Goal: Task Accomplishment & Management: Use online tool/utility

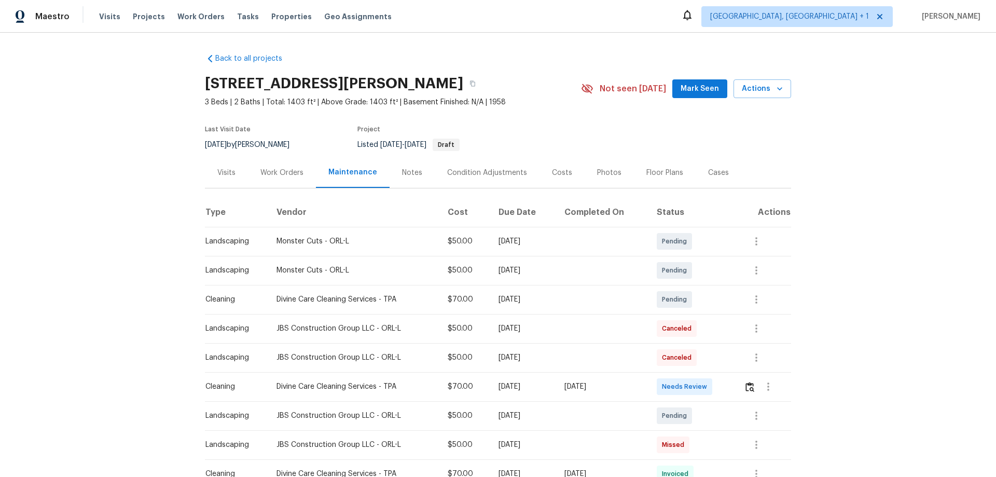
scroll to position [156, 0]
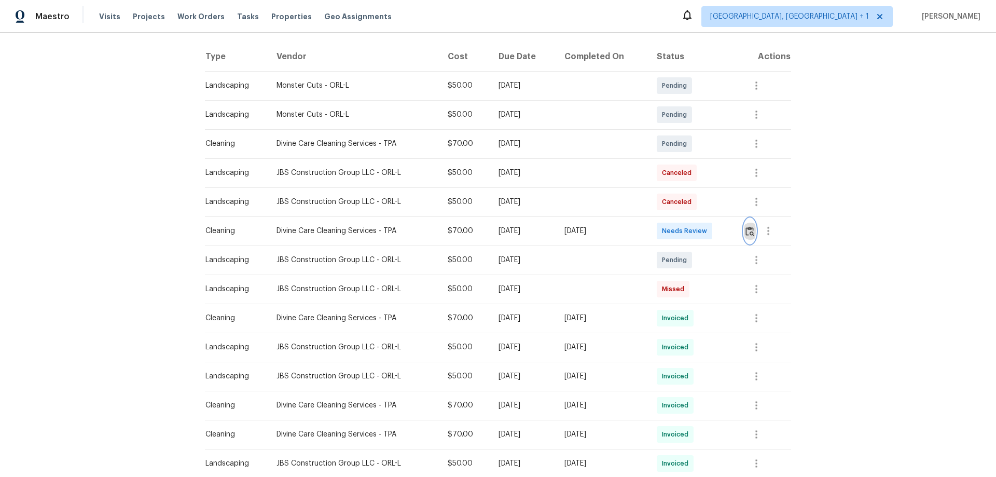
click at [750, 227] on img "button" at bounding box center [749, 231] width 9 height 10
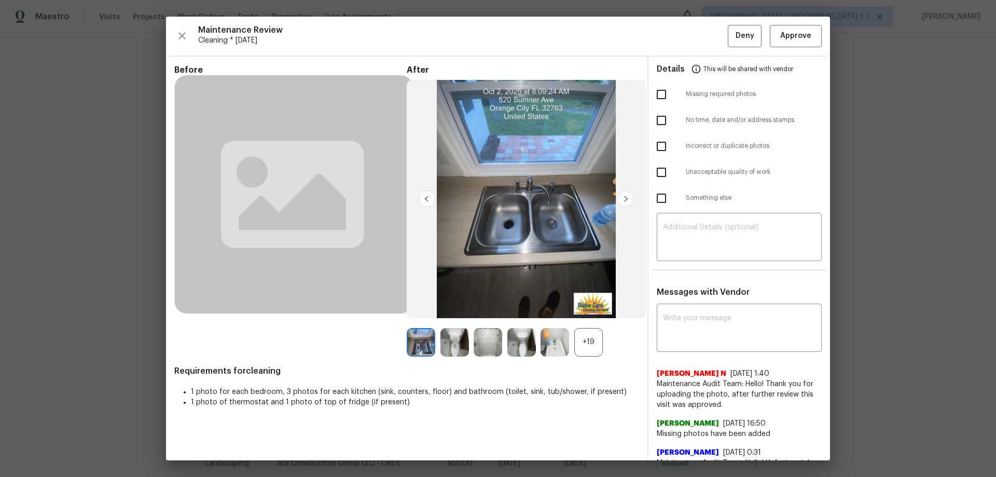
click at [793, 49] on div "Maintenance Review Cleaning * Mon, Sep 29 Deny Approve Before After +19 Require…" at bounding box center [498, 238] width 664 height 443
click at [795, 43] on button "Approve" at bounding box center [796, 36] width 52 height 22
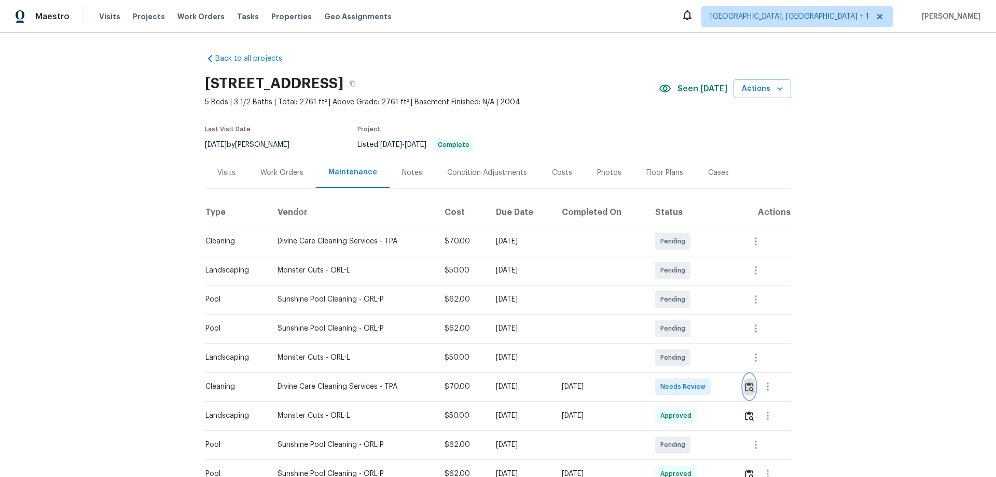
click at [708, 314] on img "button" at bounding box center [749, 387] width 9 height 10
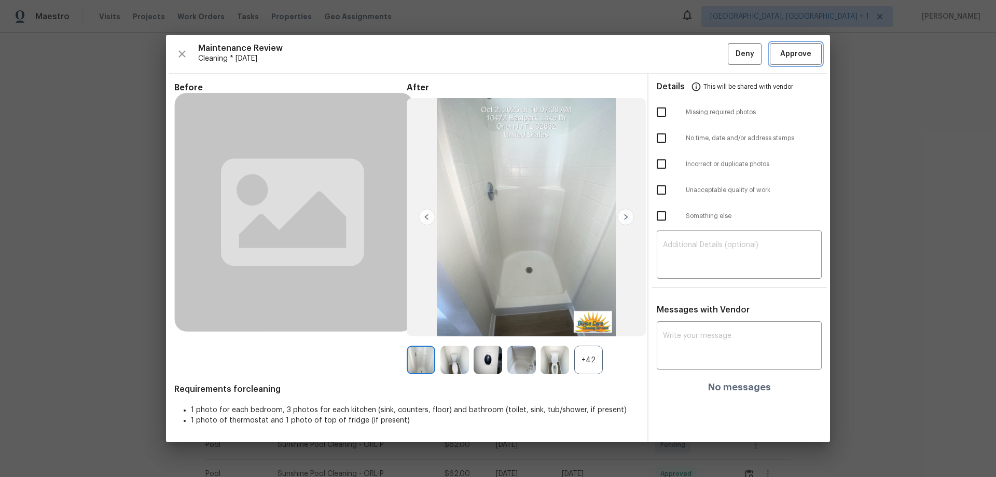
click at [708, 48] on span "Approve" at bounding box center [795, 54] width 31 height 13
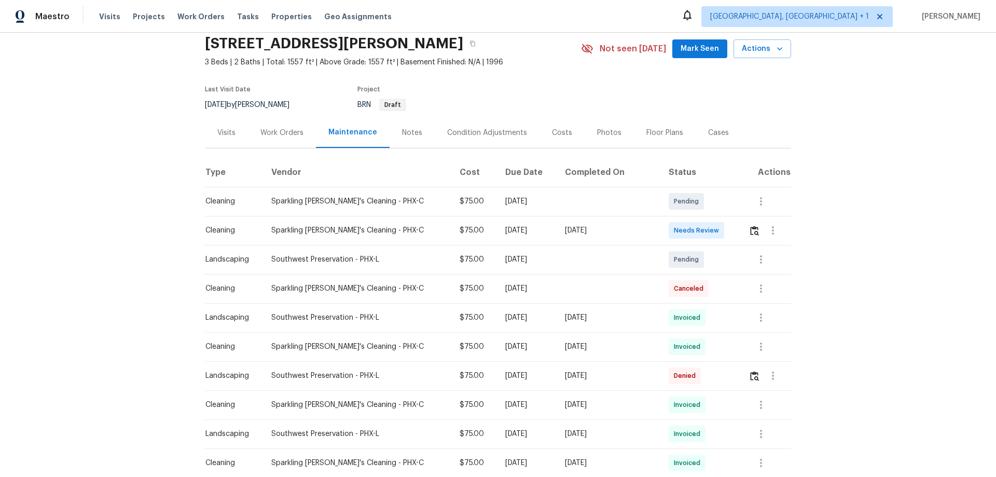
scroll to position [52, 0]
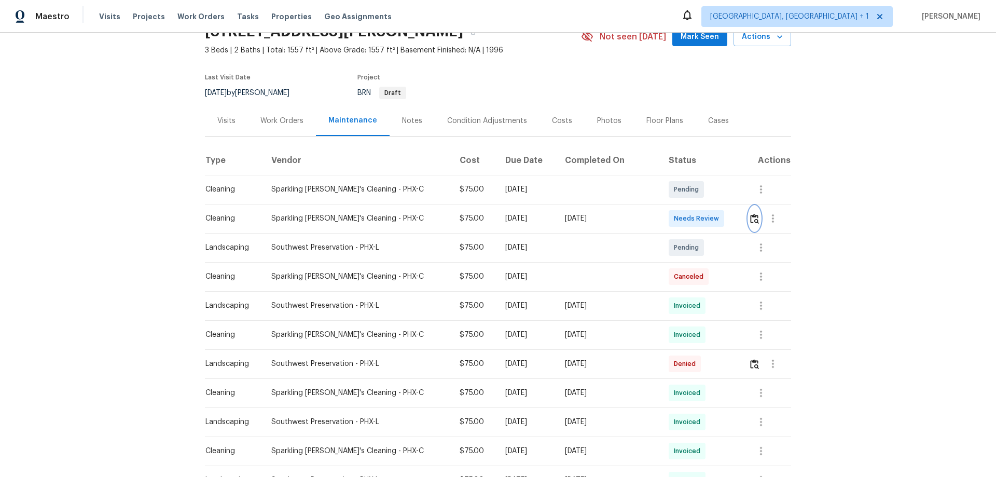
click at [748, 220] on button "button" at bounding box center [754, 218] width 12 height 25
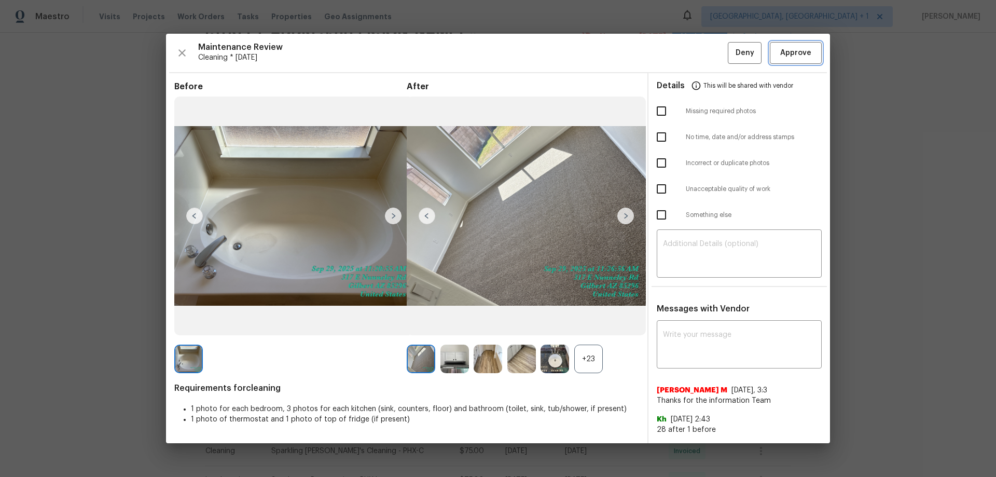
click at [812, 51] on span "Approve" at bounding box center [795, 53] width 35 height 13
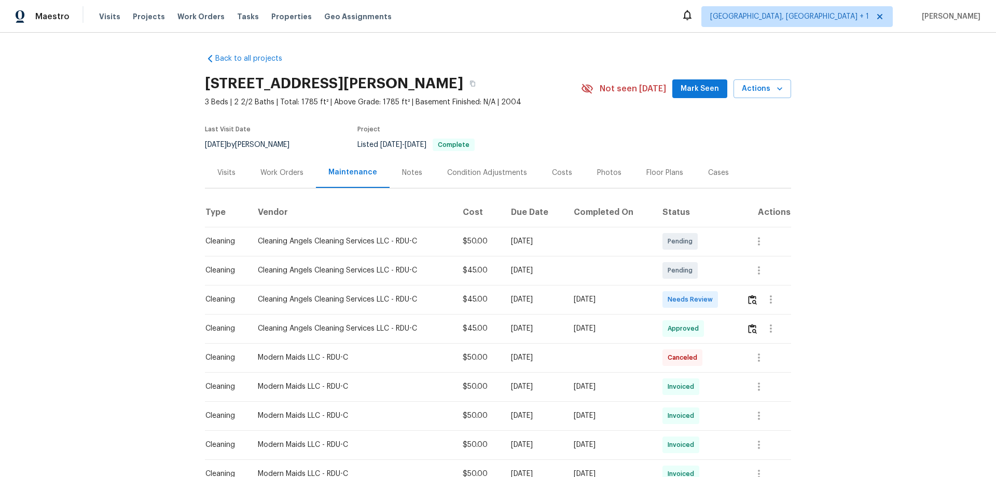
scroll to position [52, 0]
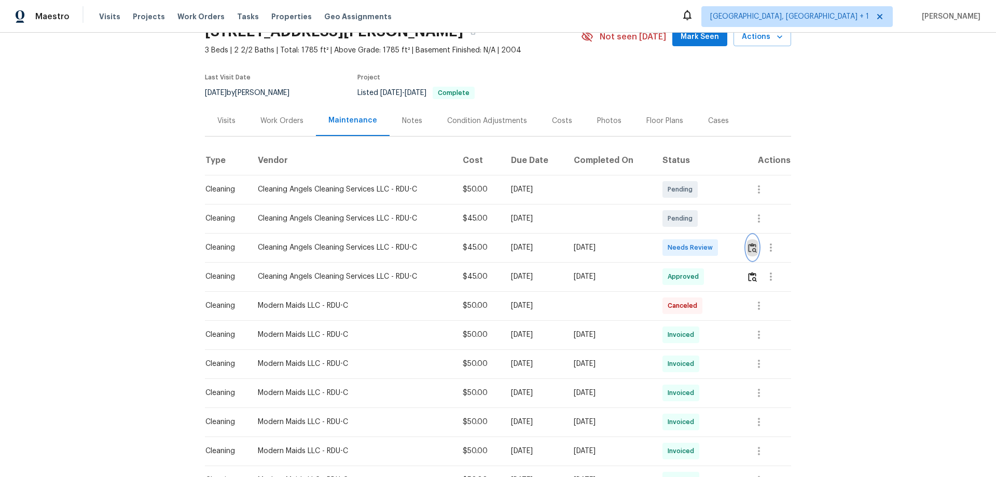
click at [708, 249] on img "button" at bounding box center [752, 248] width 9 height 10
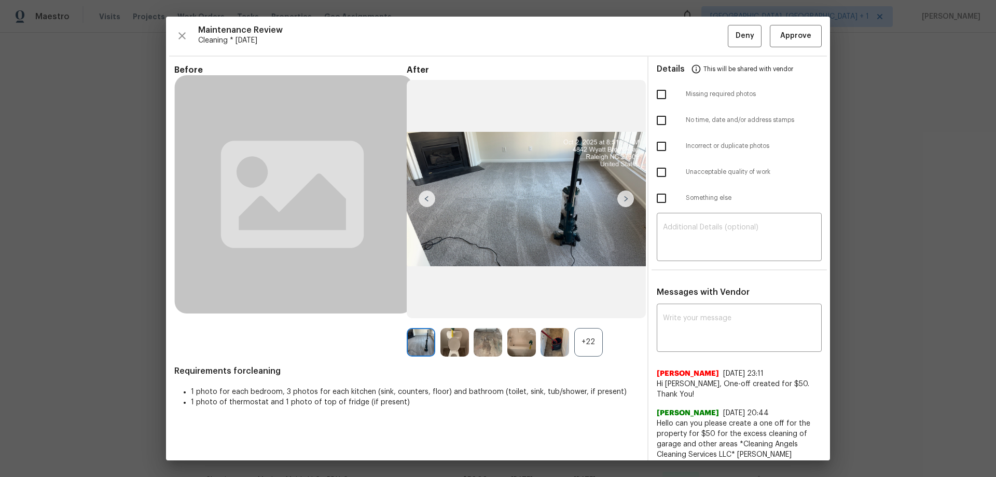
click at [708, 51] on div "Maintenance Review Cleaning * Mon, Sep 29 Deny Approve Before After +22 Require…" at bounding box center [498, 238] width 664 height 443
click at [708, 44] on button "Approve" at bounding box center [796, 36] width 52 height 22
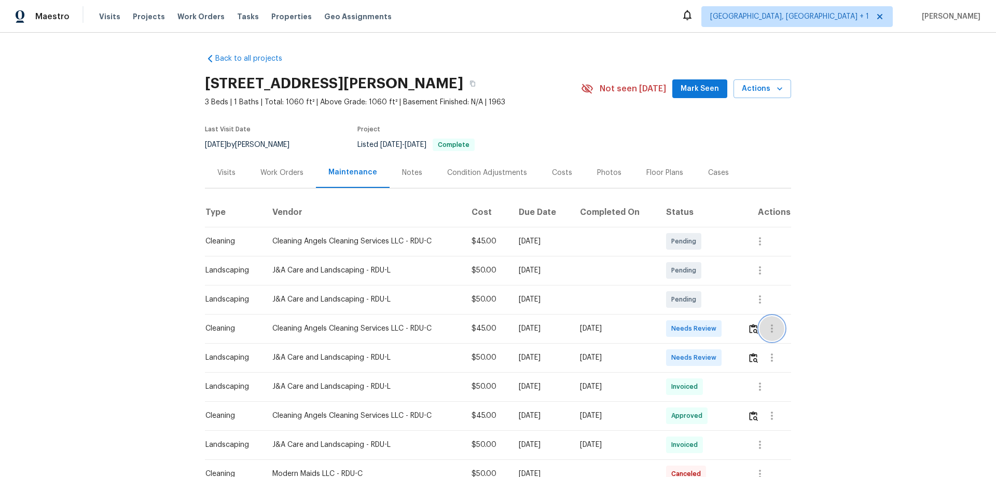
click at [708, 314] on button "button" at bounding box center [771, 328] width 25 height 25
click at [708, 314] on div at bounding box center [498, 238] width 996 height 477
click at [708, 314] on img "button" at bounding box center [753, 329] width 9 height 10
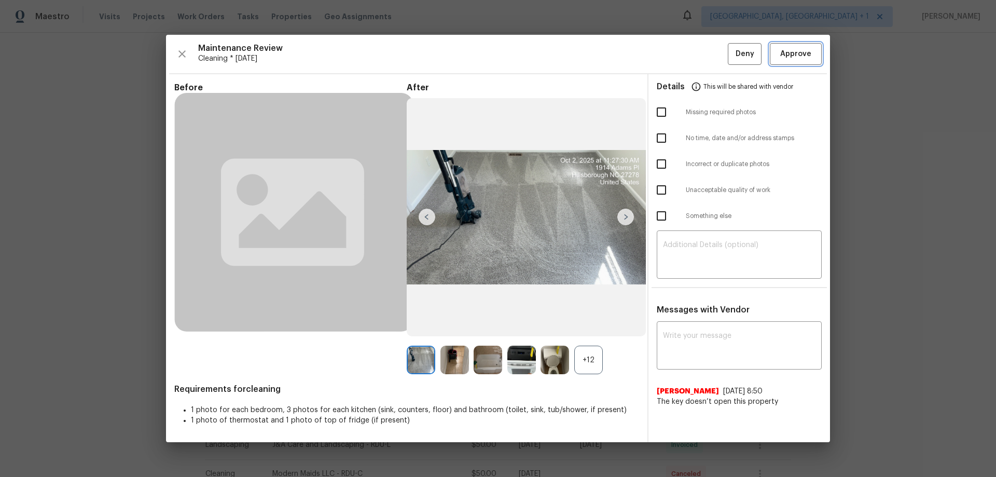
click at [708, 50] on button "Approve" at bounding box center [796, 54] width 52 height 22
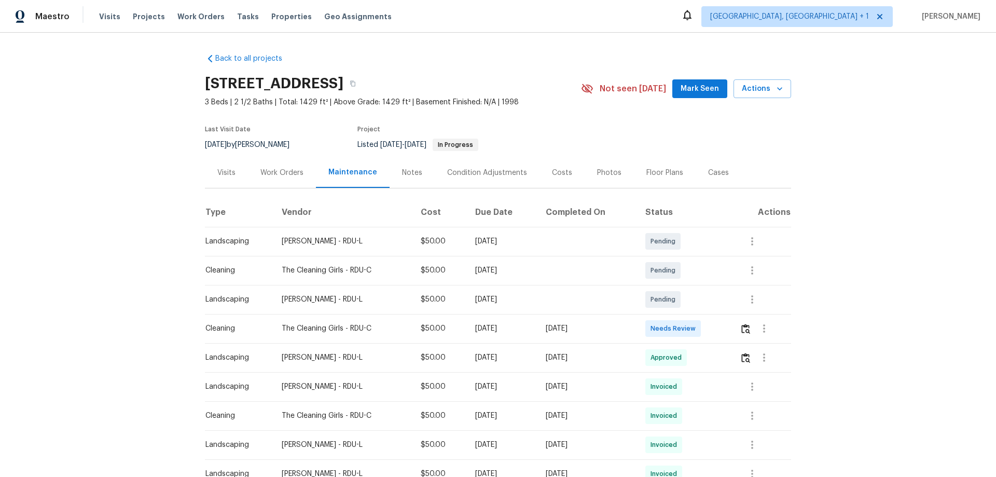
scroll to position [104, 0]
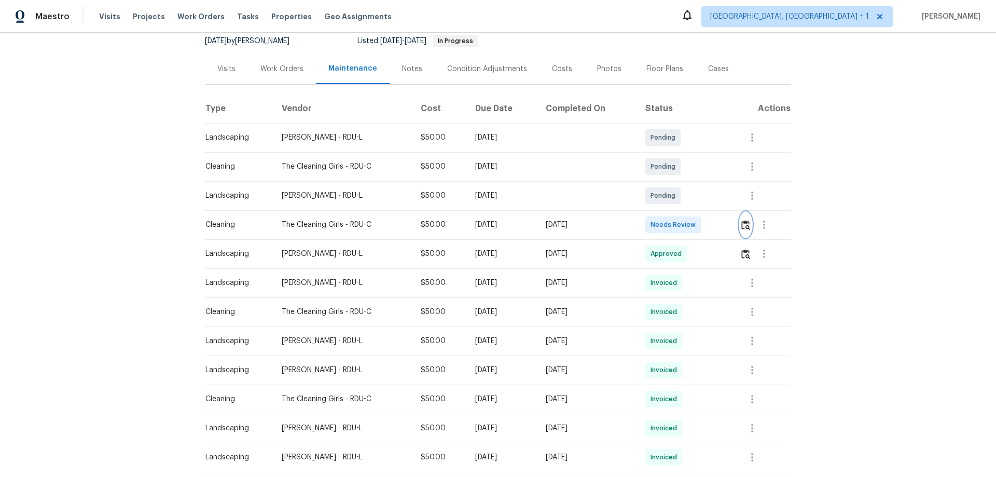
click at [748, 221] on img "button" at bounding box center [745, 225] width 9 height 10
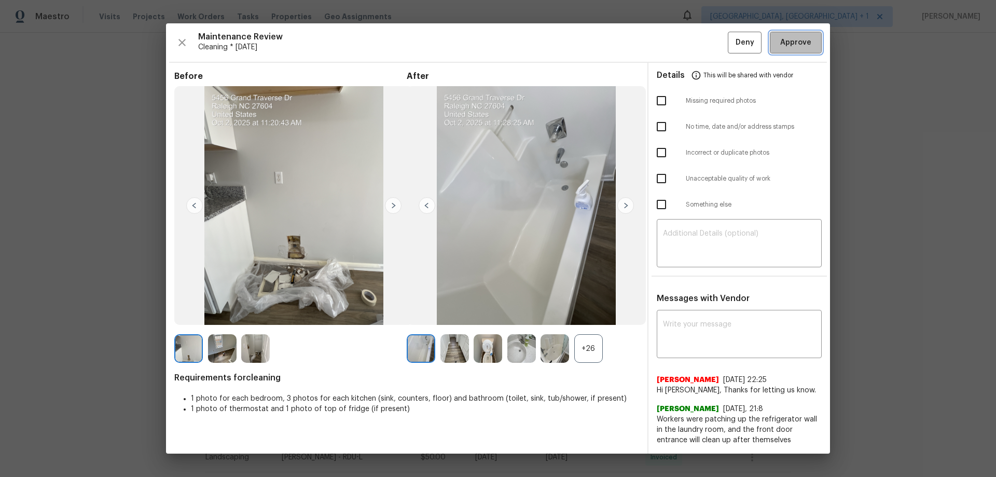
click at [795, 32] on button "Approve" at bounding box center [796, 43] width 52 height 22
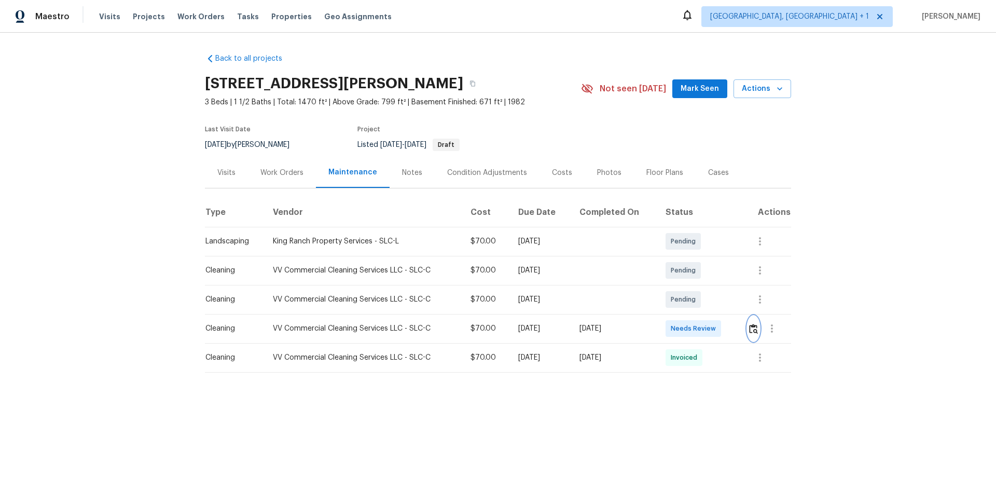
click at [708, 314] on button "button" at bounding box center [753, 328] width 12 height 25
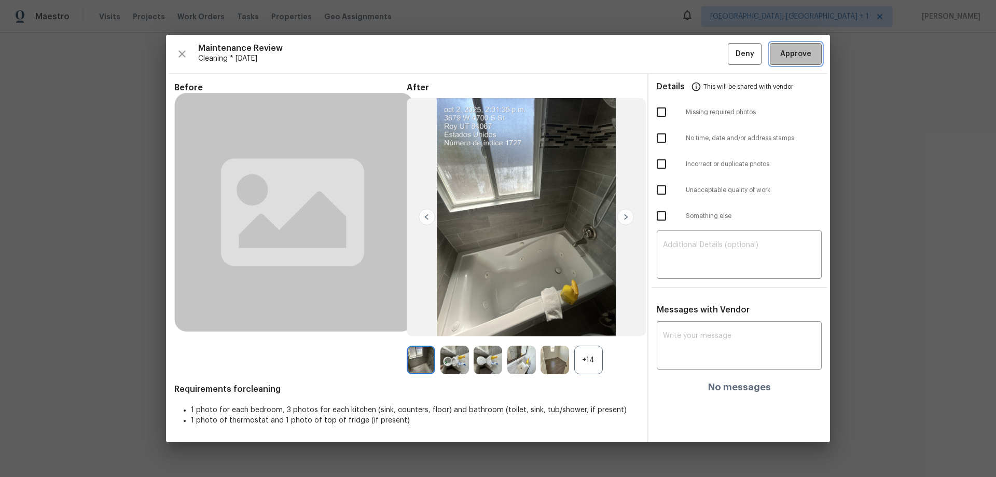
click at [708, 52] on span "Approve" at bounding box center [795, 54] width 31 height 13
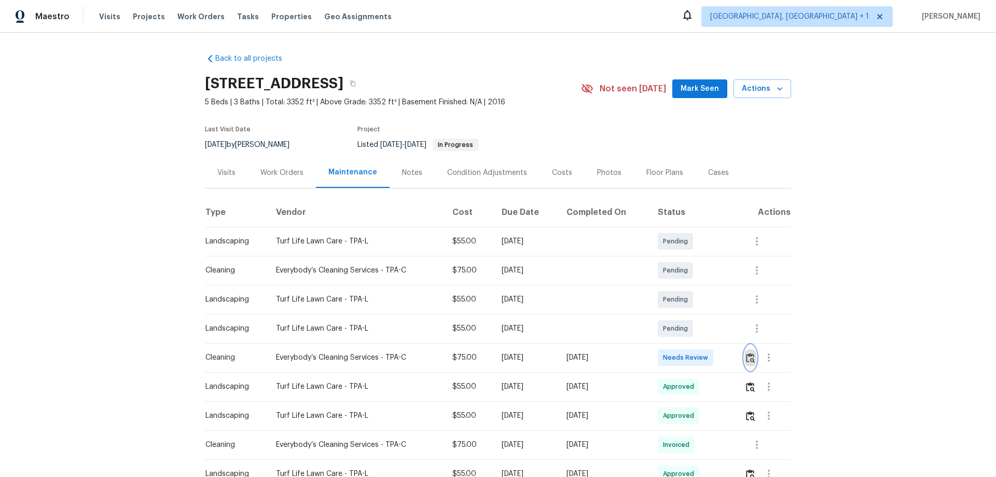
click at [708, 314] on img "button" at bounding box center [750, 358] width 9 height 10
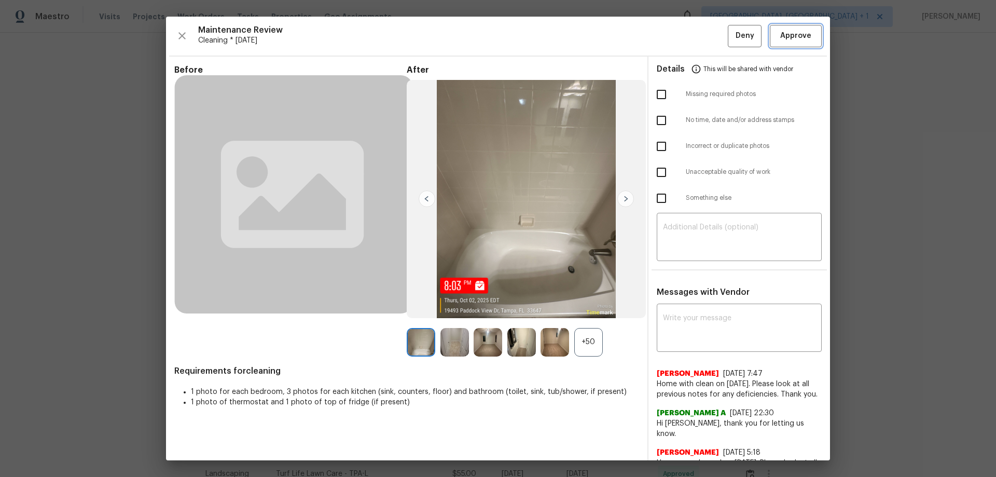
click at [708, 44] on button "Approve" at bounding box center [796, 36] width 52 height 22
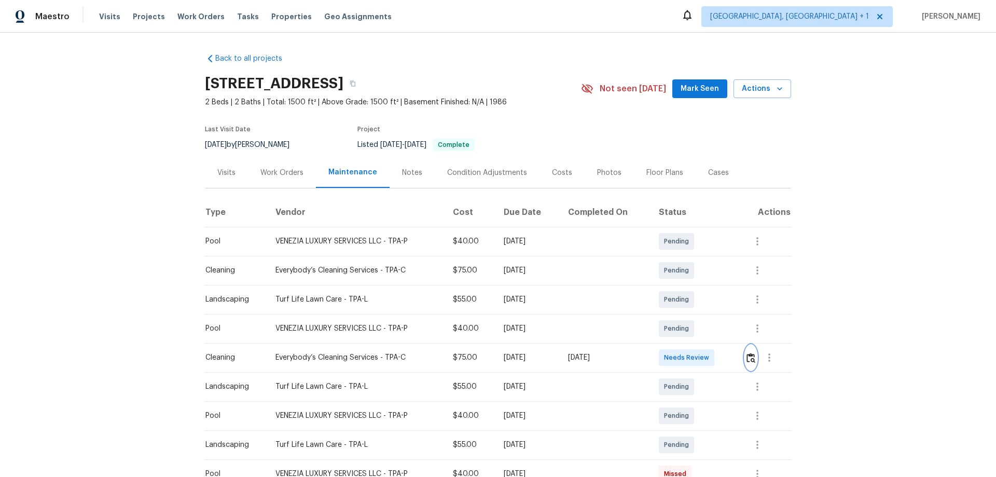
click at [708, 314] on img "button" at bounding box center [750, 358] width 9 height 10
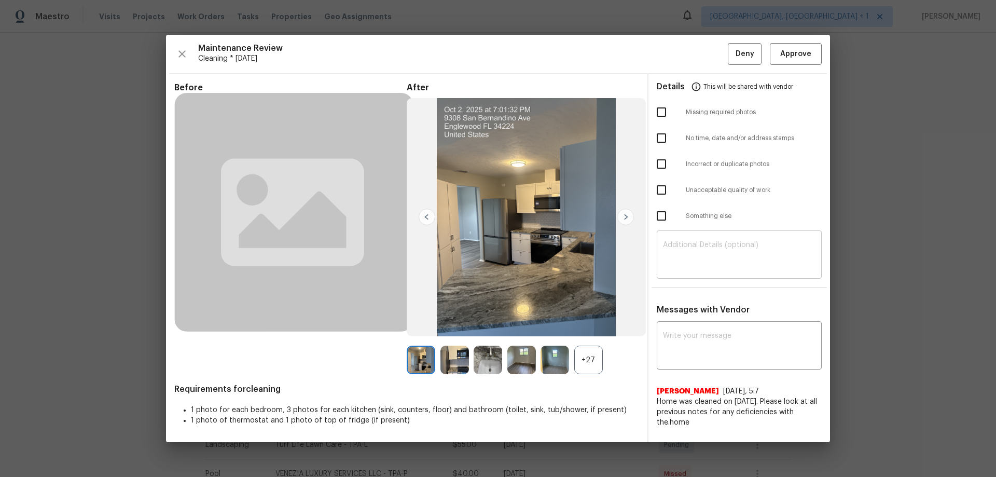
click at [662, 252] on div "​" at bounding box center [739, 256] width 165 height 46
paste textarea "Maintenance Audit Team: Hello! Unfortunately, this Cleaning visit completed on …"
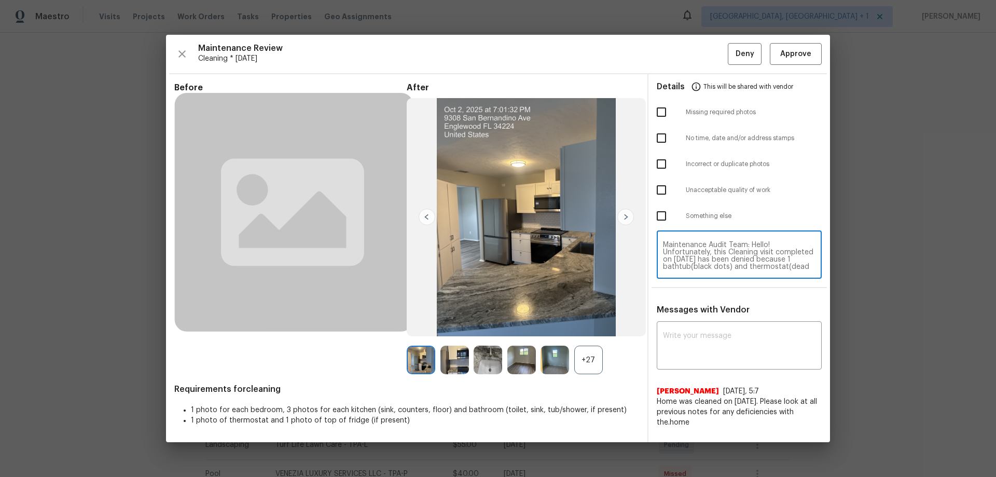
scroll to position [102, 0]
type textarea "Maintenance Audit Team: Hello! Unfortunately, this Cleaning visit completed on …"
click at [687, 314] on textarea at bounding box center [739, 346] width 152 height 29
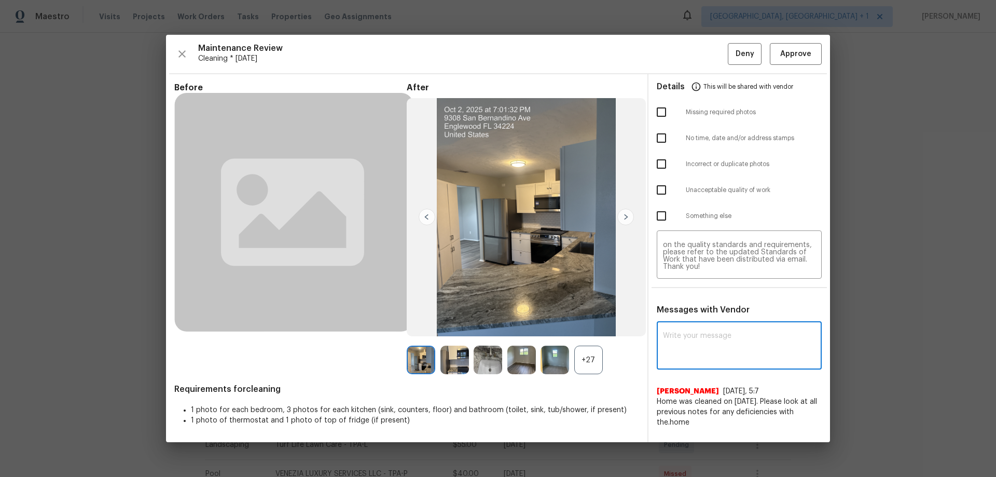
paste textarea "Maintenance Audit Team: Hello! Unfortunately, this Cleaning visit completed on …"
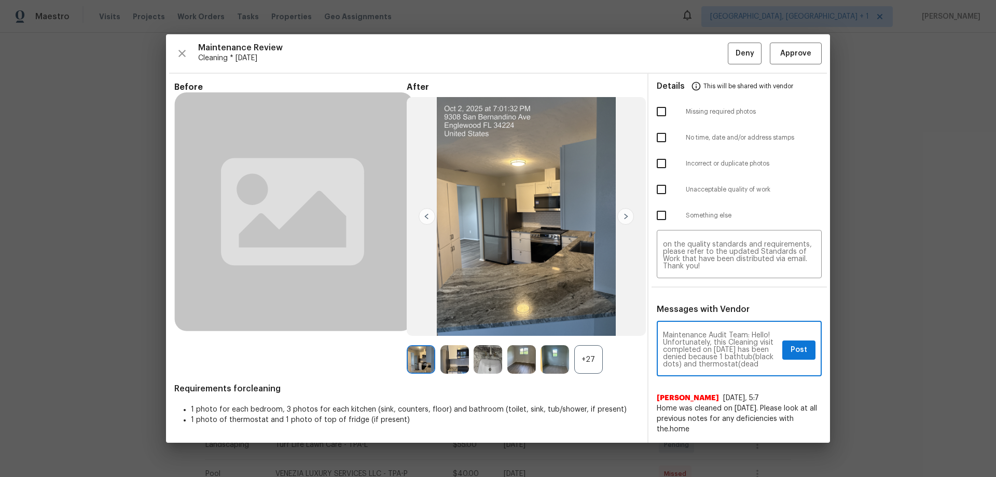
scroll to position [138, 0]
type textarea "Maintenance Audit Team: Hello! Unfortunately, this Cleaning visit completed on …"
click at [658, 188] on input "checkbox" at bounding box center [661, 189] width 22 height 22
checkbox input "true"
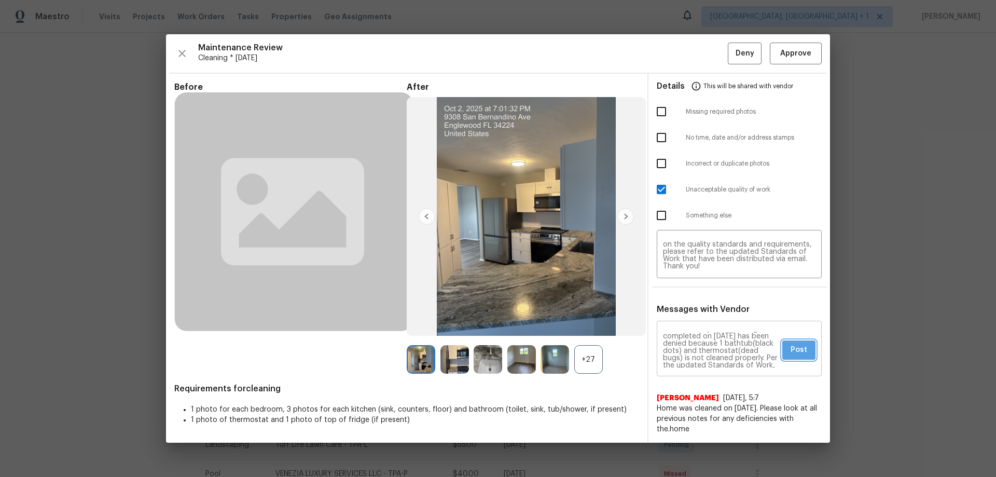
click at [708, 314] on span "Post" at bounding box center [798, 349] width 17 height 13
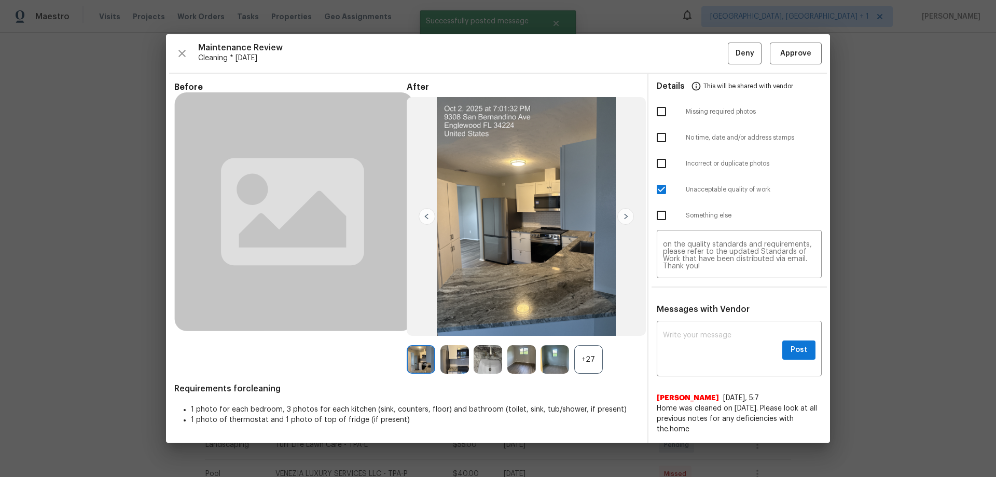
scroll to position [0, 0]
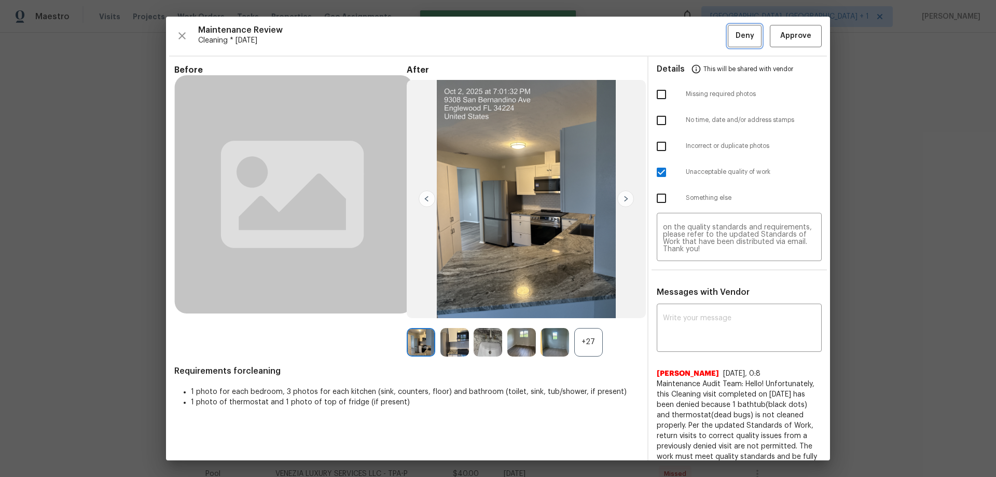
click at [708, 36] on span "Deny" at bounding box center [744, 36] width 19 height 13
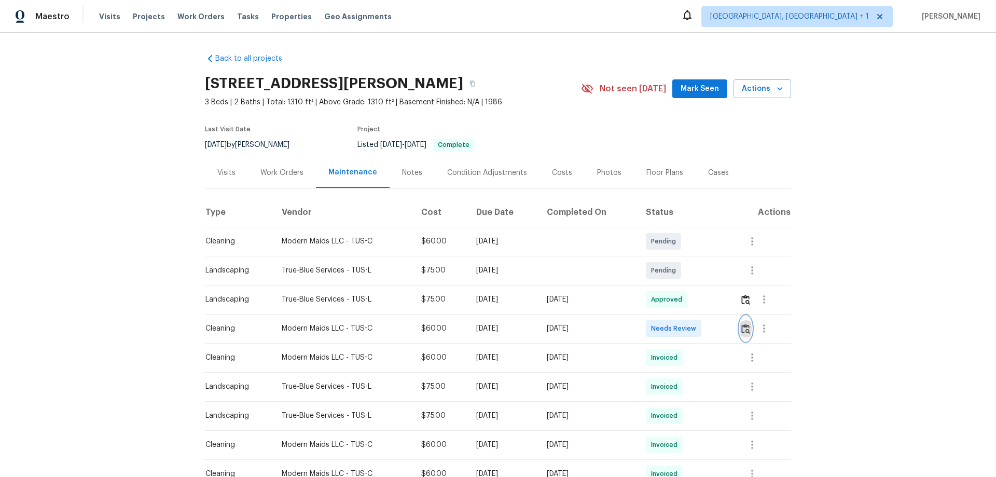
click at [708, 314] on img "button" at bounding box center [745, 329] width 9 height 10
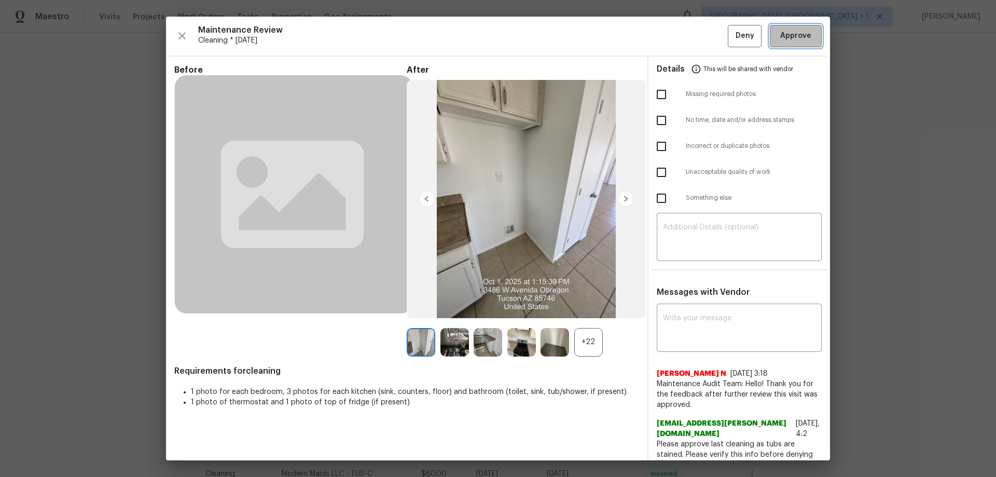
click at [708, 41] on span "Approve" at bounding box center [795, 36] width 31 height 13
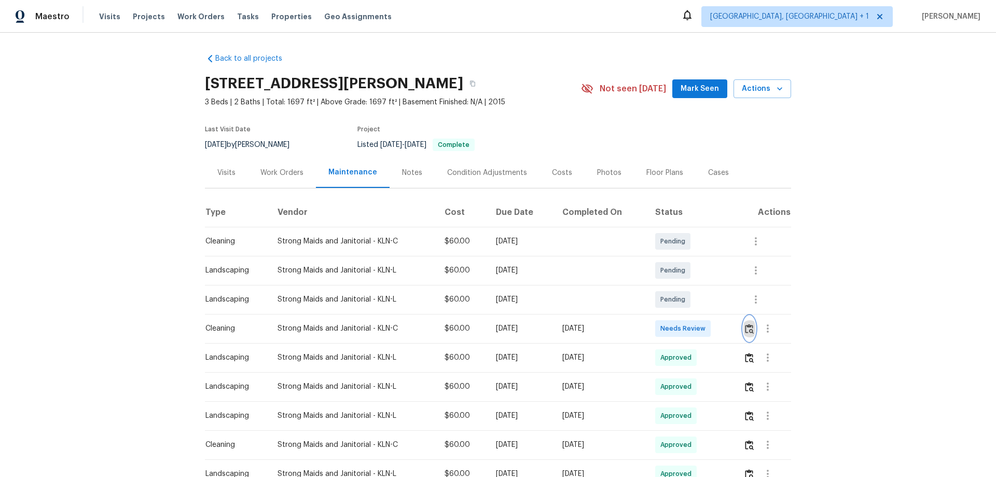
click at [708, 314] on img "button" at bounding box center [749, 329] width 9 height 10
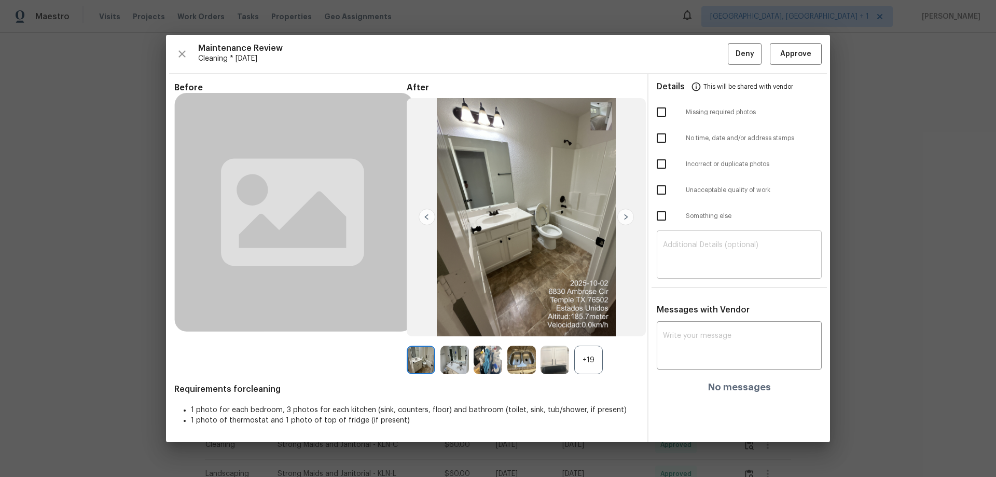
click at [701, 237] on div "​" at bounding box center [739, 256] width 165 height 46
paste textarea "Maintenance Audit Team: Hello! Unfortunately, this cleaning visit completed on …"
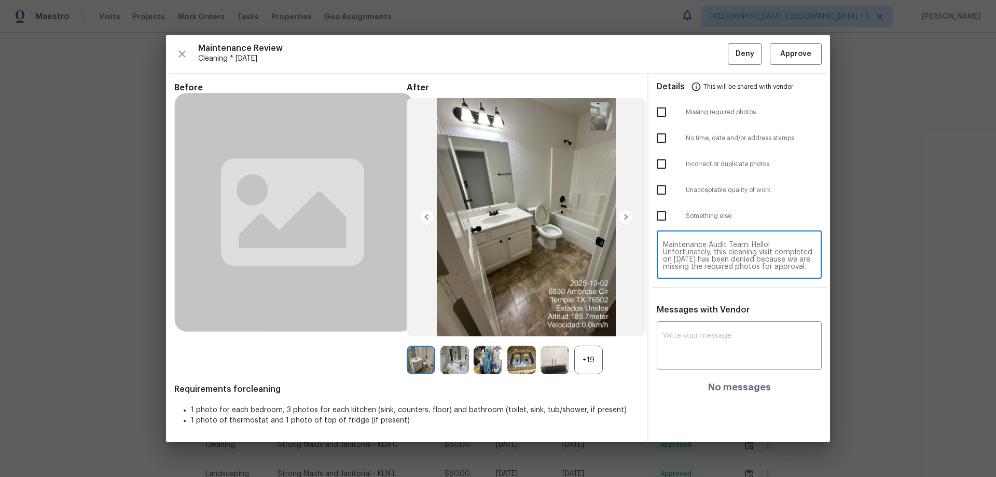
scroll to position [109, 0]
type textarea "Maintenance Audit Team: Hello! Unfortunately, this cleaning visit completed on …"
click at [698, 311] on span "Messages with Vendor" at bounding box center [703, 310] width 93 height 8
click at [697, 314] on div "Messages with Vendor x ​ No messages" at bounding box center [739, 352] width 182 height 96
click at [690, 314] on div "x ​" at bounding box center [739, 347] width 165 height 46
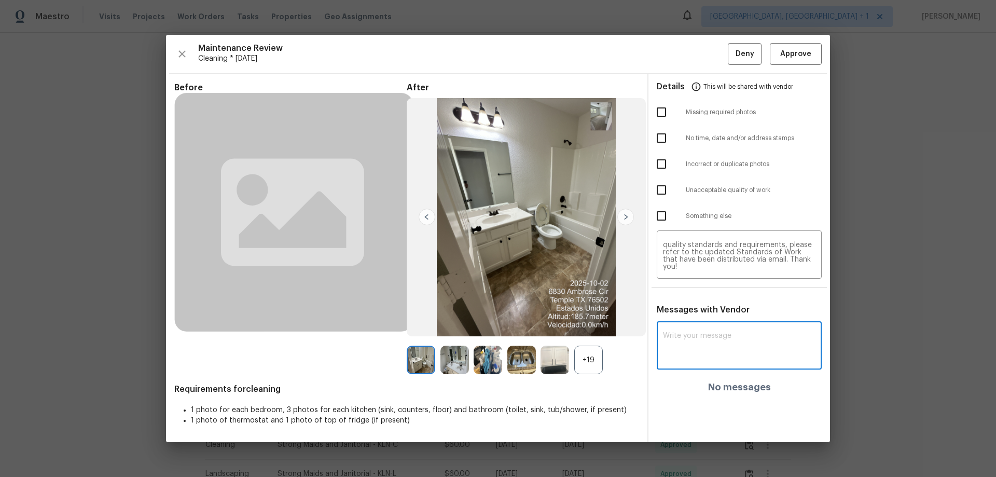
click at [692, 314] on textarea at bounding box center [739, 346] width 152 height 29
paste textarea "Maintenance Audit Team: Hello! Unfortunately, this cleaning visit completed on …"
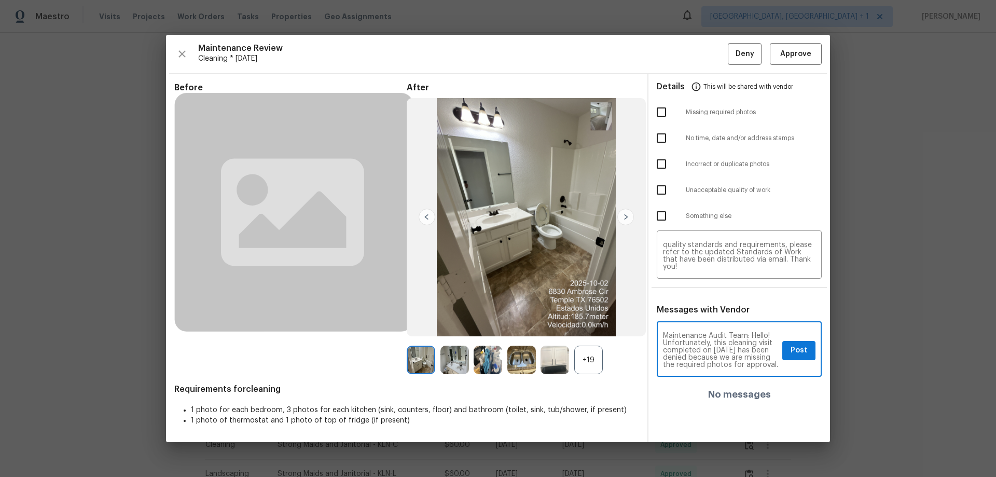
scroll to position [152, 0]
type textarea "Maintenance Audit Team: Hello! Unfortunately, this cleaning visit completed on …"
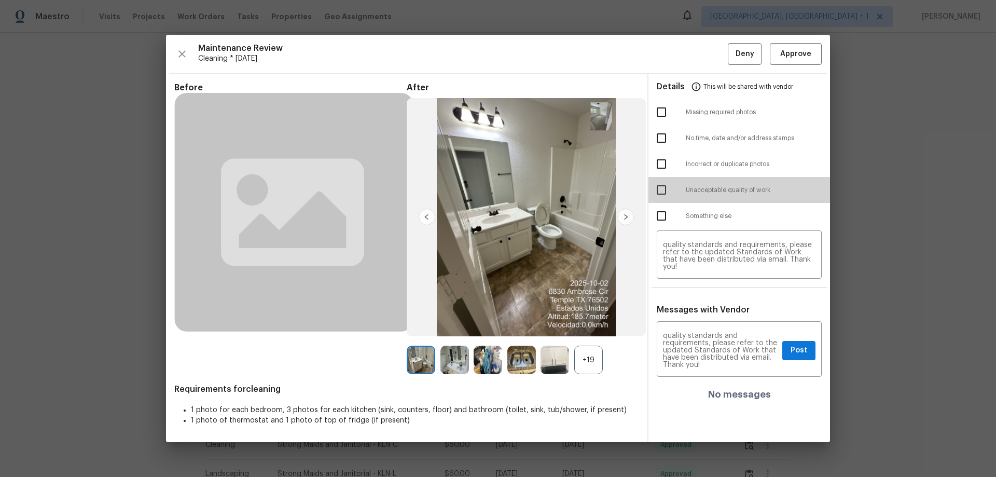
click at [660, 181] on input "checkbox" at bounding box center [661, 190] width 22 height 22
checkbox input "true"
click at [708, 314] on div "Maintenance Audit Team: Hello! Unfortunately, this cleaning visit completed on …" at bounding box center [739, 350] width 165 height 53
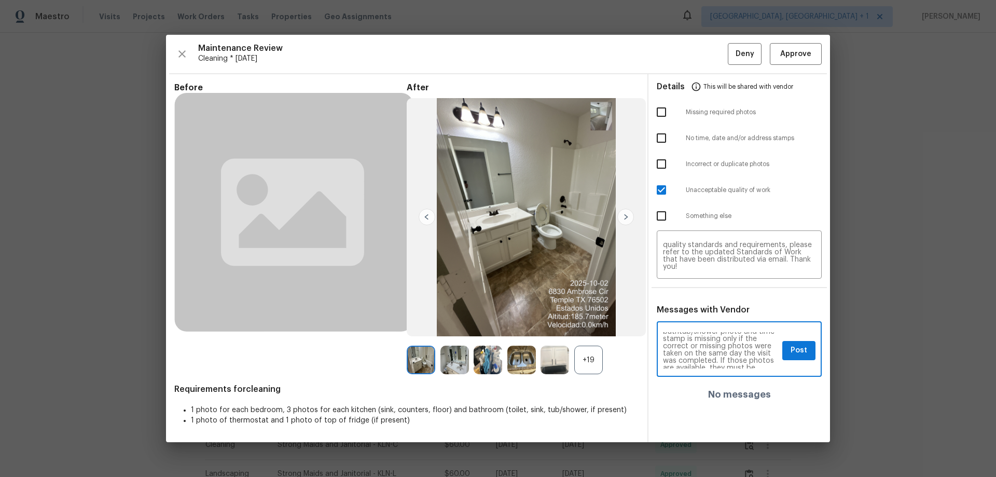
scroll to position [60, 0]
click at [708, 314] on span "Post" at bounding box center [798, 350] width 17 height 13
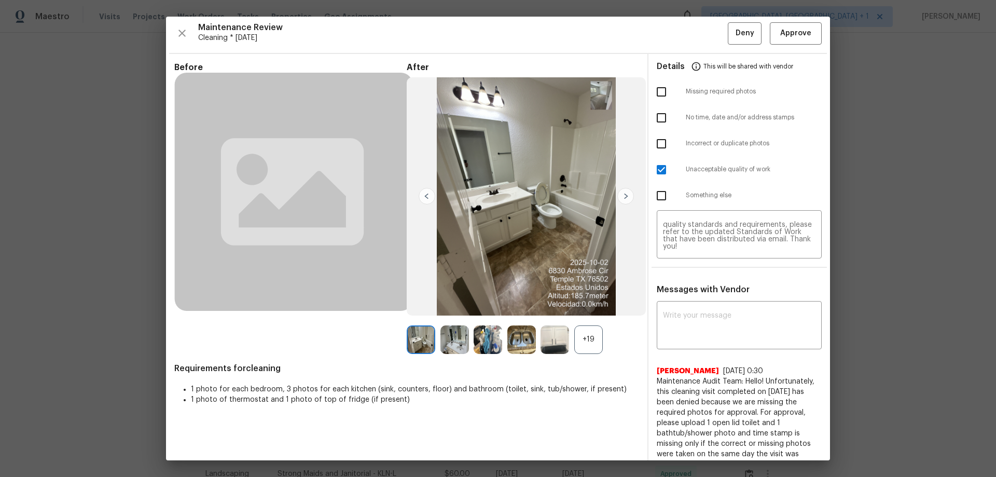
scroll to position [0, 0]
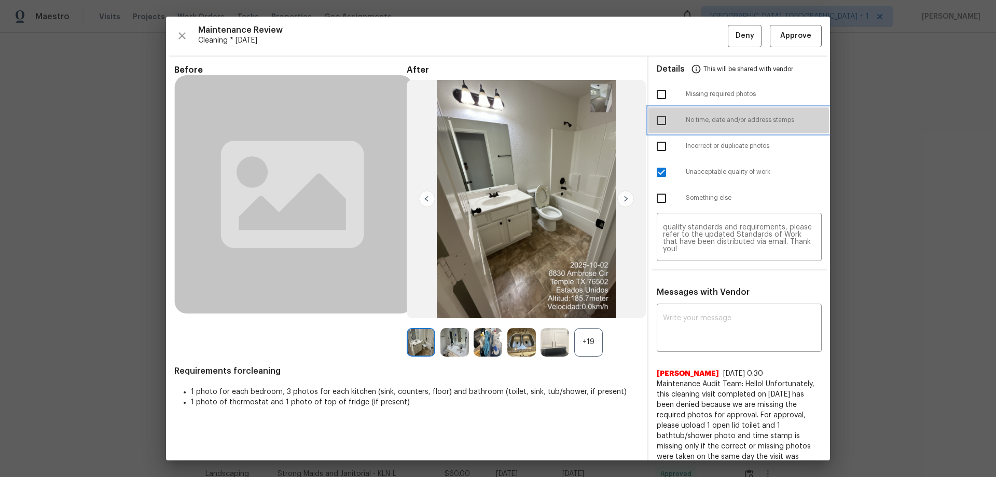
click at [673, 123] on div at bounding box center [671, 120] width 29 height 22
click at [650, 116] on input "checkbox" at bounding box center [661, 120] width 22 height 22
checkbox input "true"
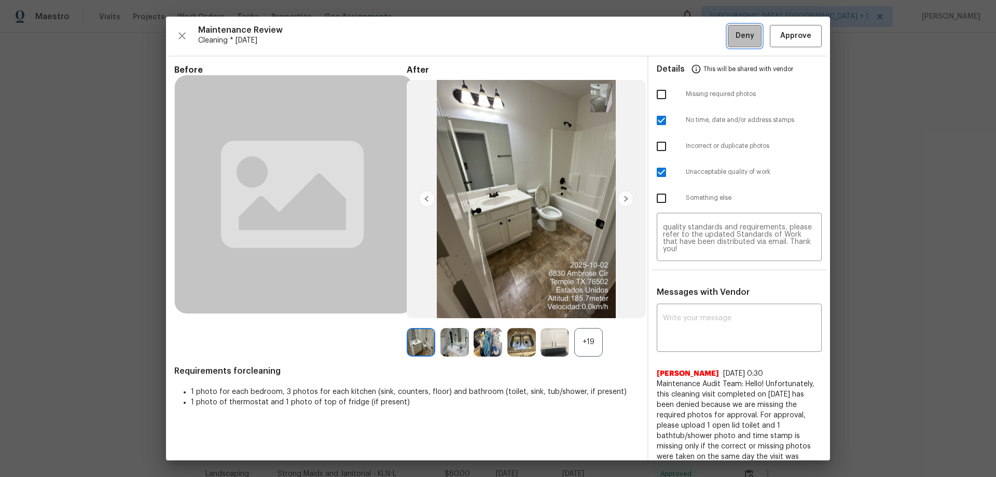
click at [708, 30] on span "Deny" at bounding box center [744, 36] width 19 height 13
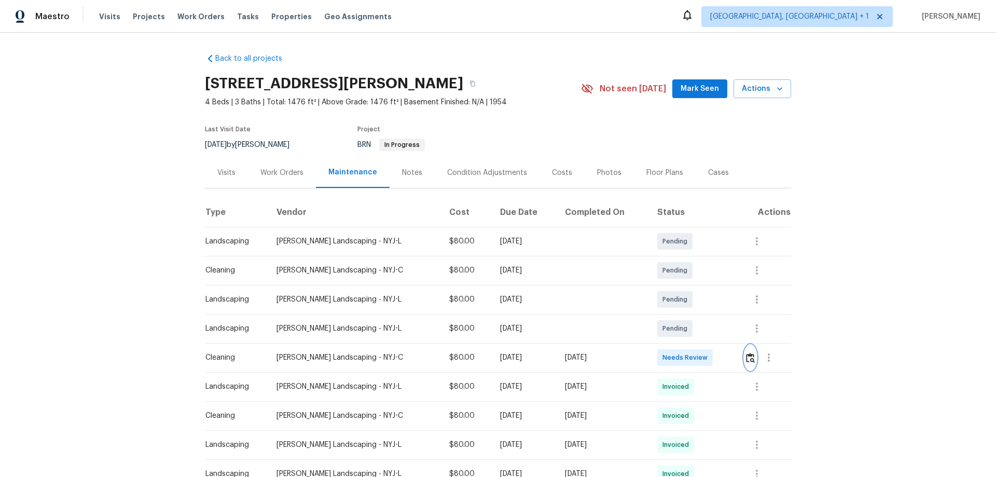
click at [708, 314] on button "button" at bounding box center [750, 357] width 12 height 25
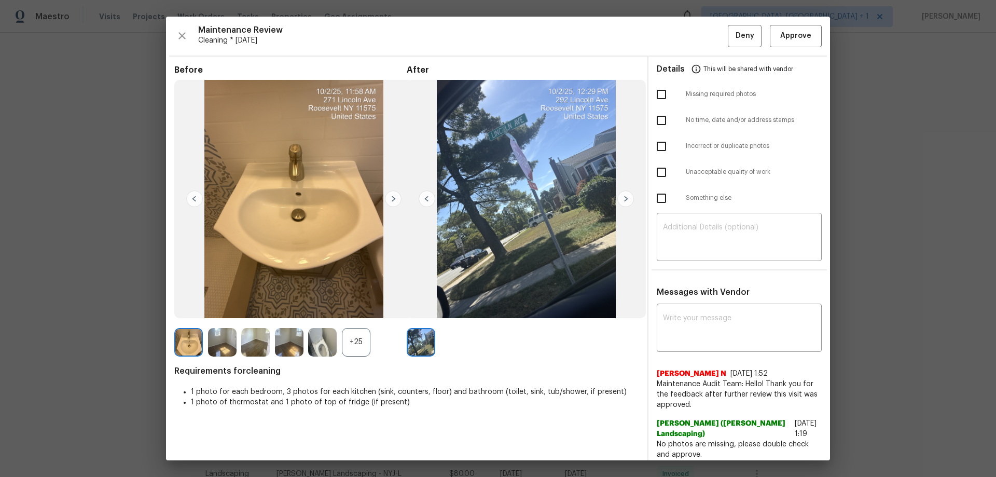
scroll to position [52, 0]
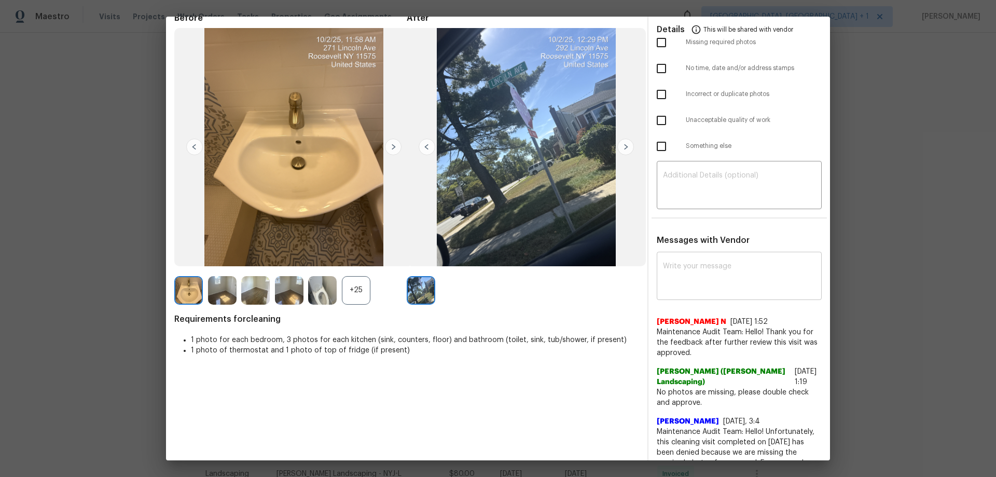
click at [695, 281] on textarea at bounding box center [739, 276] width 152 height 29
paste textarea "Maintenance Audit Team: Hello! Unfortunately, this cleaning visit completed on …"
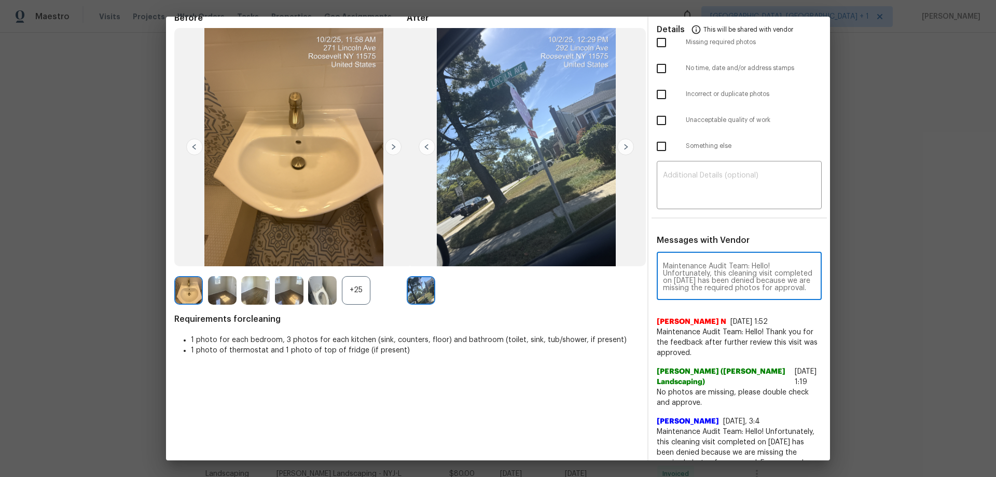
scroll to position [138, 0]
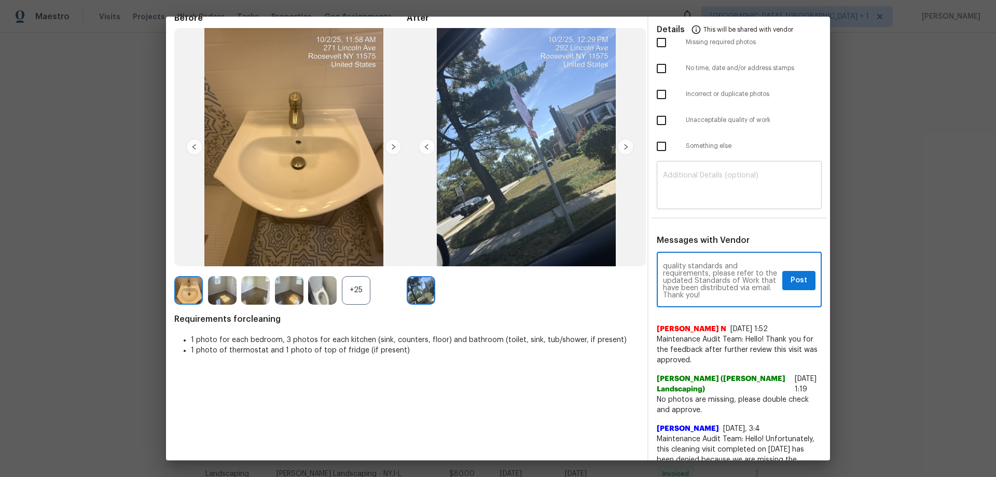
type textarea "Maintenance Audit Team: Hello! Unfortunately, this cleaning visit completed on …"
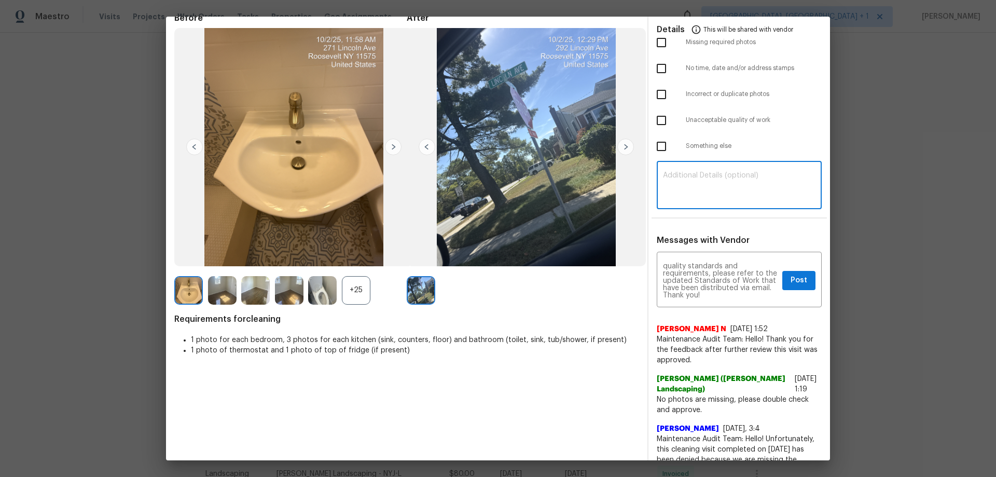
click at [681, 181] on textarea at bounding box center [739, 186] width 152 height 29
click at [671, 178] on textarea at bounding box center [739, 186] width 152 height 29
paste textarea "Maintenance Audit Team: Hello! Unfortunately, this cleaning visit completed on …"
type textarea "Maintenance Audit Team: Hello! Unfortunately, this cleaning visit completed on …"
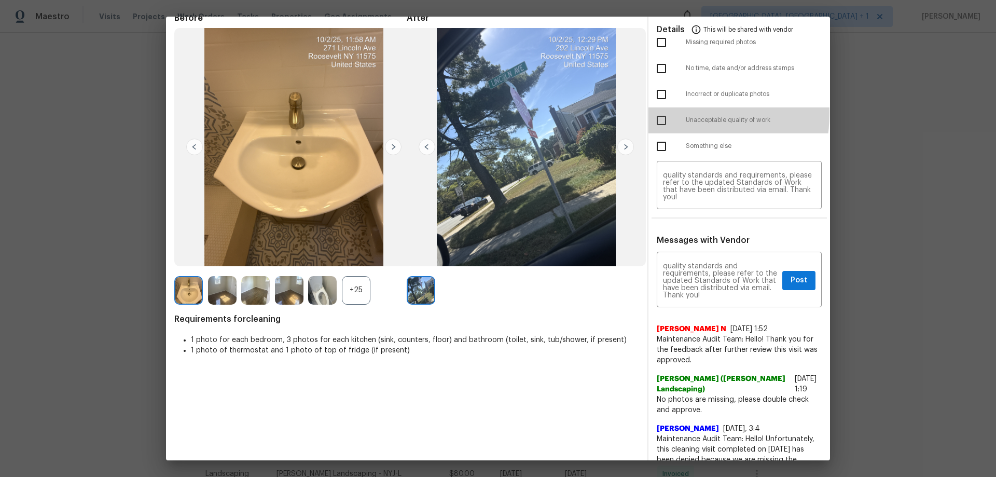
click at [650, 112] on input "checkbox" at bounding box center [661, 120] width 22 height 22
checkbox input "true"
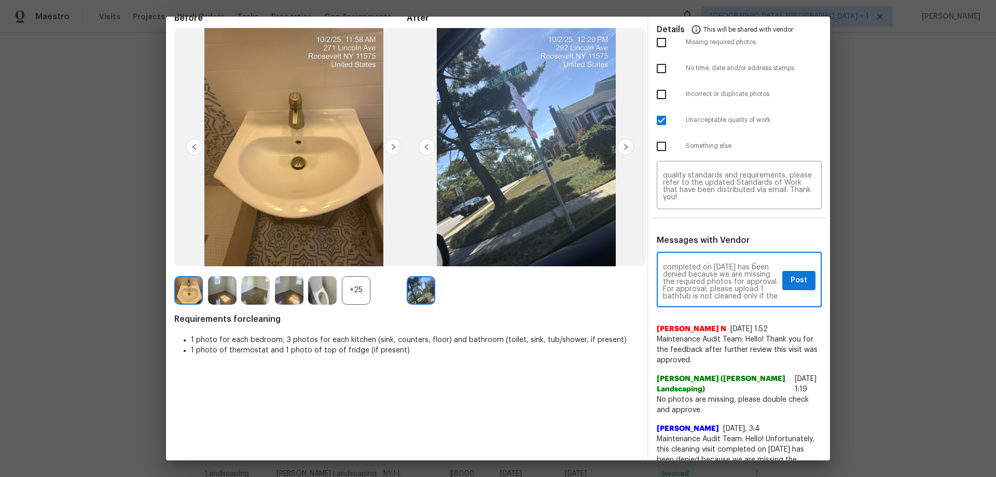
scroll to position [0, 0]
click at [708, 279] on span "Post" at bounding box center [798, 280] width 17 height 13
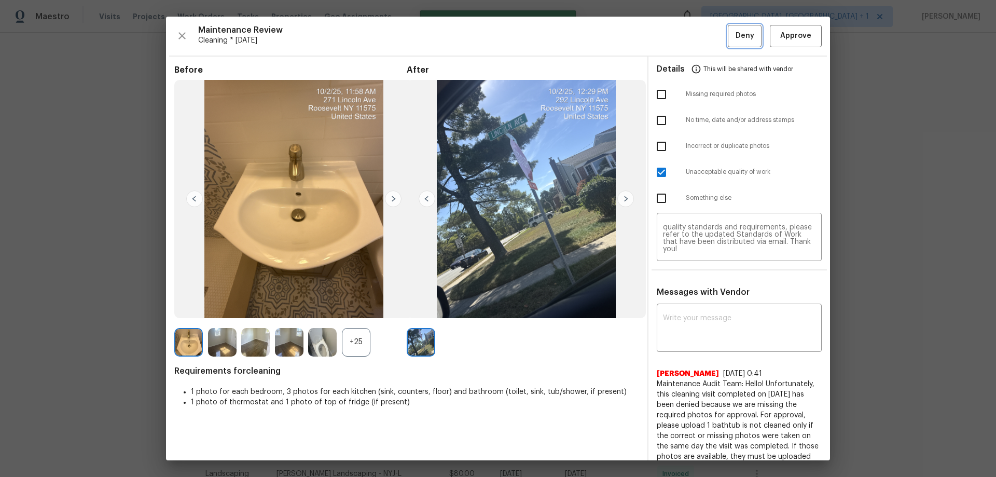
click at [708, 41] on span "Deny" at bounding box center [744, 36] width 19 height 13
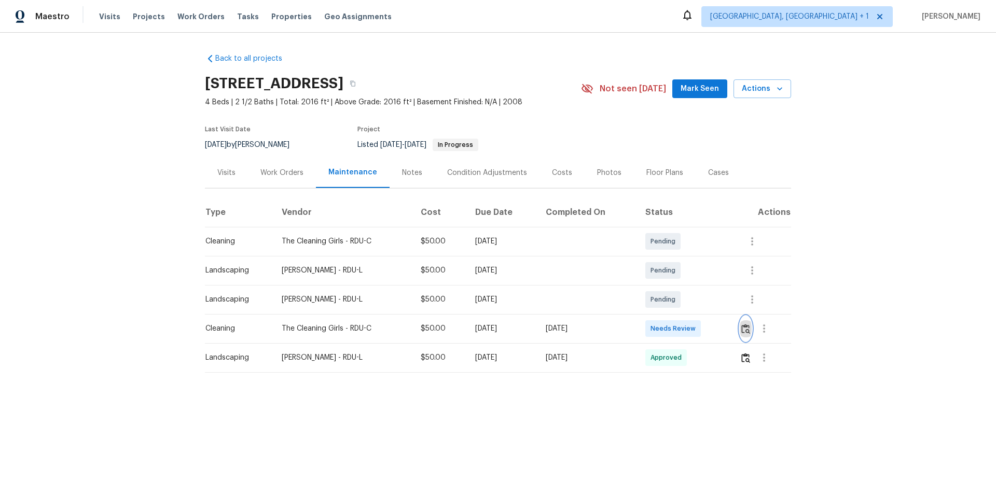
click at [708, 314] on button "button" at bounding box center [746, 328] width 12 height 25
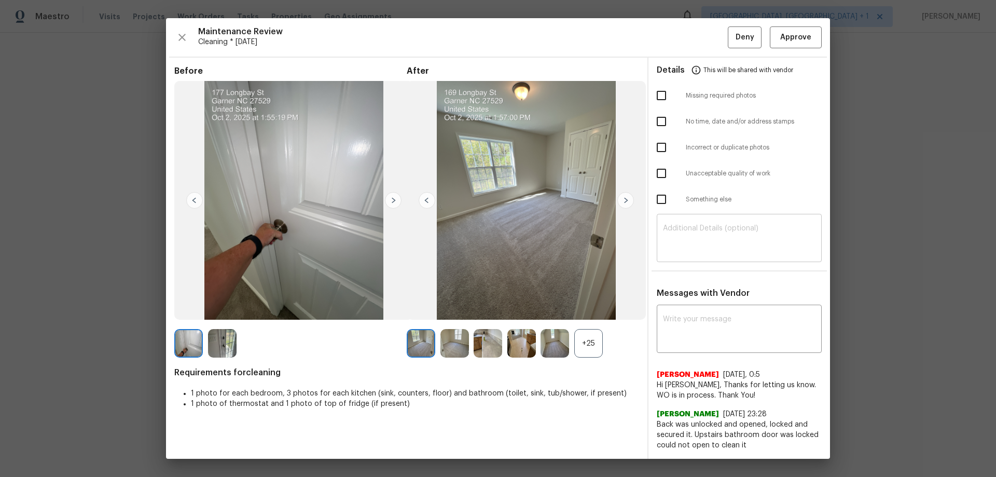
click at [676, 256] on div "​" at bounding box center [739, 239] width 165 height 46
paste textarea "Maintenance Audit Team: Hello! Unfortunately, this cleaning visit completed on …"
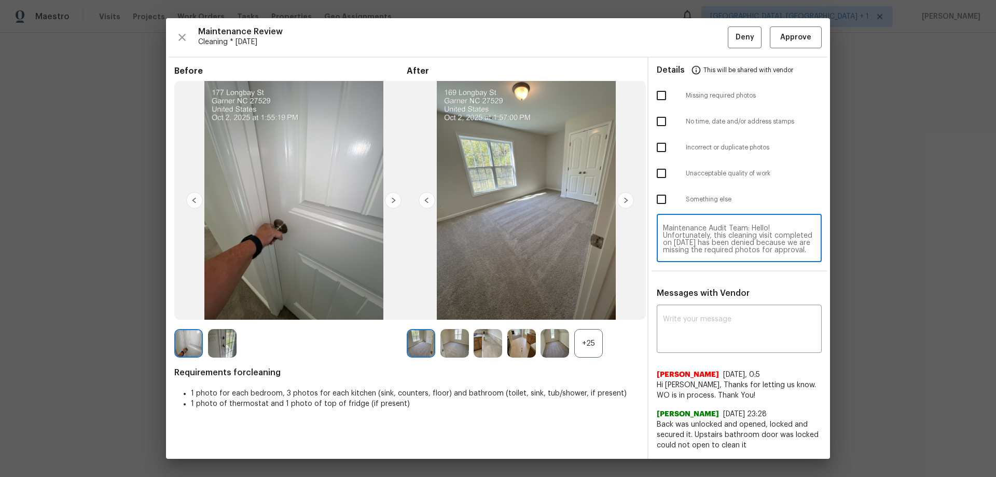
scroll to position [109, 0]
type textarea "Maintenance Audit Team: Hello! Unfortunately, this cleaning visit completed on …"
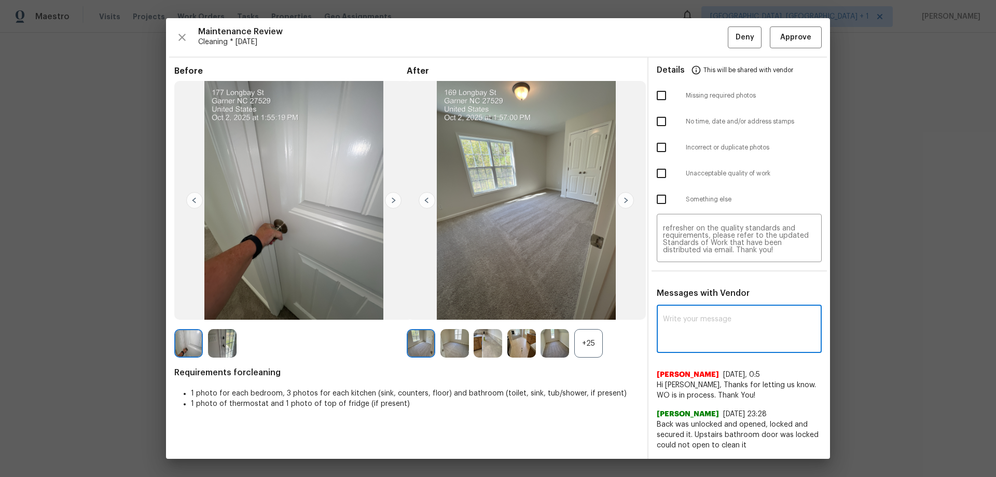
click at [684, 314] on textarea at bounding box center [739, 329] width 152 height 29
paste textarea "Maintenance Audit Team: Hello! Unfortunately, this cleaning visit completed on …"
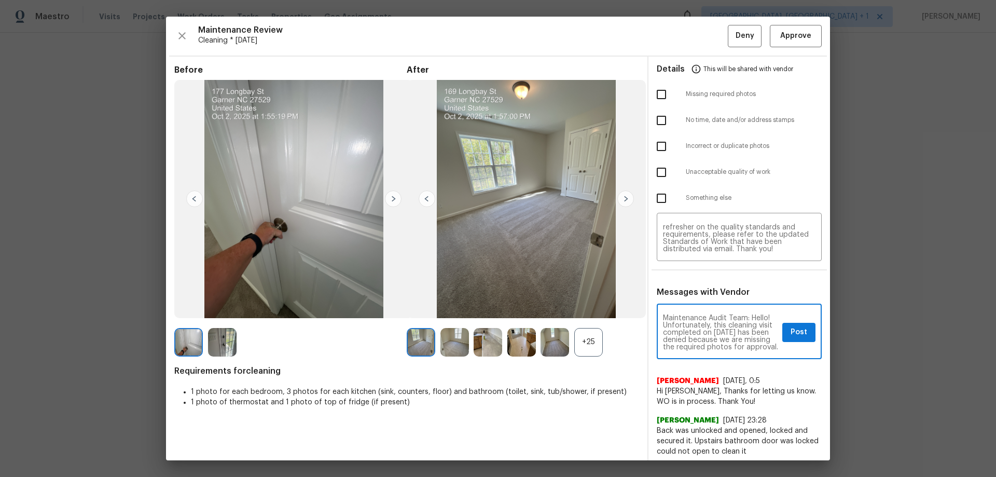
scroll to position [152, 0]
type textarea "Maintenance Audit Team: Hello! Unfortunately, this cleaning visit completed on …"
click at [657, 93] on input "checkbox" at bounding box center [661, 95] width 22 height 22
checkbox input "true"
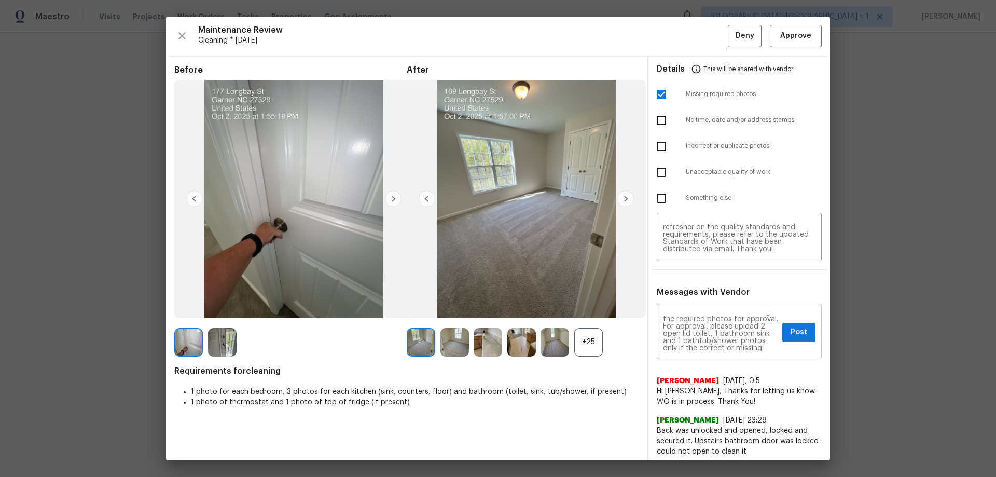
click at [708, 314] on div "Maintenance Audit Team: Hello! Unfortunately, this cleaning visit completed on …" at bounding box center [739, 332] width 165 height 53
click at [708, 311] on div "Maintenance Audit Team: Hello! Unfortunately, this cleaning visit completed on …" at bounding box center [739, 332] width 165 height 53
click at [708, 314] on span "Post" at bounding box center [798, 332] width 17 height 13
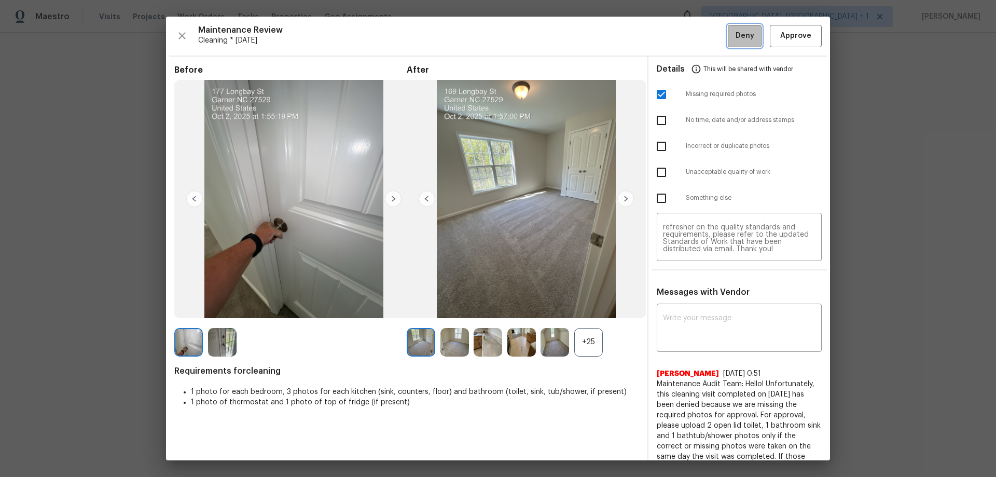
click at [708, 33] on span "Deny" at bounding box center [744, 36] width 19 height 13
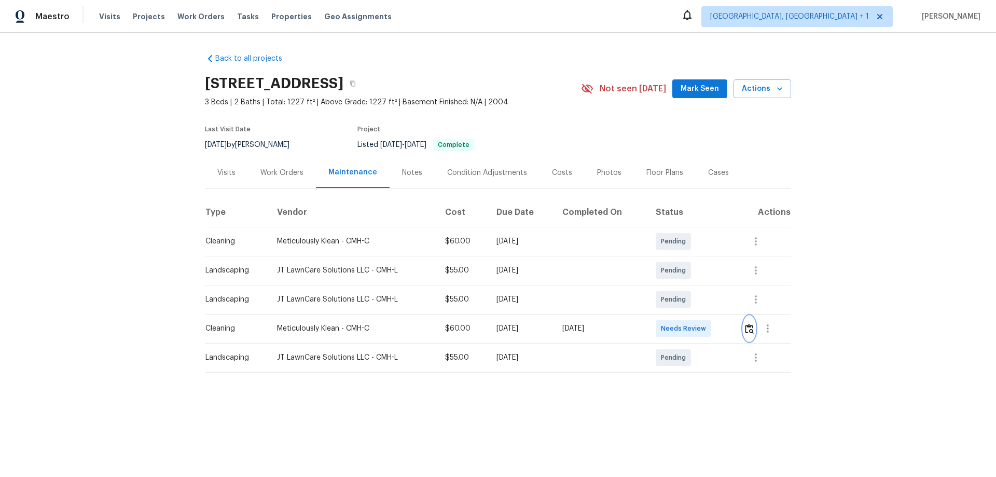
click at [751, 322] on button "button" at bounding box center [749, 328] width 12 height 25
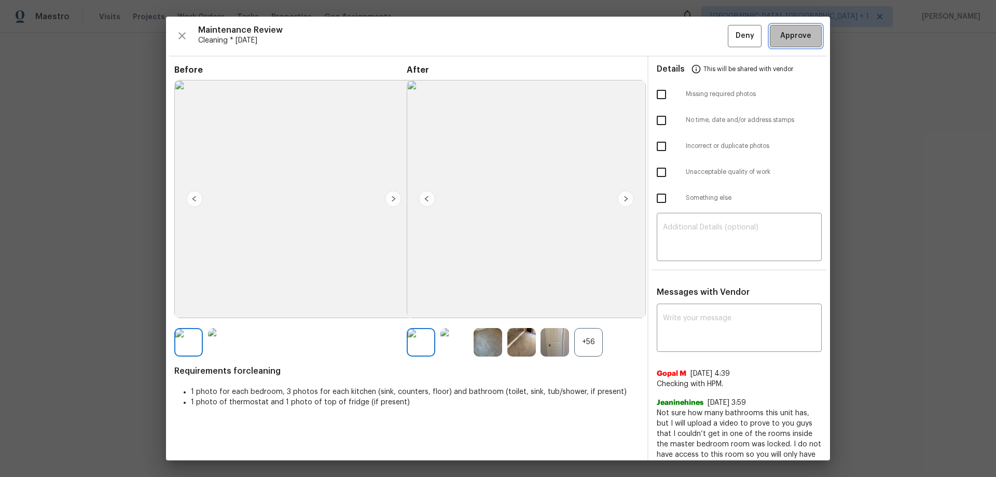
click at [780, 41] on span "Approve" at bounding box center [795, 36] width 31 height 13
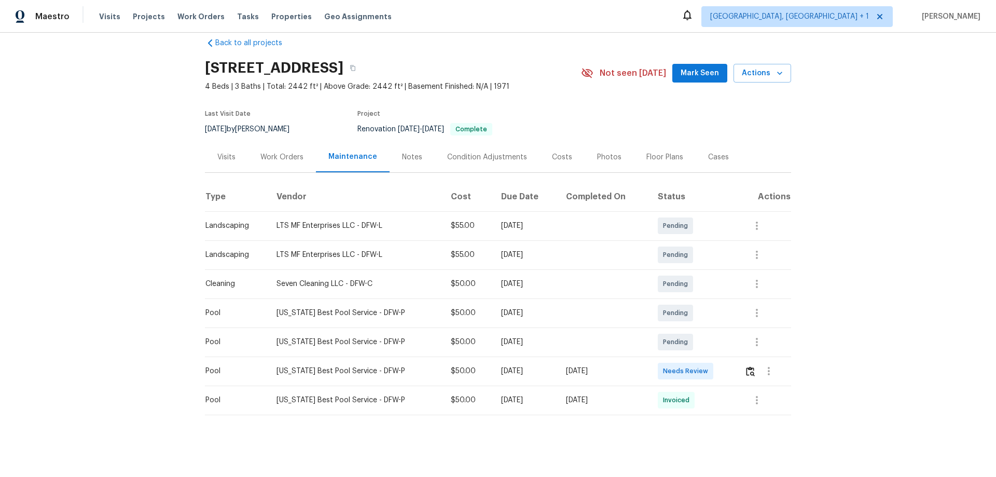
scroll to position [24, 0]
click at [708, 314] on button "button" at bounding box center [750, 370] width 12 height 25
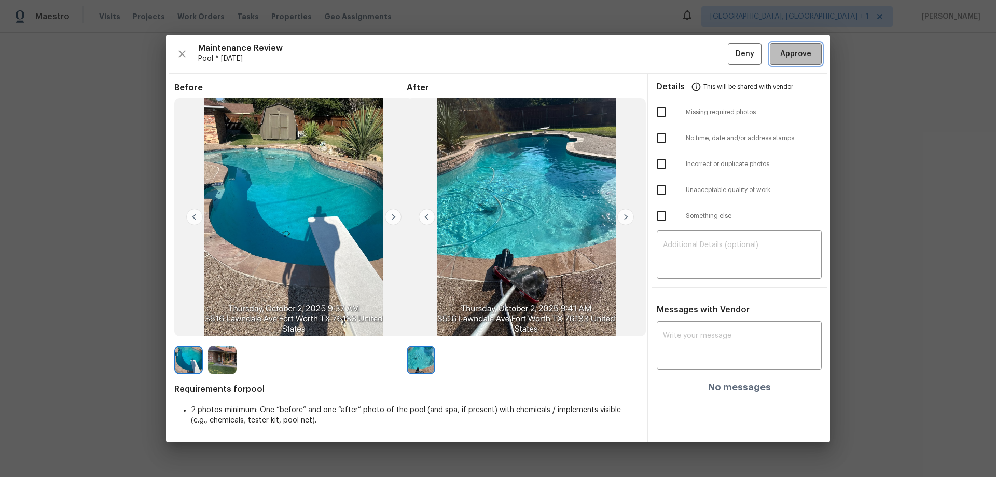
click at [708, 51] on span "Approve" at bounding box center [795, 54] width 31 height 13
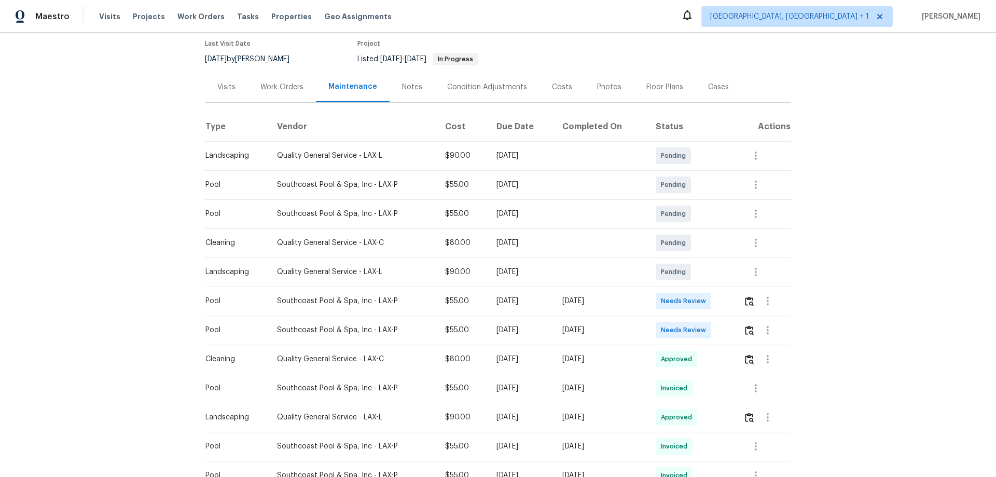
scroll to position [104, 0]
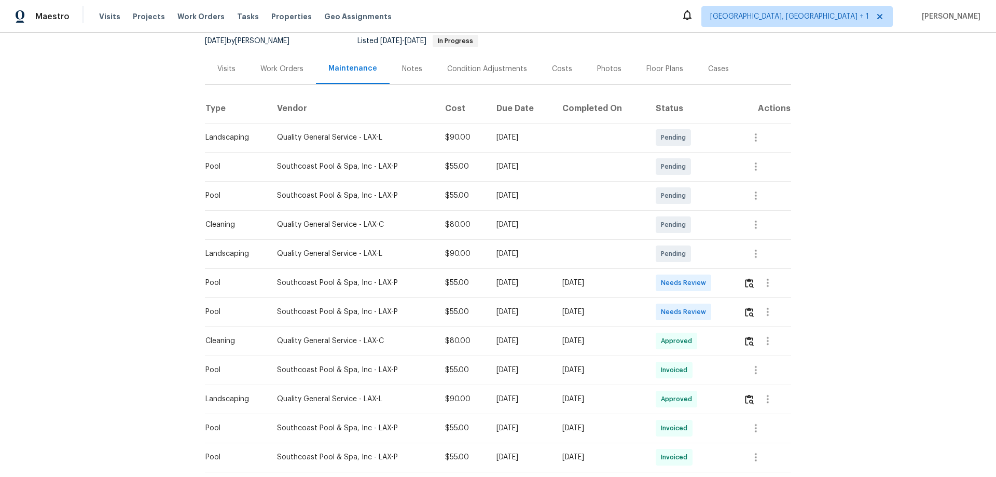
drag, startPoint x: 497, startPoint y: 281, endPoint x: 612, endPoint y: 274, distance: 114.8
click at [612, 274] on tr "Pool Southcoast Pool & Spa, Inc - LAX-P $55.00 Mon, Sep 29 2025 Thu, Oct 02 202…" at bounding box center [498, 282] width 586 height 29
drag, startPoint x: 502, startPoint y: 314, endPoint x: 614, endPoint y: 317, distance: 112.1
click at [614, 314] on tr "Pool Southcoast Pool & Spa, Inc - LAX-P $55.00 Mon, Sep 22 2025 Thu, Oct 02 202…" at bounding box center [498, 311] width 586 height 29
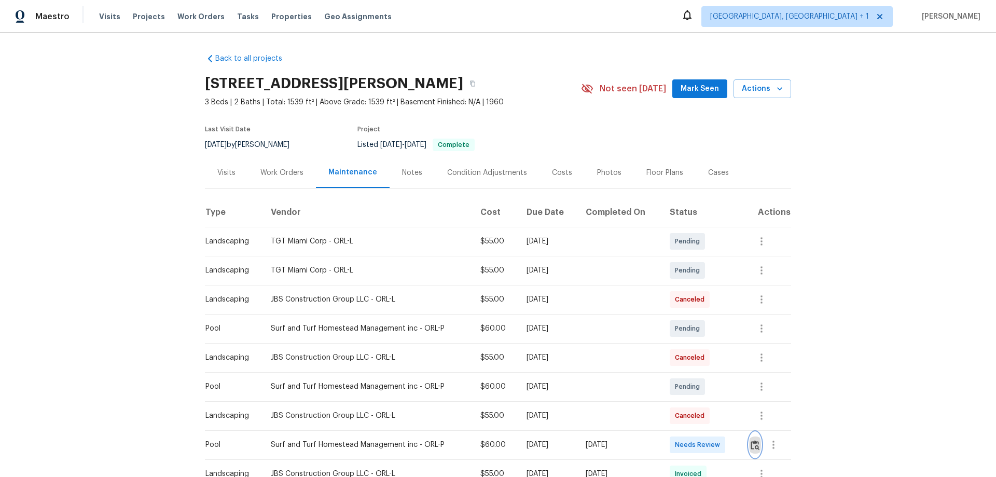
click at [708, 314] on button "button" at bounding box center [755, 444] width 12 height 25
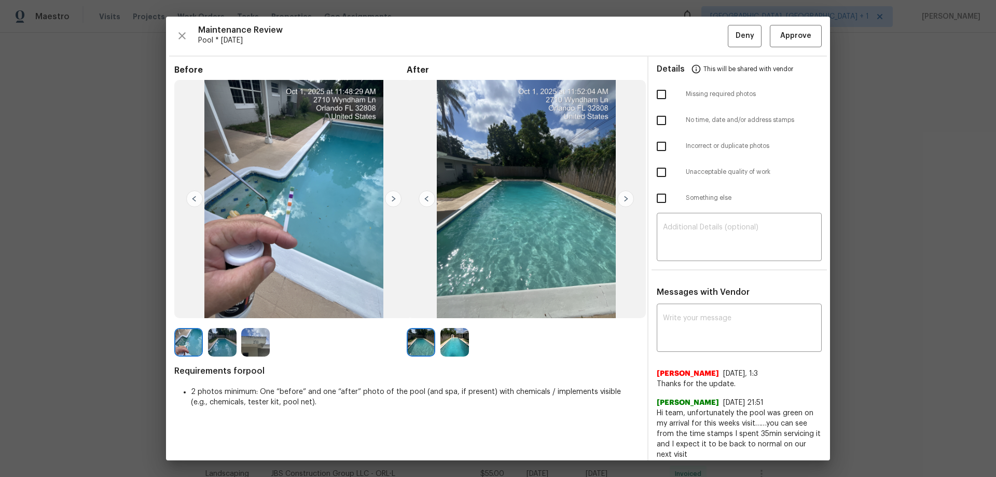
click at [708, 53] on div "Maintenance Review Pool * [DATE] Deny Approve Before After Requirements for poo…" at bounding box center [498, 238] width 664 height 443
click at [708, 35] on span "Approve" at bounding box center [795, 36] width 31 height 13
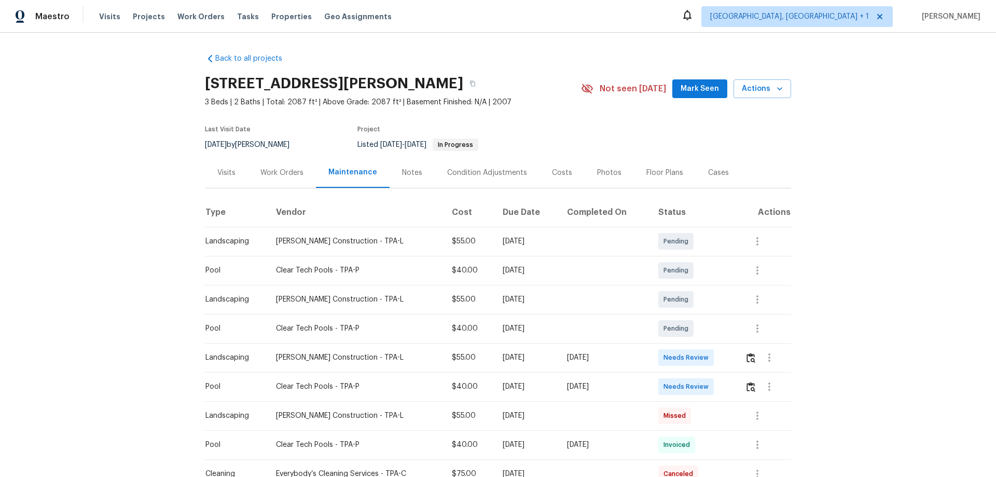
click at [743, 382] on td at bounding box center [764, 386] width 54 height 29
click at [746, 390] on img "button" at bounding box center [750, 387] width 9 height 10
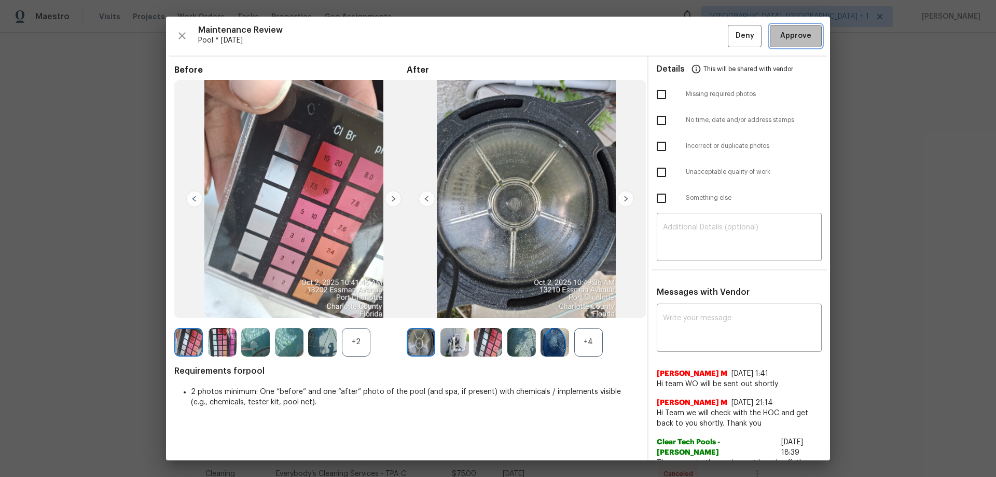
click at [808, 41] on button "Approve" at bounding box center [796, 36] width 52 height 22
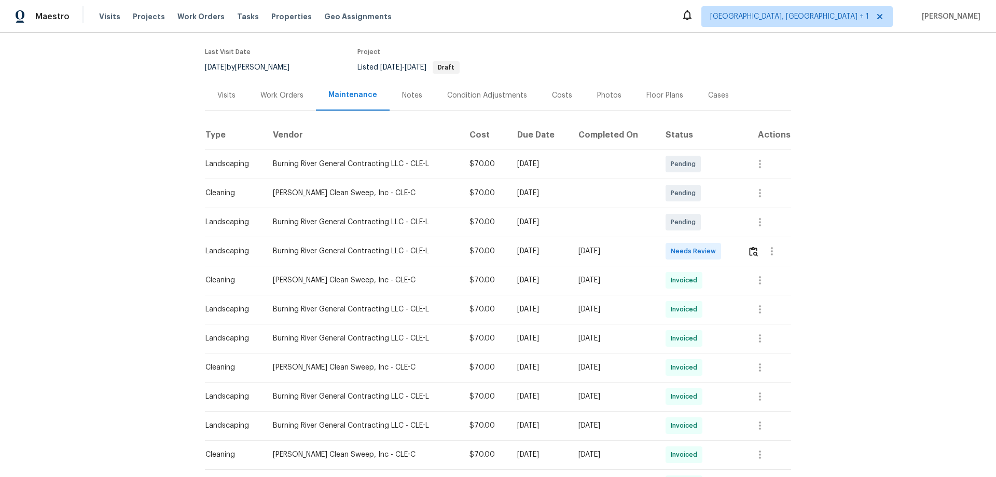
scroll to position [156, 0]
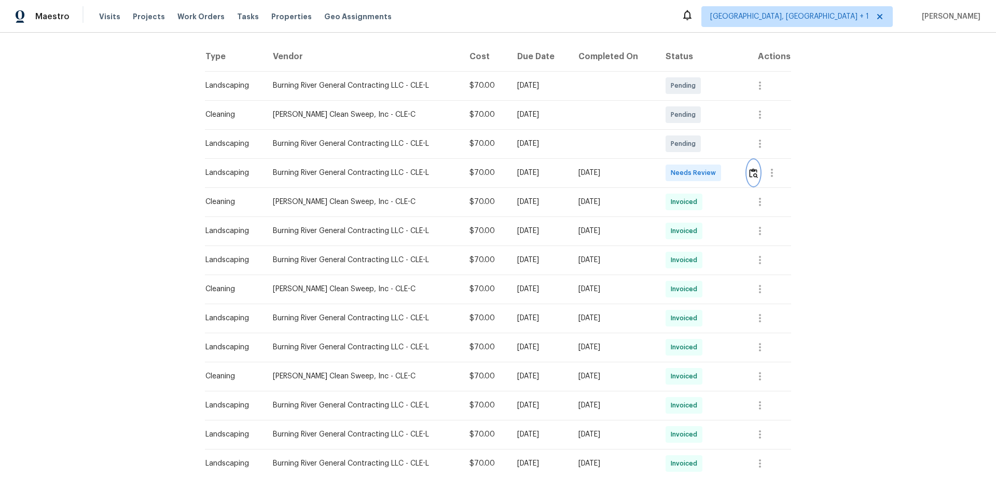
click at [708, 172] on img "button" at bounding box center [753, 173] width 9 height 10
click at [708, 170] on img "button" at bounding box center [753, 173] width 9 height 10
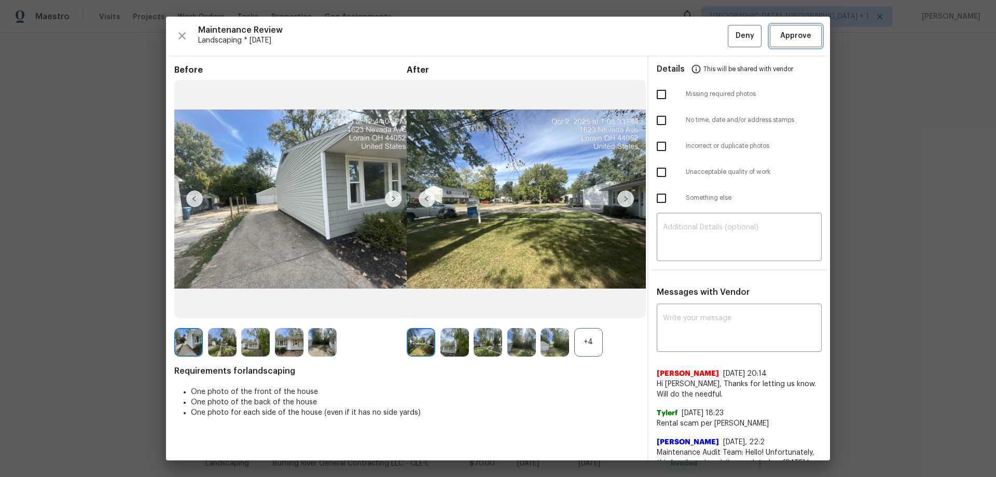
click at [708, 27] on button "Approve" at bounding box center [796, 36] width 52 height 22
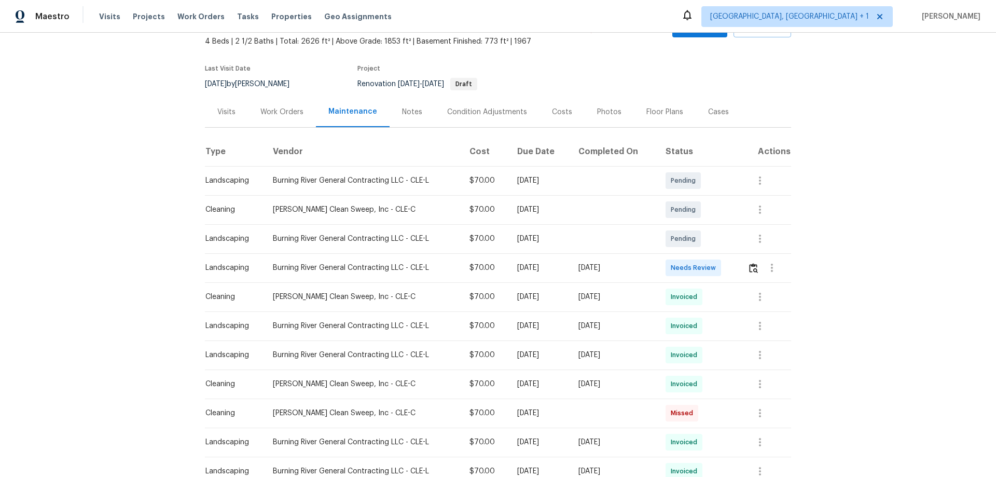
scroll to position [156, 0]
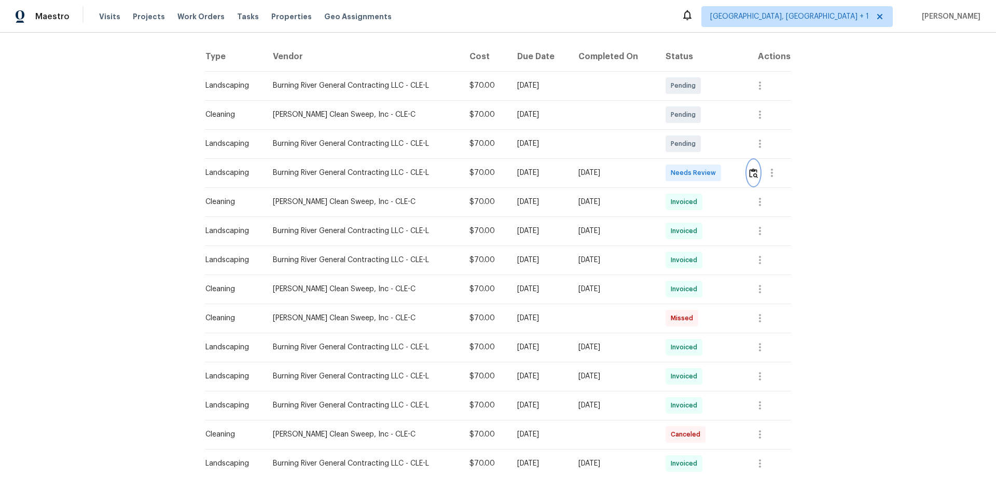
click at [708, 177] on img "button" at bounding box center [753, 173] width 9 height 10
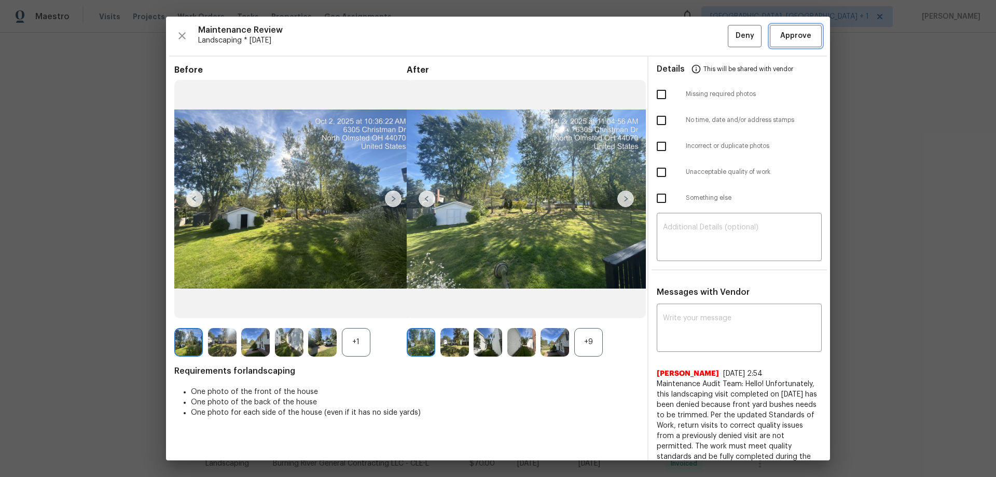
click at [708, 39] on span "Approve" at bounding box center [795, 36] width 31 height 13
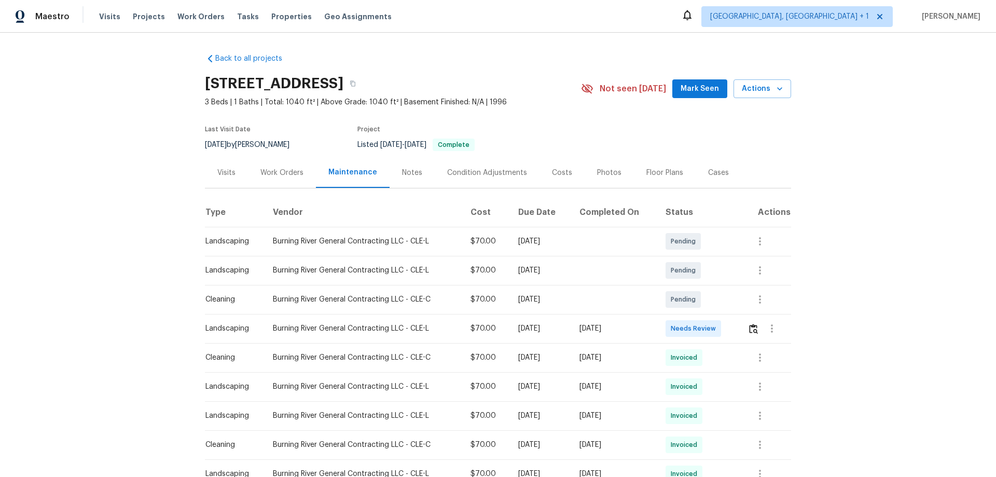
scroll to position [52, 0]
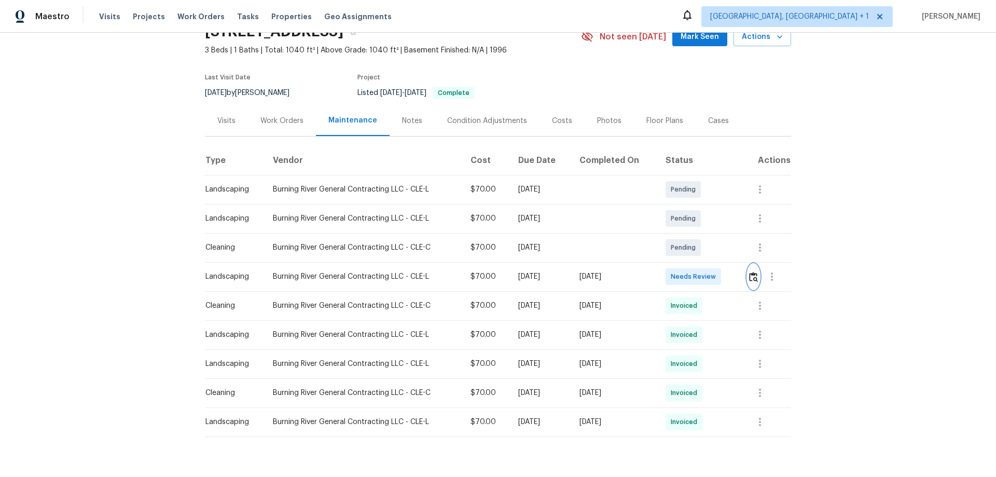
click at [708, 278] on img "button" at bounding box center [753, 277] width 9 height 10
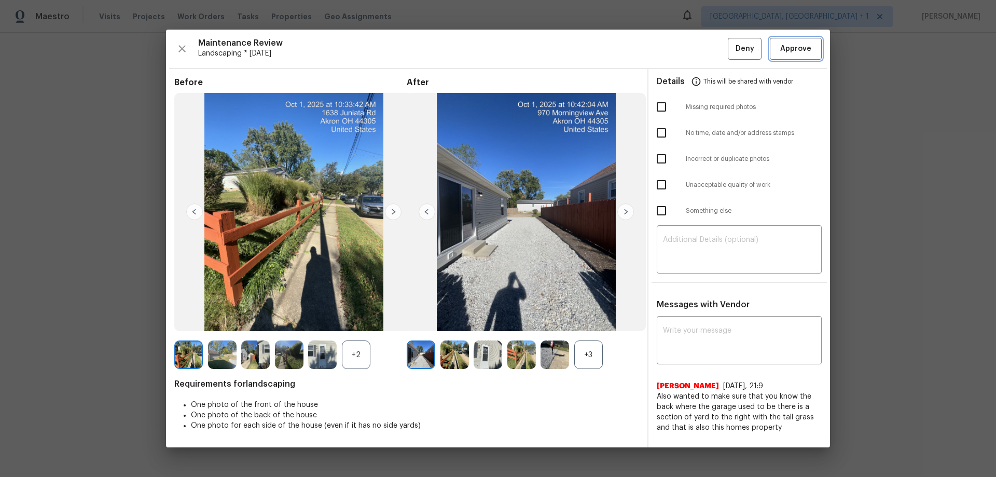
click at [708, 44] on span "Approve" at bounding box center [795, 49] width 31 height 13
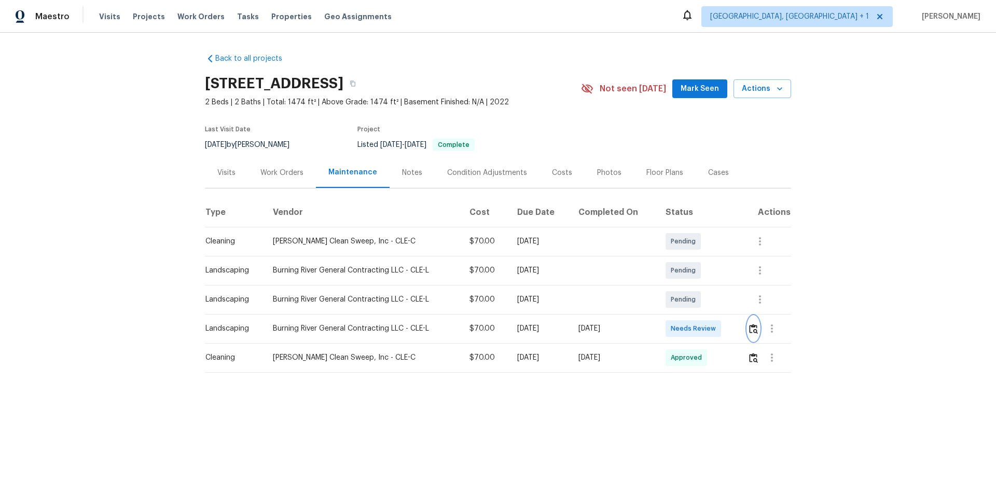
click at [708, 314] on button "button" at bounding box center [753, 328] width 12 height 25
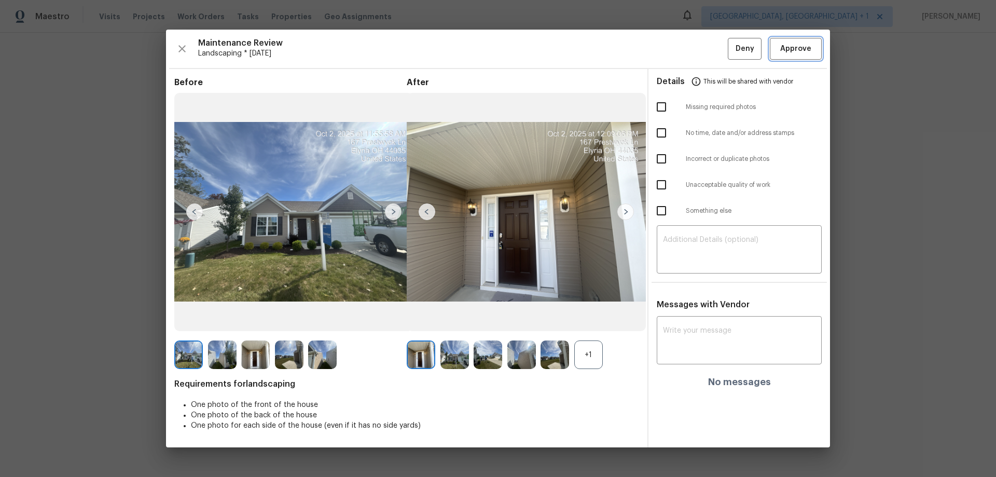
click at [708, 50] on span "Approve" at bounding box center [795, 49] width 31 height 13
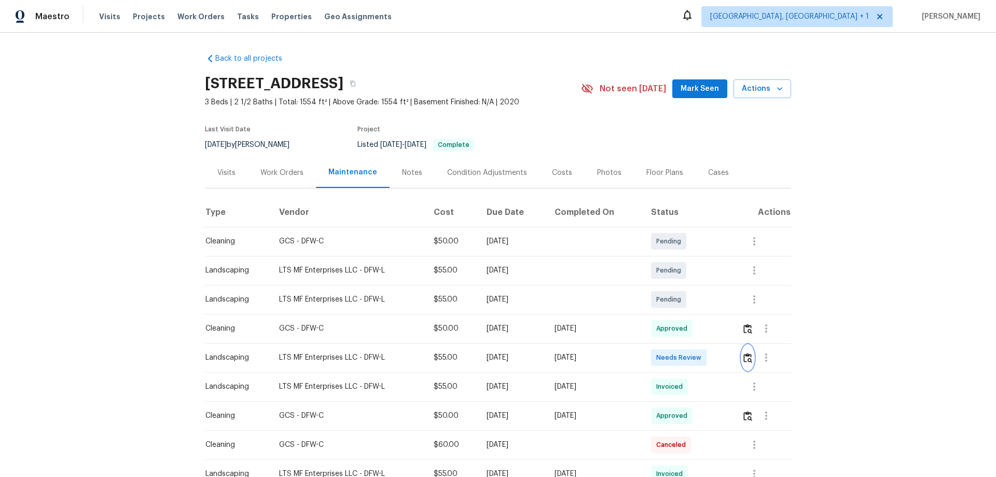
click at [708, 314] on img "button" at bounding box center [747, 358] width 9 height 10
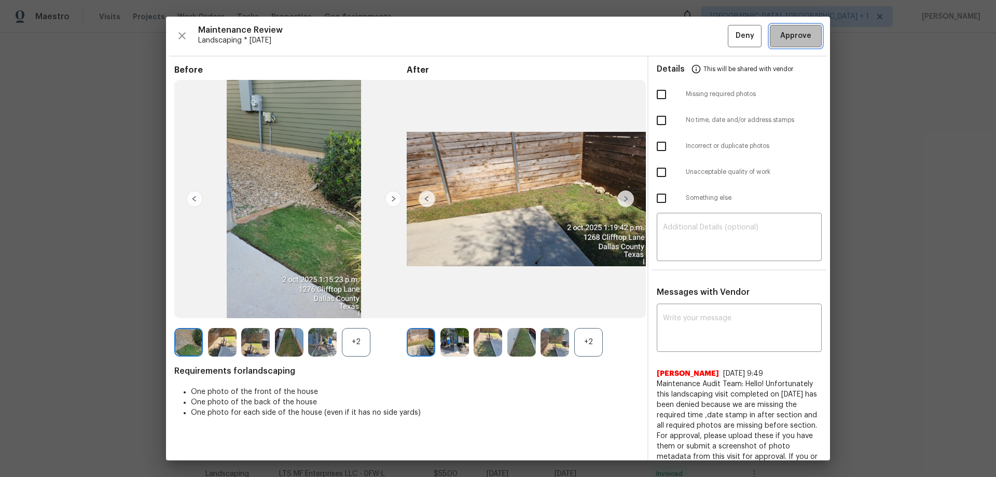
click at [708, 26] on button "Approve" at bounding box center [796, 36] width 52 height 22
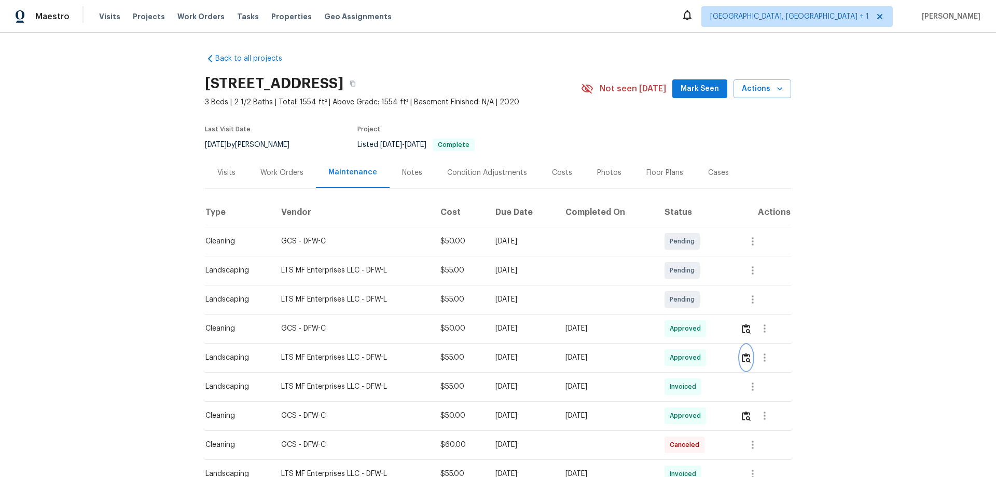
scroll to position [52, 0]
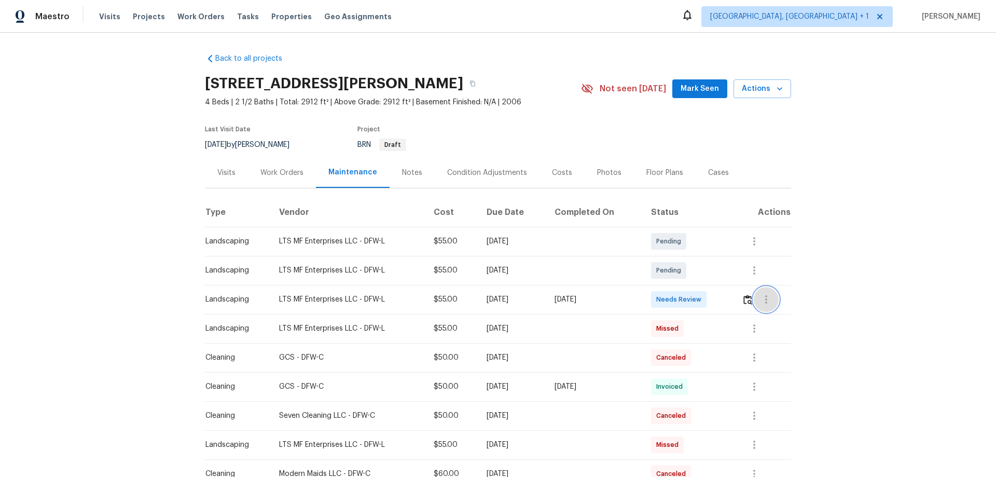
click at [708, 300] on button "button" at bounding box center [766, 299] width 25 height 25
click at [708, 292] on div at bounding box center [498, 238] width 996 height 477
click at [708, 299] on img "button" at bounding box center [747, 300] width 9 height 10
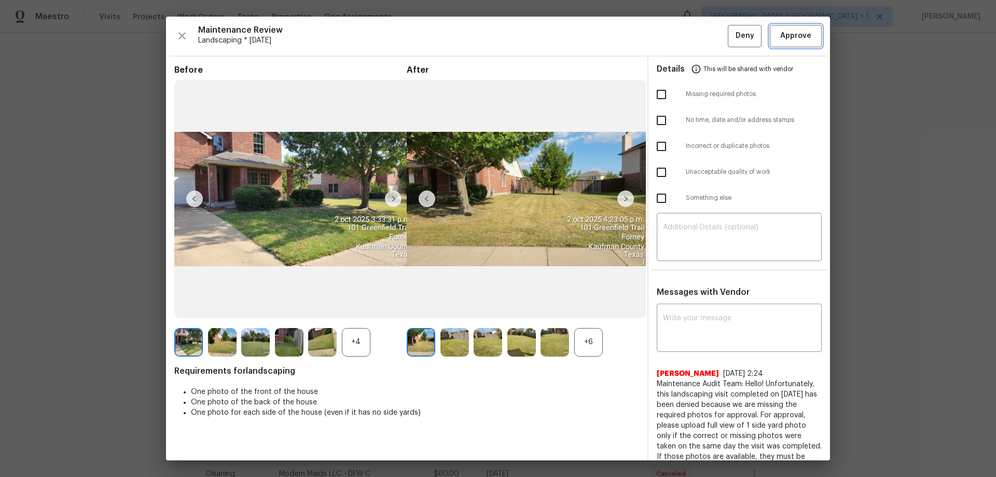
click at [708, 37] on span "Approve" at bounding box center [795, 36] width 31 height 13
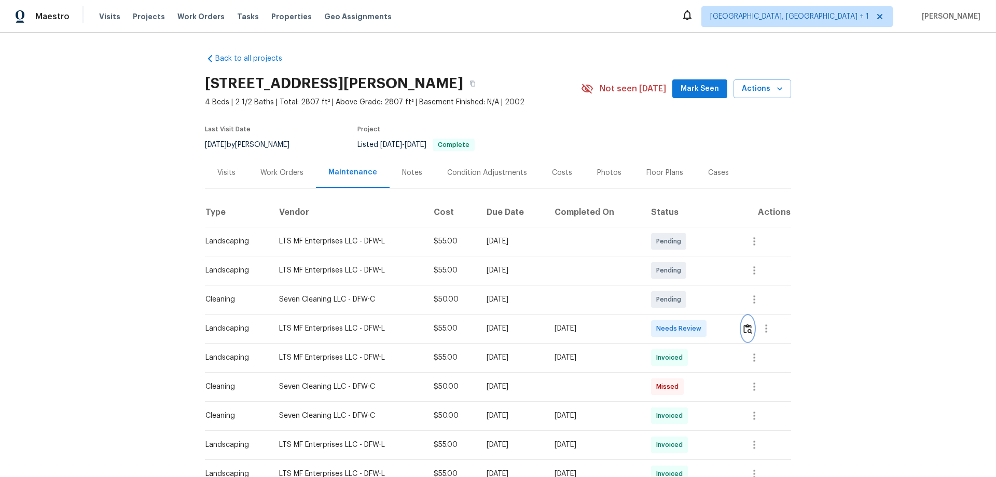
click at [708, 314] on button "button" at bounding box center [748, 328] width 12 height 25
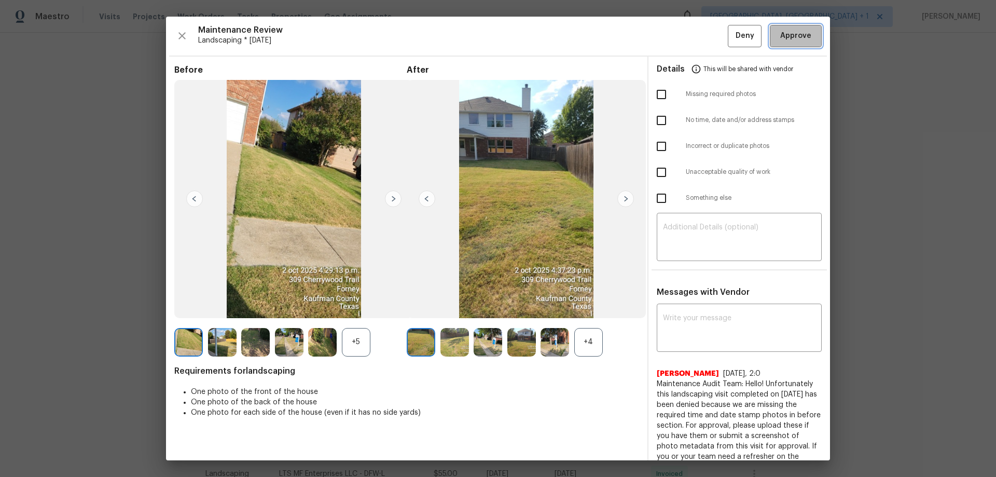
click at [708, 36] on span "Approve" at bounding box center [795, 36] width 31 height 13
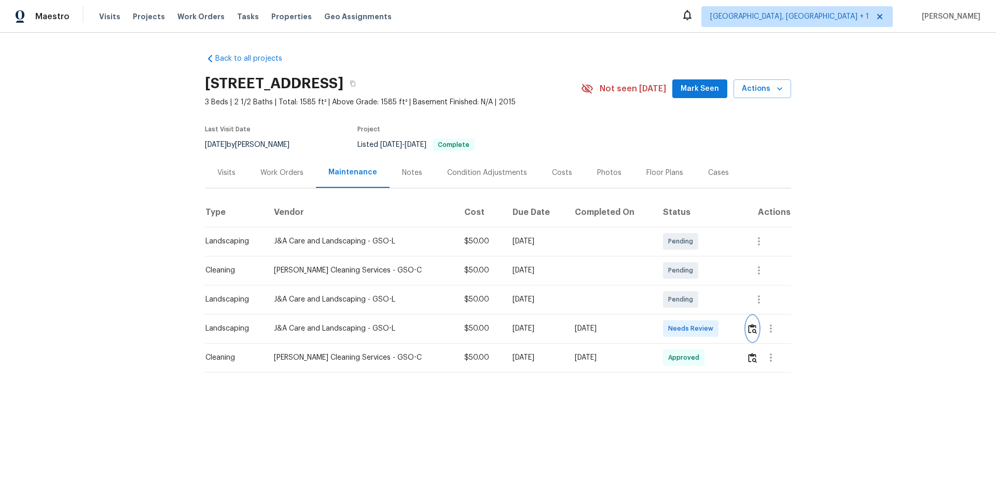
click at [708, 314] on button "button" at bounding box center [752, 328] width 12 height 25
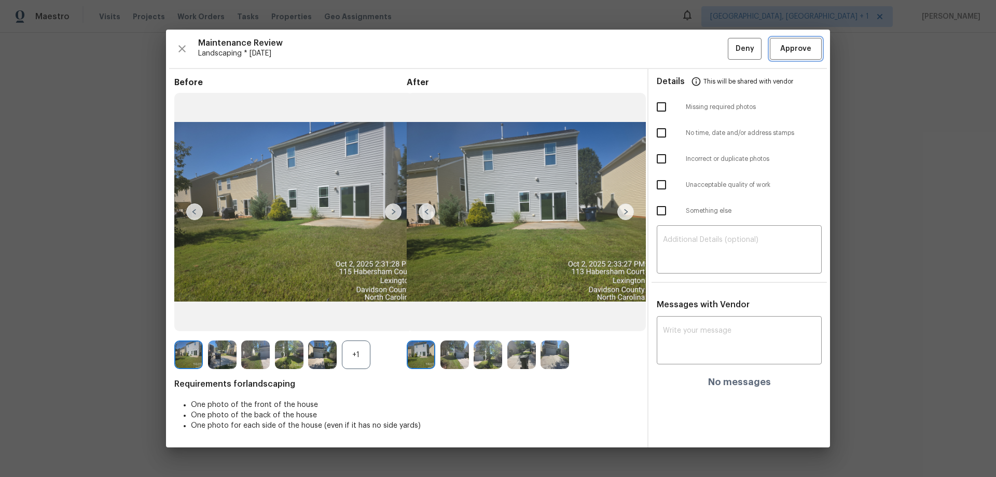
click at [708, 38] on button "Approve" at bounding box center [796, 49] width 52 height 22
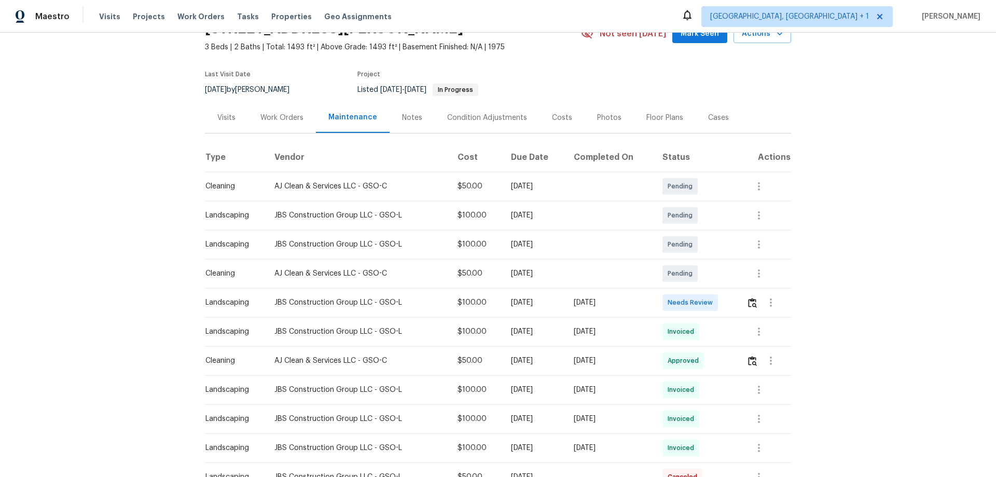
scroll to position [104, 0]
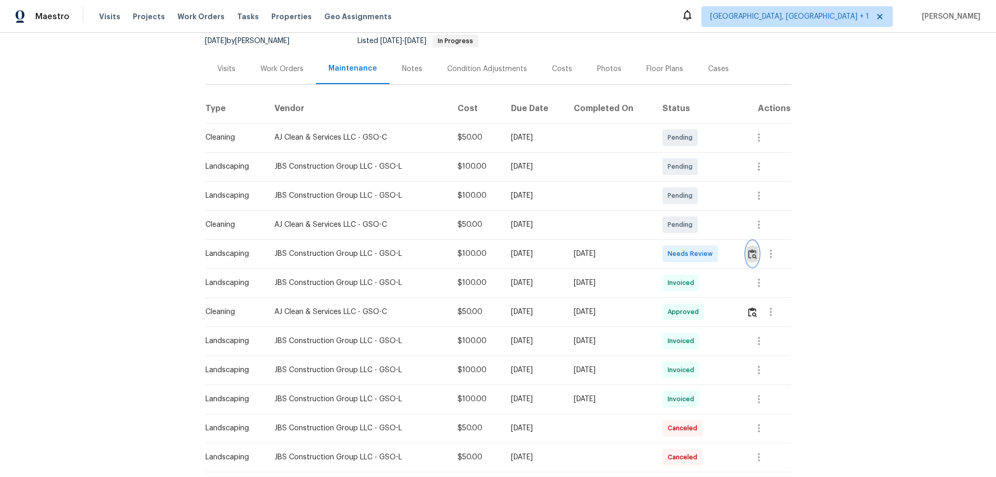
click at [708, 264] on button "button" at bounding box center [752, 253] width 12 height 25
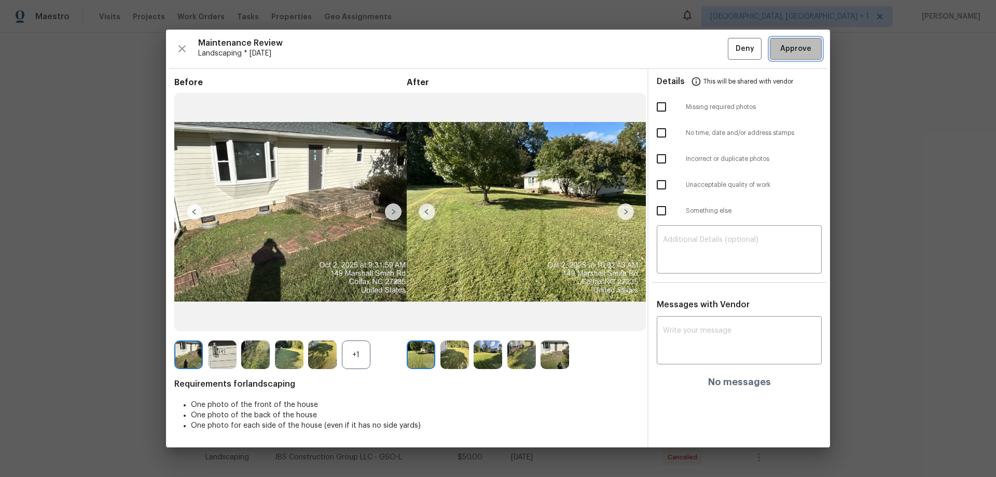
click at [708, 58] on button "Approve" at bounding box center [796, 49] width 52 height 22
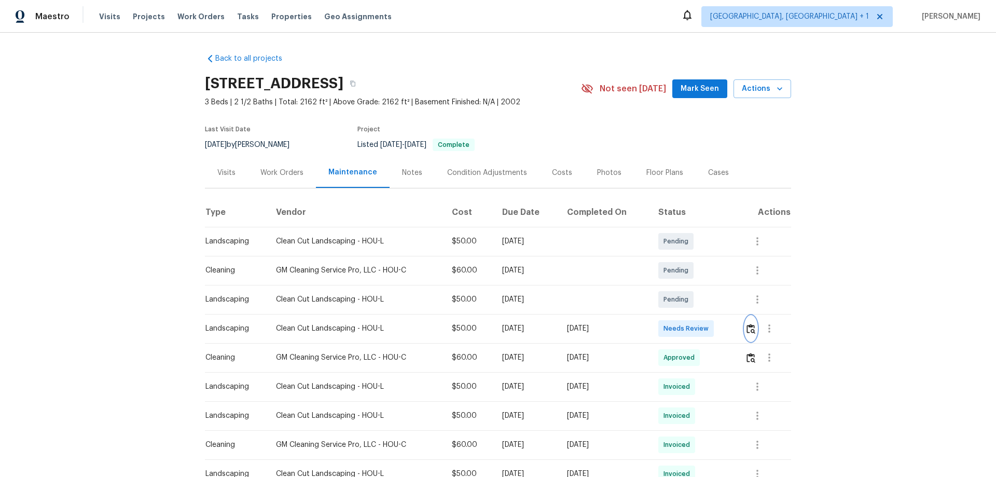
click at [708, 314] on button "button" at bounding box center [751, 328] width 12 height 25
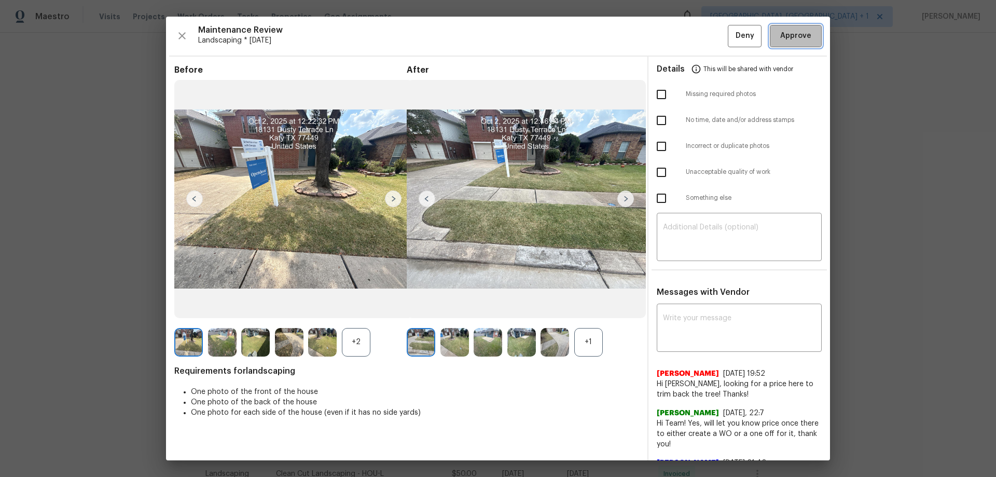
click at [708, 37] on span "Approve" at bounding box center [795, 36] width 35 height 13
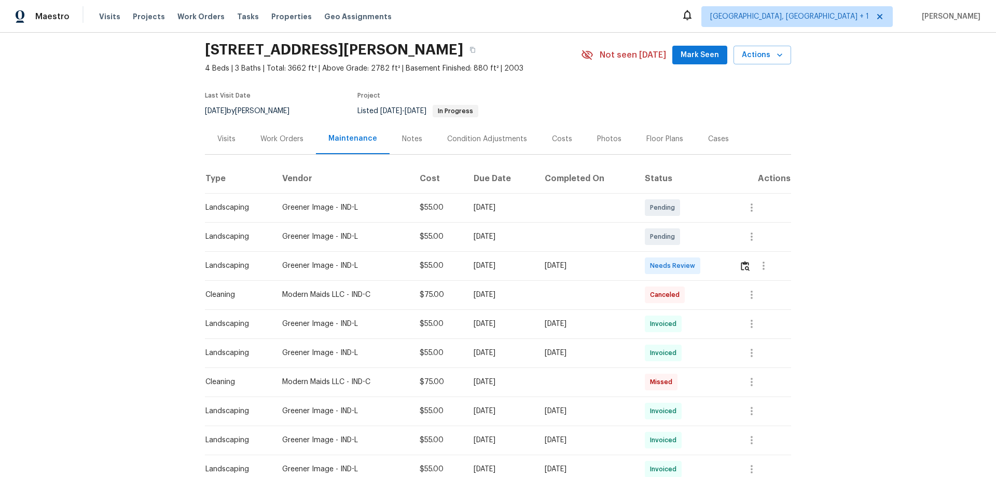
scroll to position [52, 0]
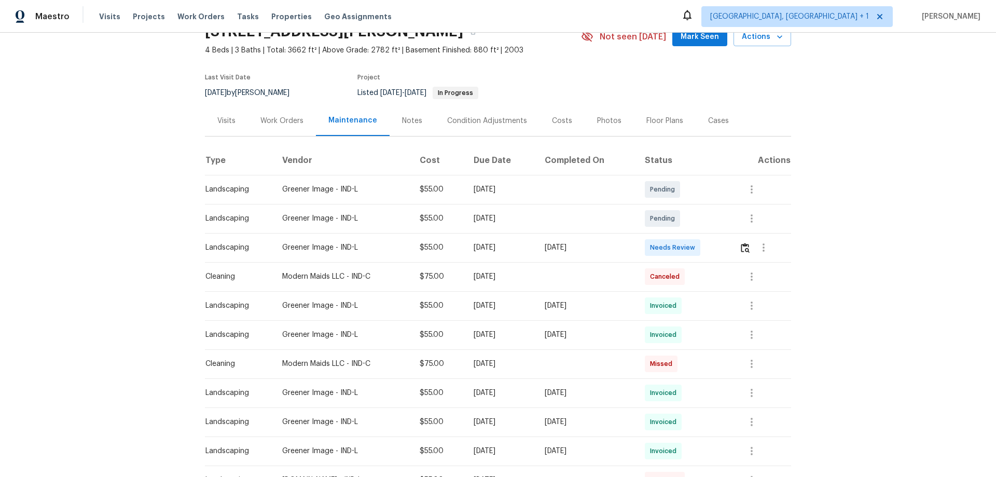
click at [708, 251] on td at bounding box center [761, 247] width 60 height 29
click at [708, 245] on img "button" at bounding box center [745, 248] width 9 height 10
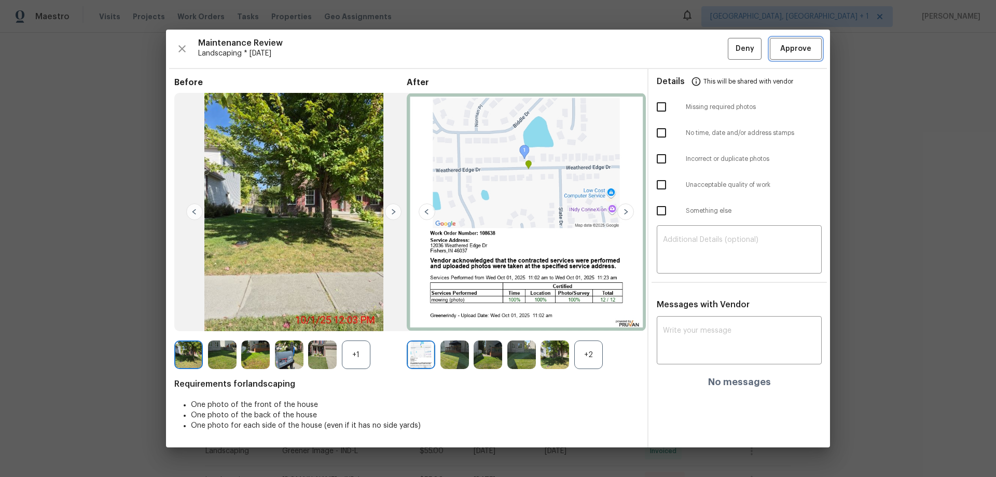
click at [708, 38] on button "Approve" at bounding box center [796, 49] width 52 height 22
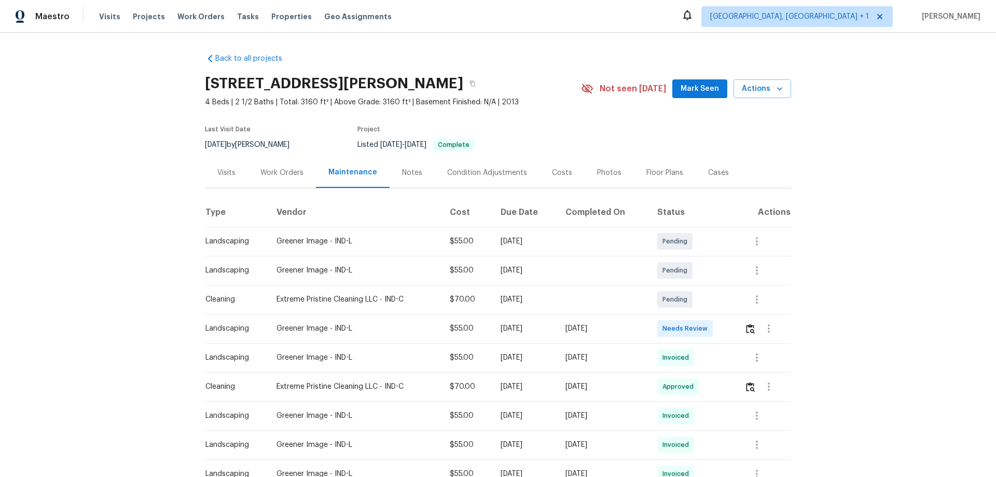
click at [708, 314] on td at bounding box center [763, 328] width 55 height 29
click at [708, 314] on img "button" at bounding box center [750, 329] width 9 height 10
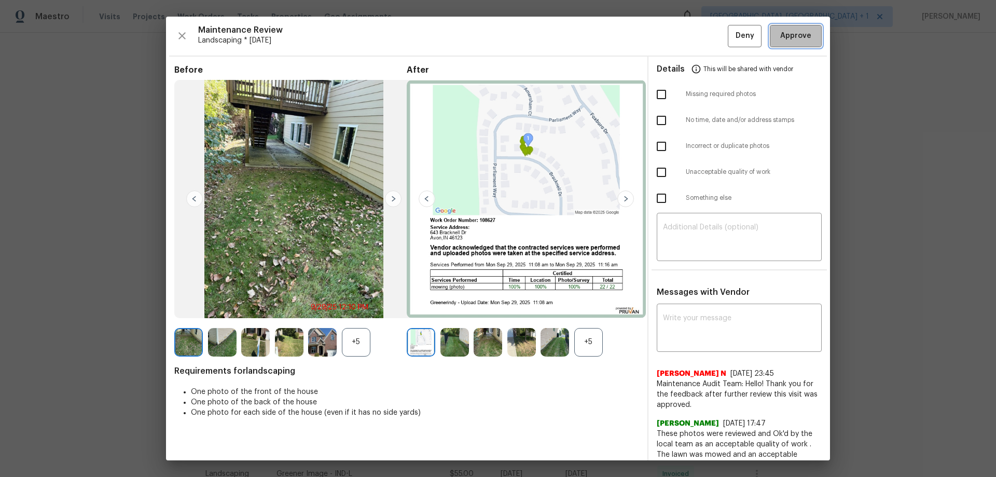
click at [708, 38] on span "Approve" at bounding box center [795, 36] width 31 height 13
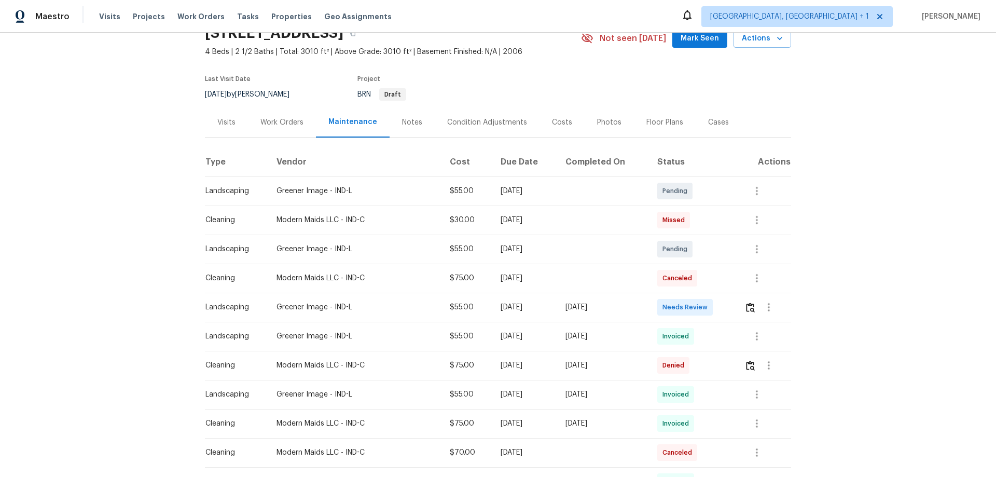
scroll to position [104, 0]
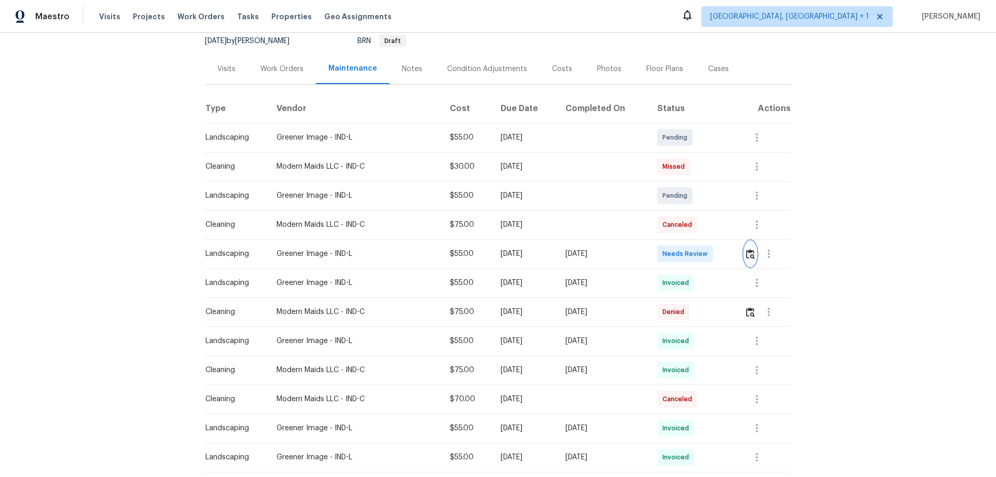
click at [708, 251] on img "button" at bounding box center [750, 254] width 9 height 10
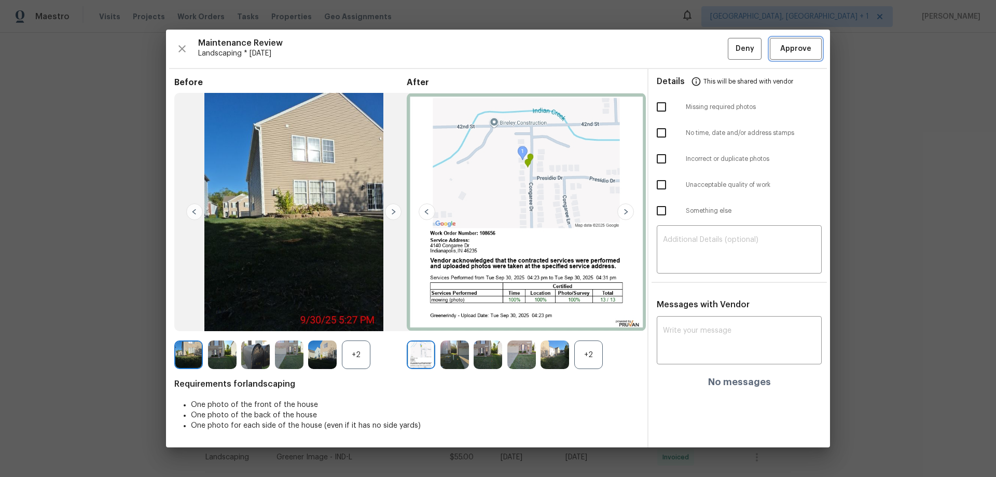
click at [708, 49] on span "Approve" at bounding box center [795, 49] width 31 height 13
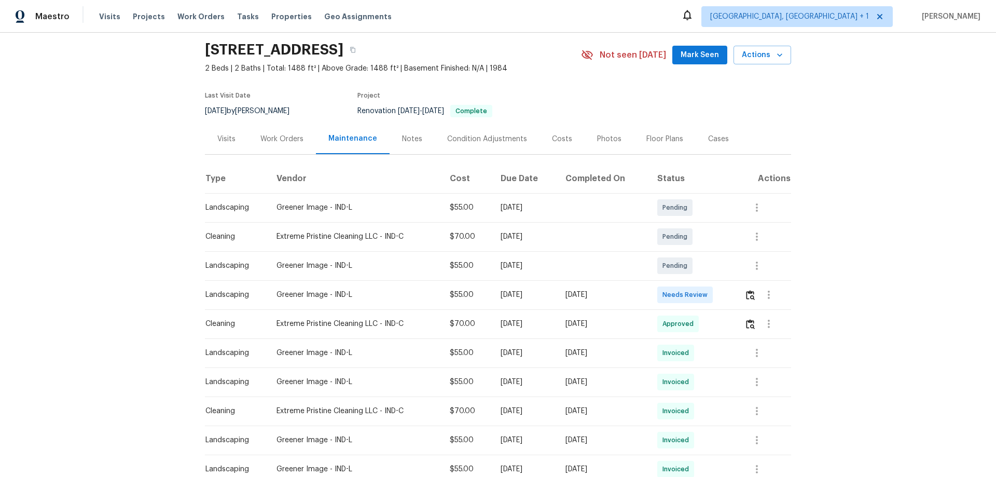
scroll to position [52, 0]
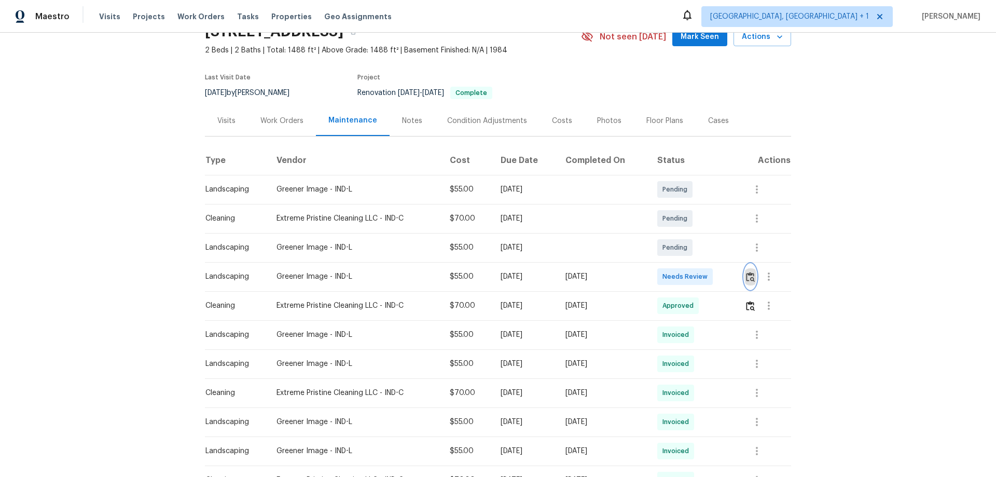
click at [708, 277] on img "button" at bounding box center [750, 277] width 9 height 10
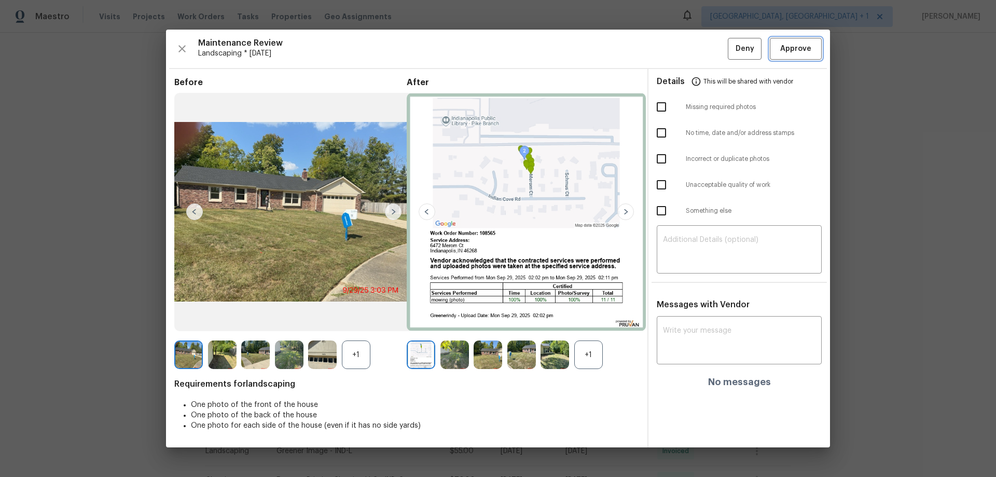
click at [708, 38] on button "Approve" at bounding box center [796, 49] width 52 height 22
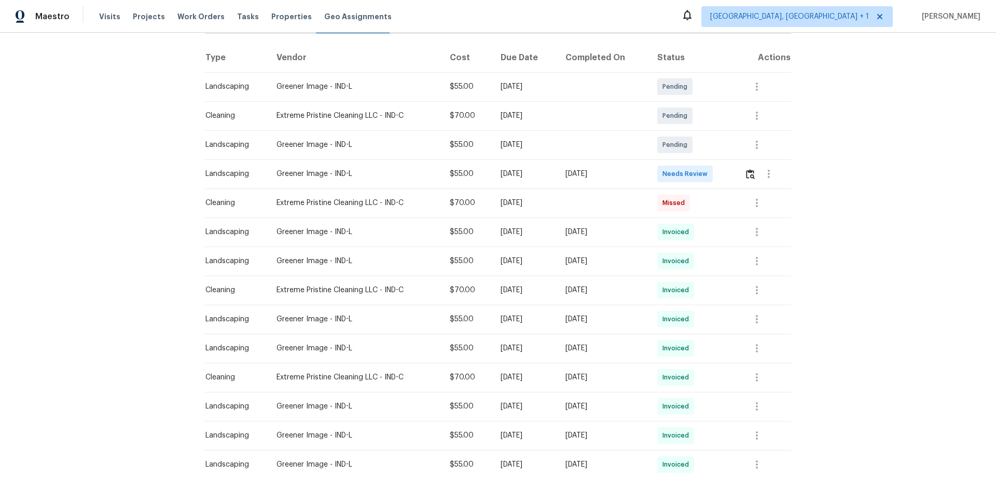
scroll to position [156, 0]
click at [708, 177] on button "button" at bounding box center [768, 172] width 25 height 25
click at [708, 178] on div at bounding box center [498, 238] width 996 height 477
click at [708, 178] on button "button" at bounding box center [750, 172] width 12 height 25
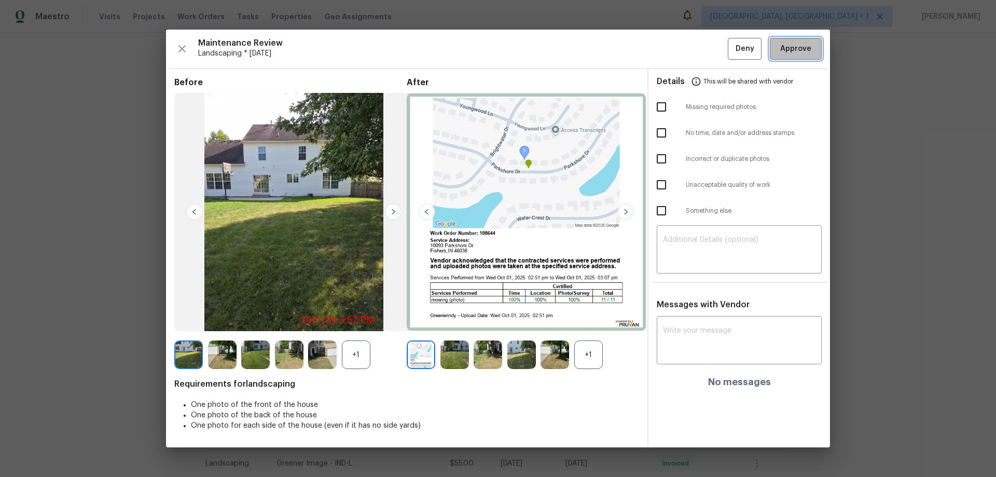
click at [708, 49] on span "Approve" at bounding box center [795, 49] width 31 height 13
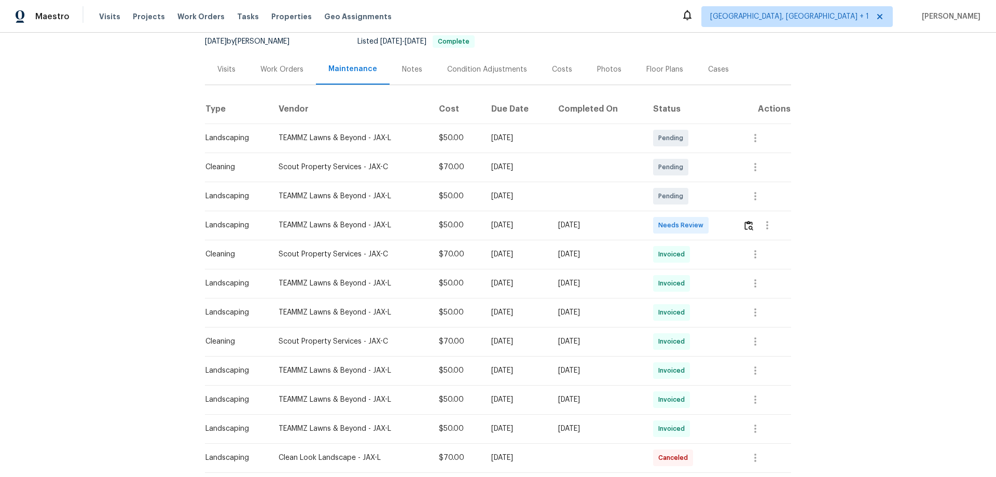
scroll to position [104, 0]
click at [708, 222] on img "button" at bounding box center [748, 225] width 9 height 10
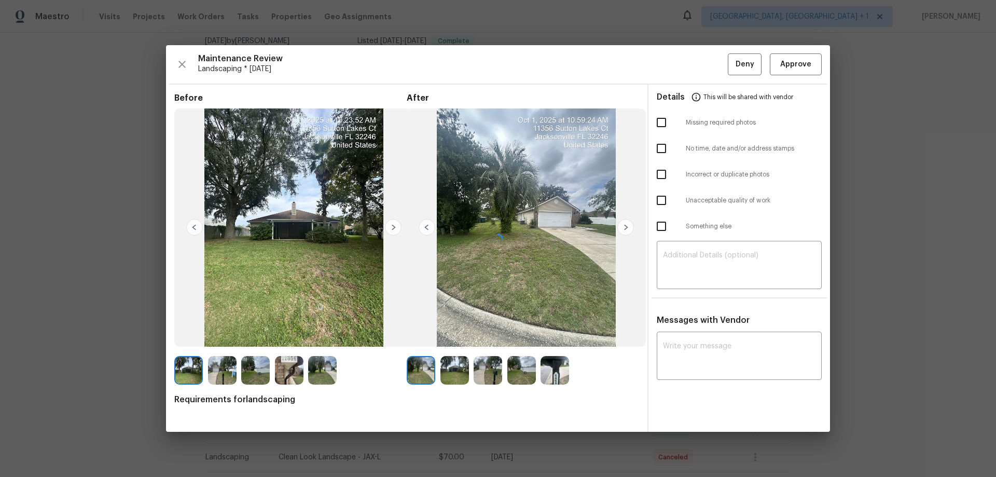
click at [708, 34] on div "Maintenance Review Landscaping * [DATE] Deny Approve Before After Requirements …" at bounding box center [498, 238] width 996 height 477
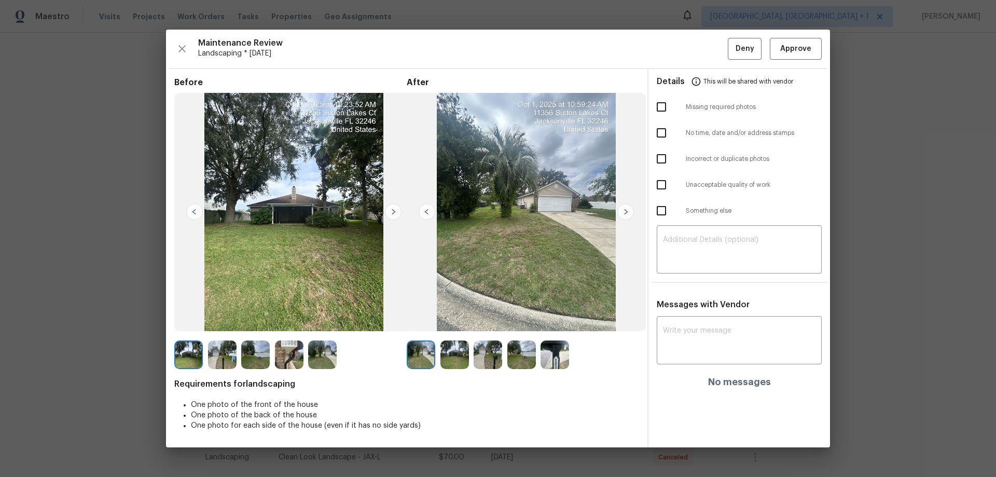
click at [708, 37] on div "Maintenance Review Landscaping * [DATE] Deny Approve Before After Requirements …" at bounding box center [498, 239] width 664 height 418
click at [708, 45] on span "Approve" at bounding box center [795, 49] width 31 height 13
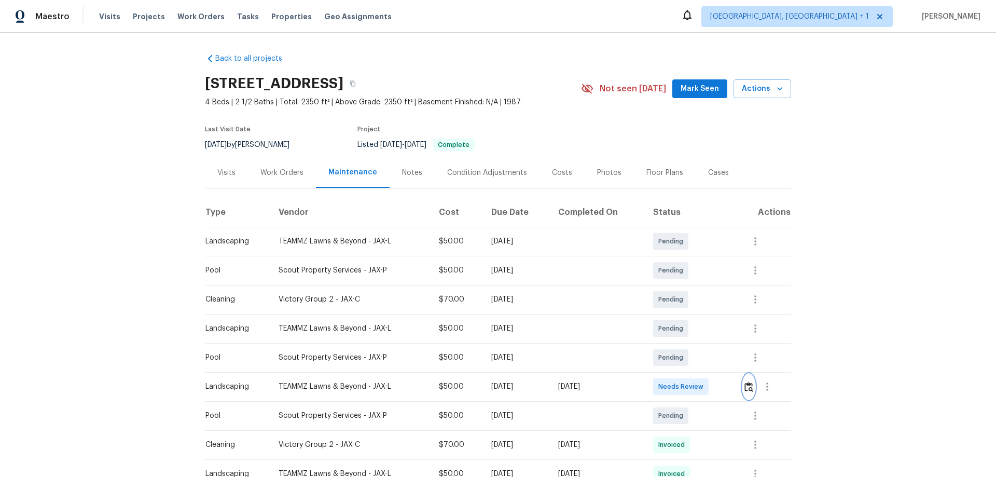
click at [708, 314] on img "button" at bounding box center [748, 387] width 9 height 10
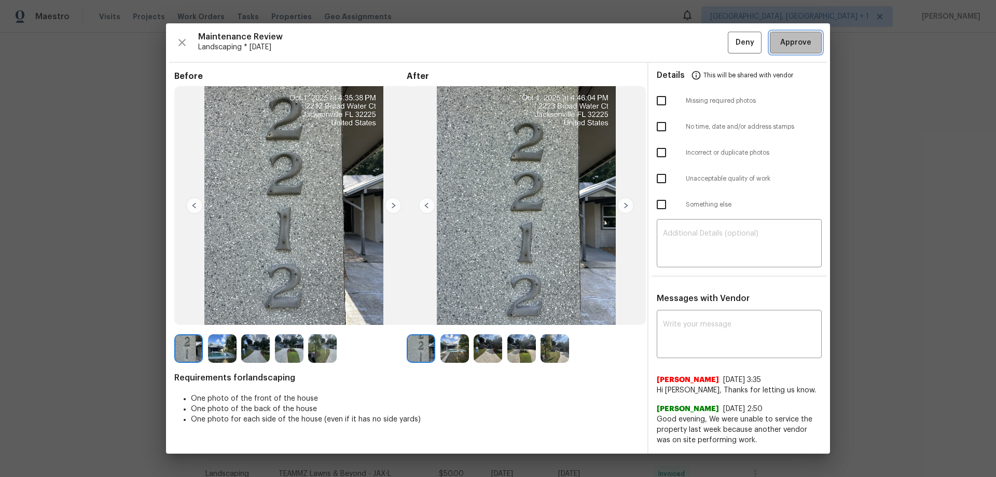
click at [708, 33] on button "Approve" at bounding box center [796, 43] width 52 height 22
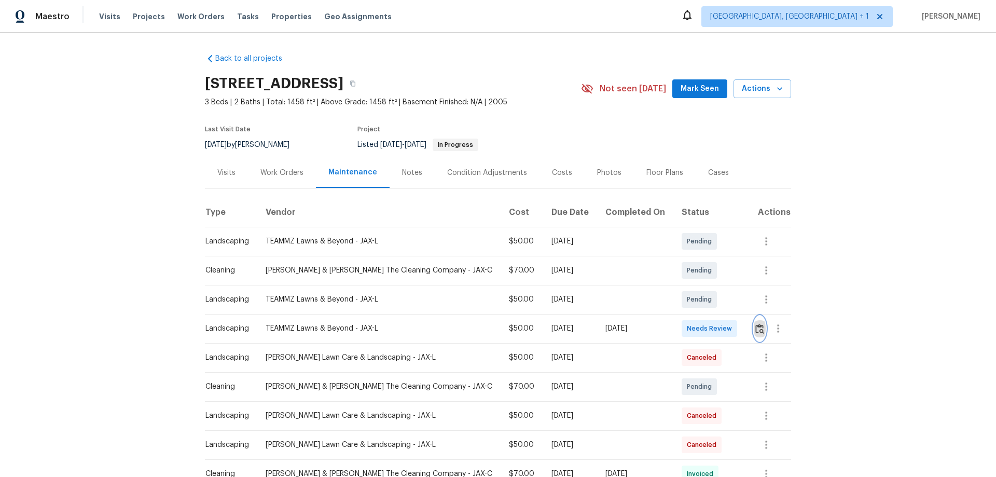
click at [708, 314] on button "button" at bounding box center [760, 328] width 12 height 25
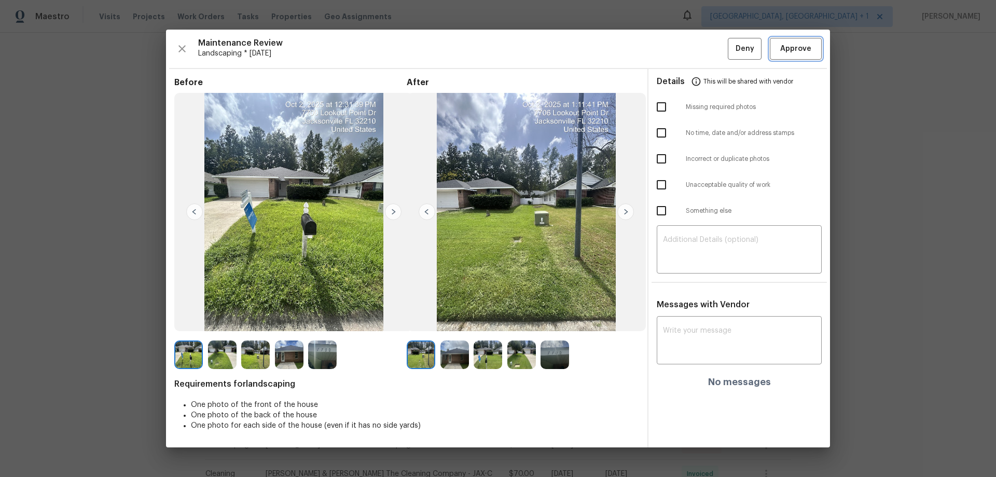
click at [708, 38] on button "Approve" at bounding box center [796, 49] width 52 height 22
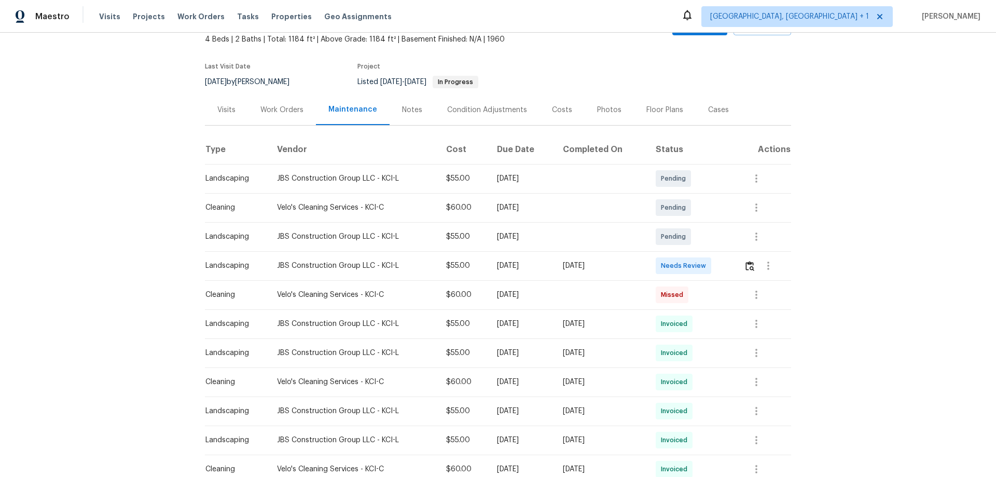
scroll to position [156, 0]
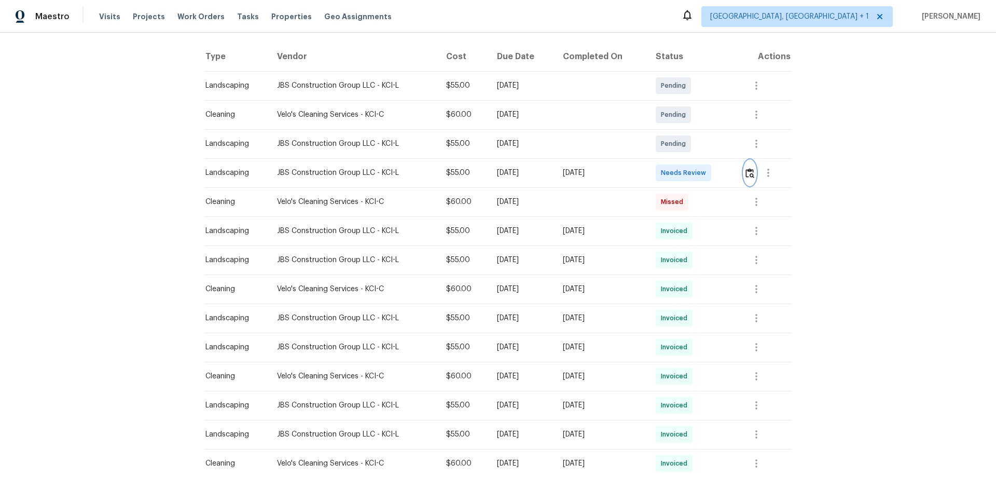
click at [708, 168] on img "button" at bounding box center [749, 173] width 9 height 10
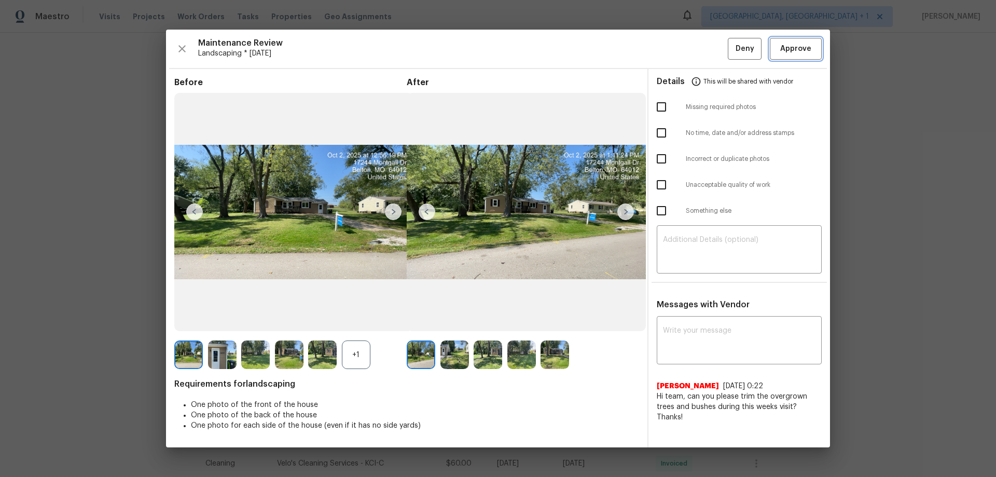
click at [708, 50] on span "Approve" at bounding box center [795, 49] width 35 height 13
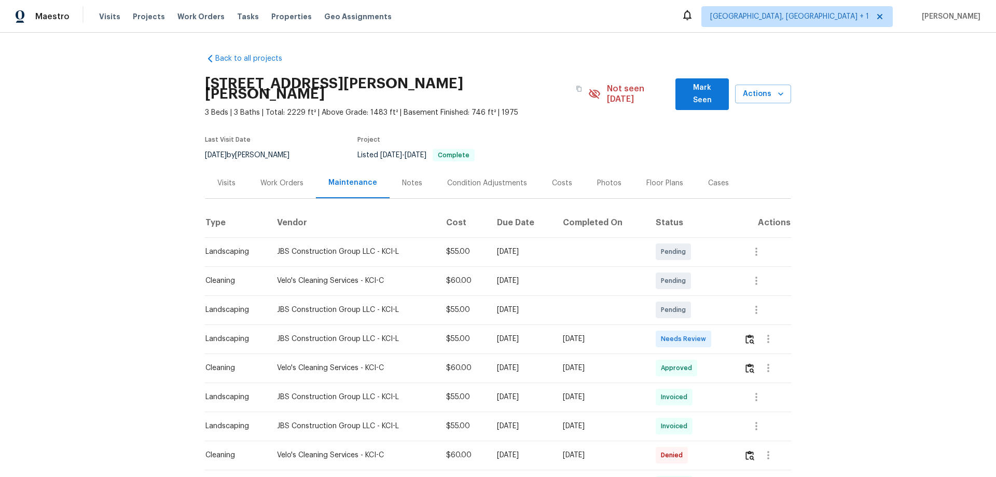
scroll to position [104, 0]
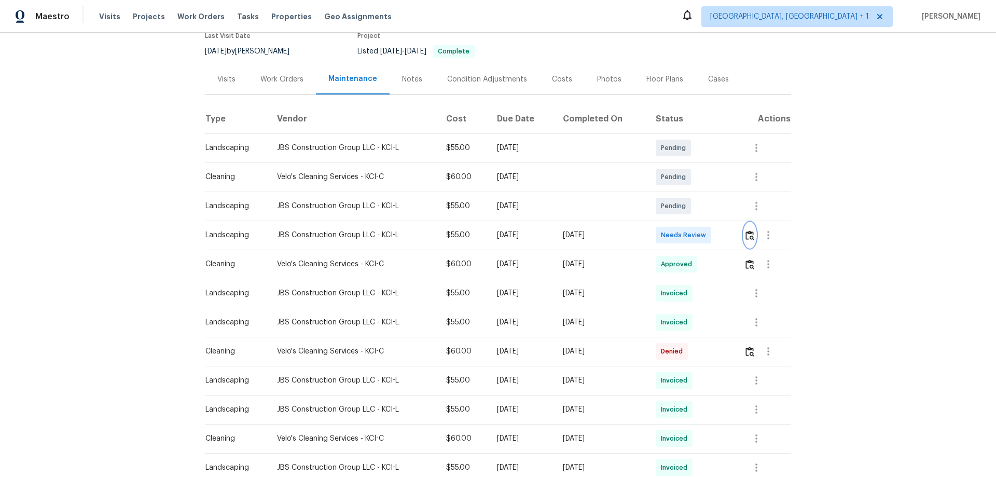
click at [708, 223] on button "button" at bounding box center [750, 235] width 12 height 25
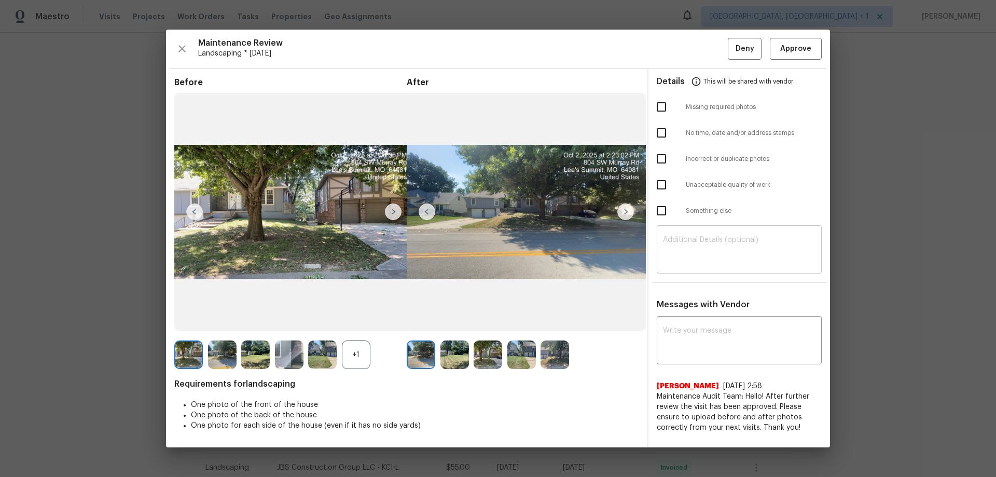
click at [663, 240] on textarea at bounding box center [739, 250] width 152 height 29
paste textarea "Maintenance Audit Team: Hello! Unfortunately, this landscaping visit completed …"
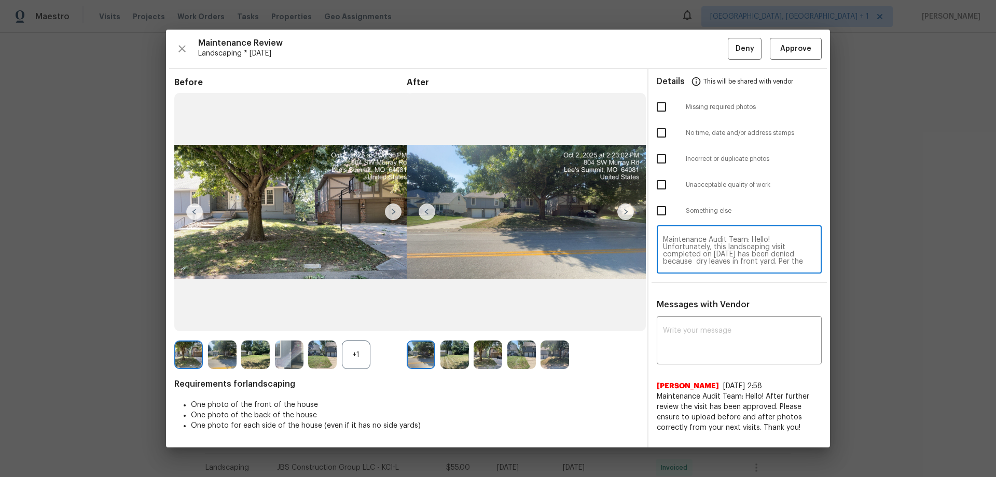
scroll to position [87, 0]
type textarea "Maintenance Audit Team: Hello! Unfortunately, this landscaping visit completed …"
click at [686, 314] on textarea at bounding box center [739, 341] width 152 height 29
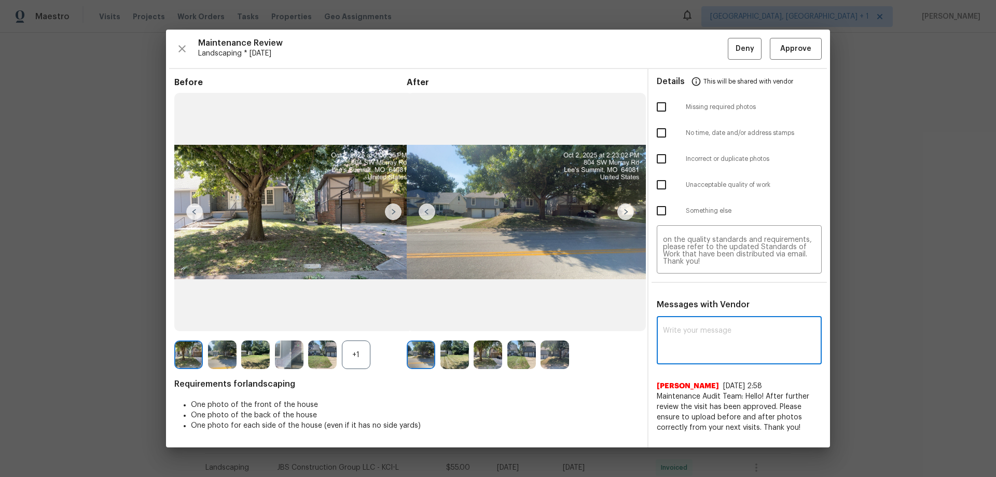
paste textarea "Maintenance Audit Team: Hello! Unfortunately, this landscaping visit completed …"
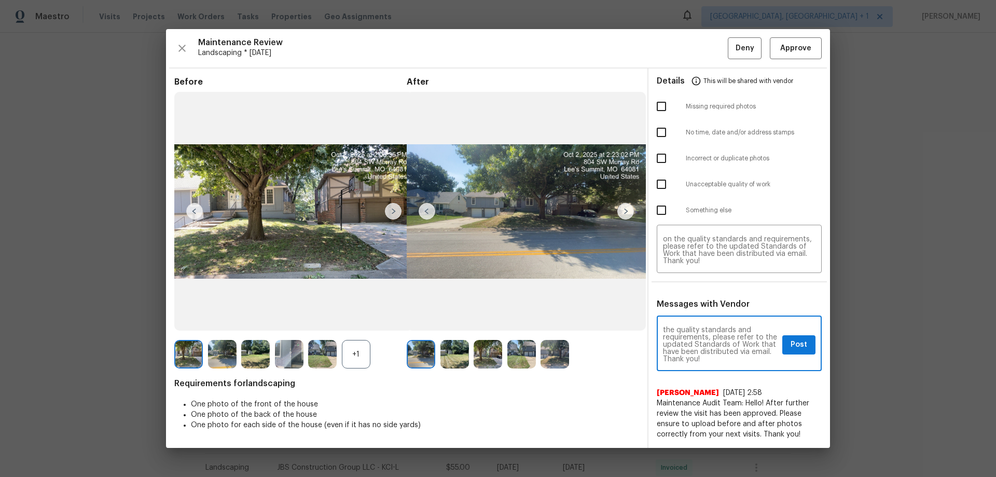
type textarea "Maintenance Audit Team: Hello! Unfortunately, this landscaping visit completed …"
click at [656, 188] on input "checkbox" at bounding box center [661, 184] width 22 height 22
checkbox input "true"
click at [708, 314] on span "Post" at bounding box center [798, 344] width 17 height 13
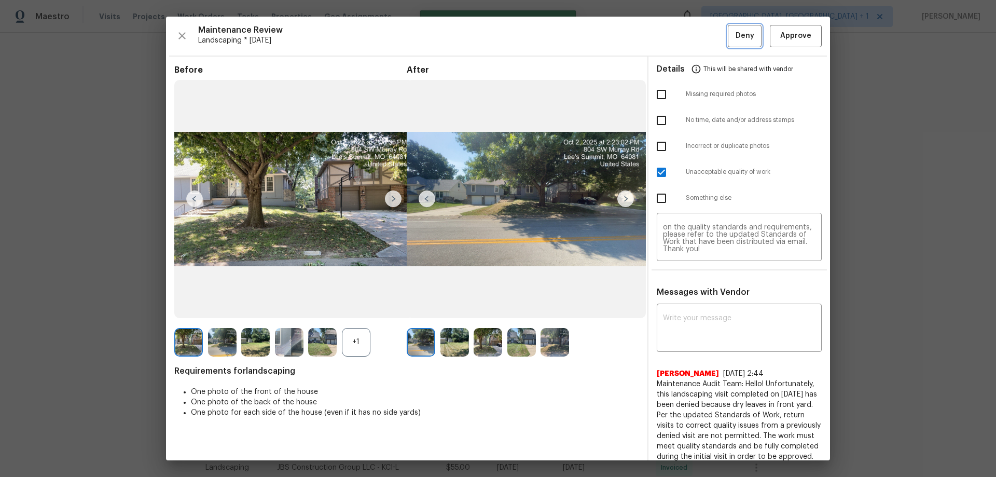
click at [708, 42] on span "Deny" at bounding box center [744, 36] width 19 height 13
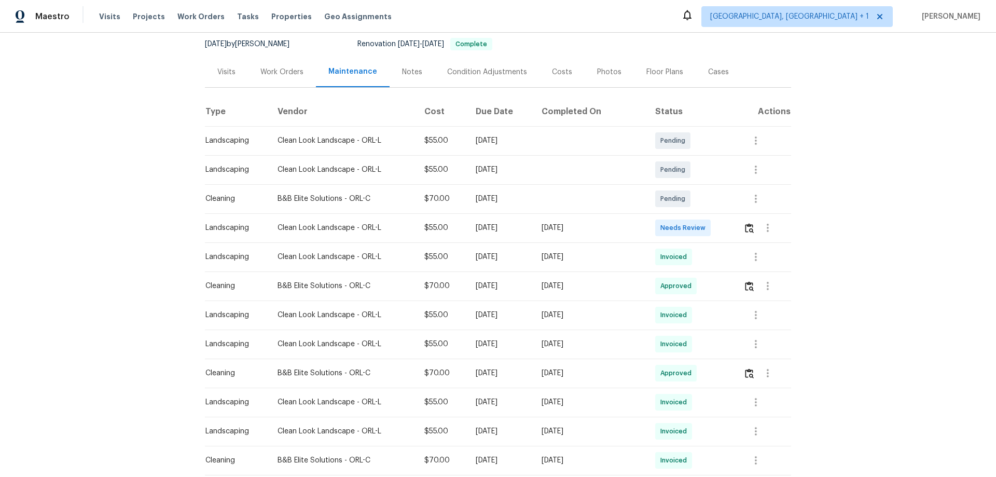
scroll to position [207, 0]
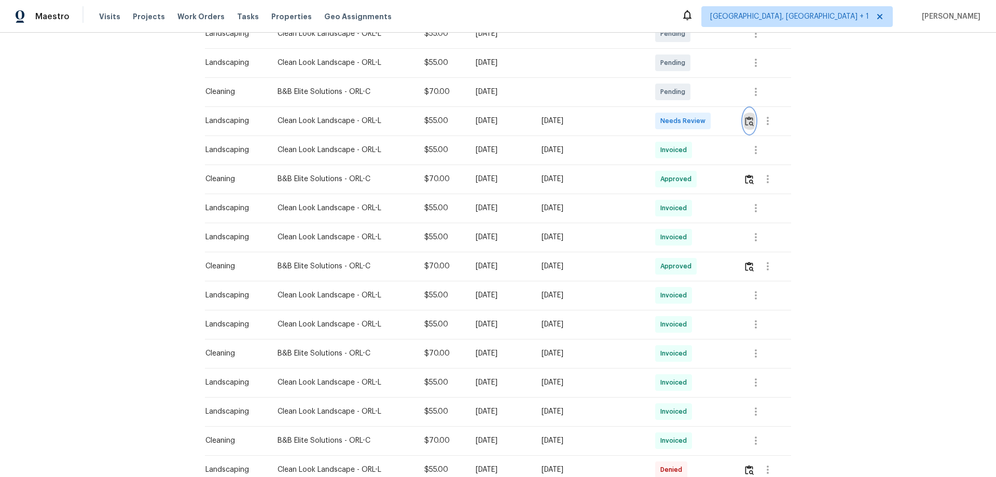
click at [708, 122] on img "button" at bounding box center [749, 121] width 9 height 10
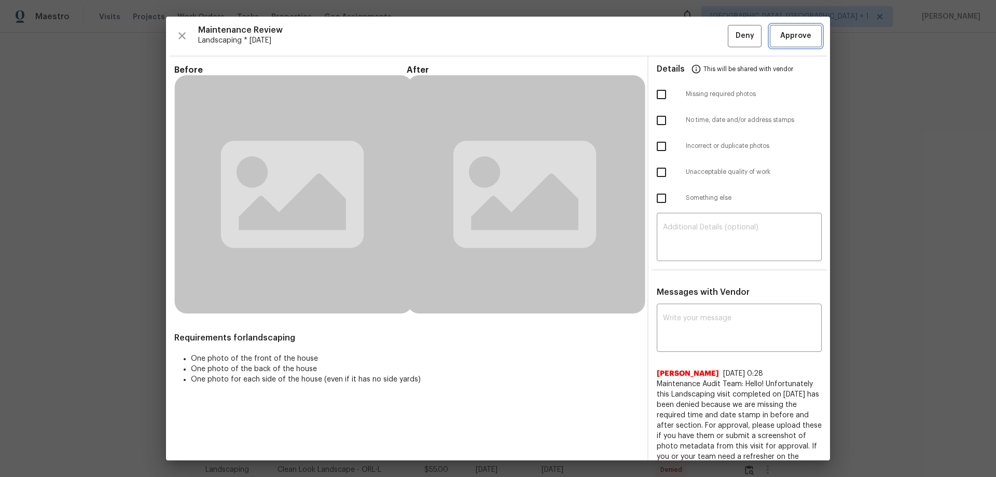
click at [708, 40] on span "Approve" at bounding box center [795, 36] width 31 height 13
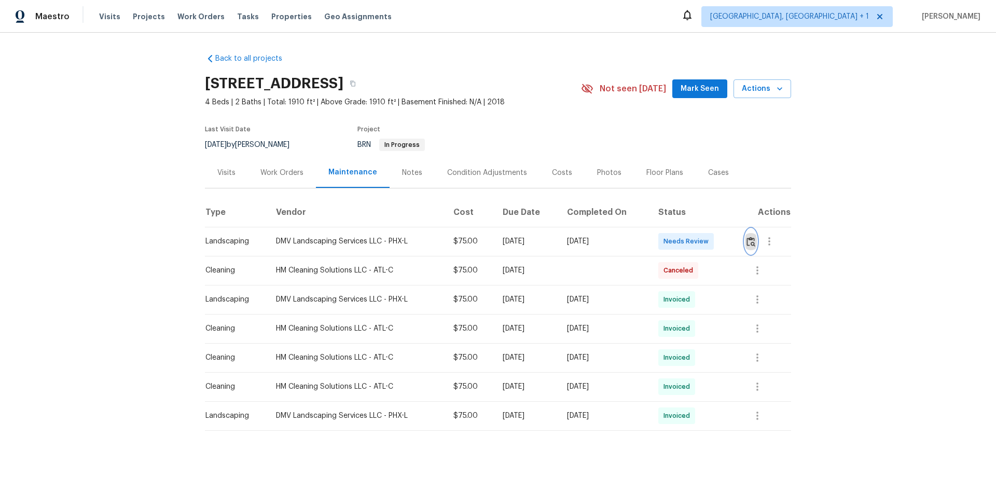
click at [708, 243] on button "button" at bounding box center [751, 241] width 12 height 25
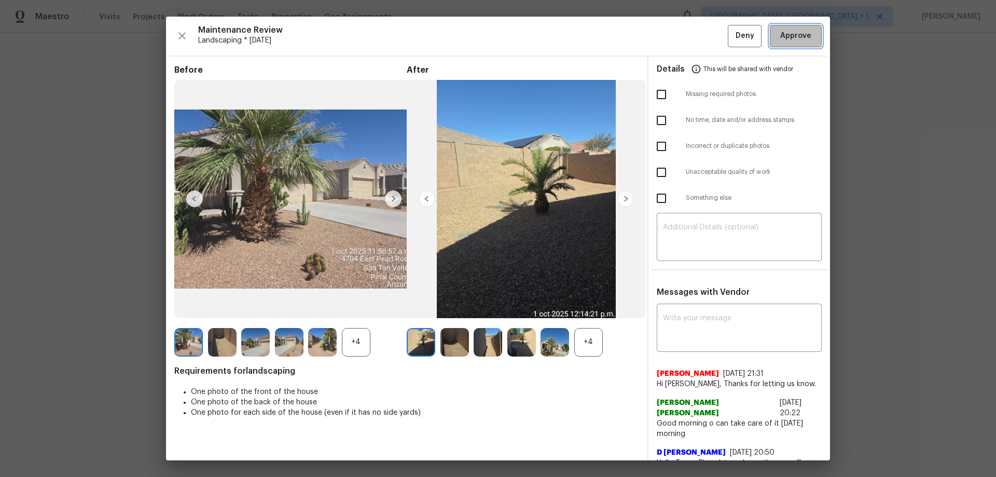
click at [708, 46] on button "Approve" at bounding box center [796, 36] width 52 height 22
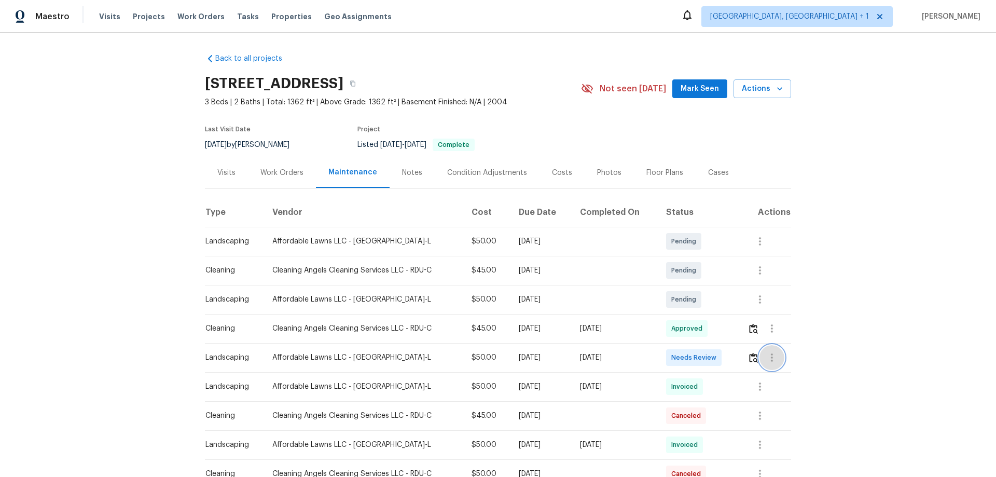
click at [708, 314] on button "button" at bounding box center [771, 357] width 25 height 25
click at [708, 314] on div at bounding box center [498, 238] width 996 height 477
click at [708, 314] on img "button" at bounding box center [753, 358] width 9 height 10
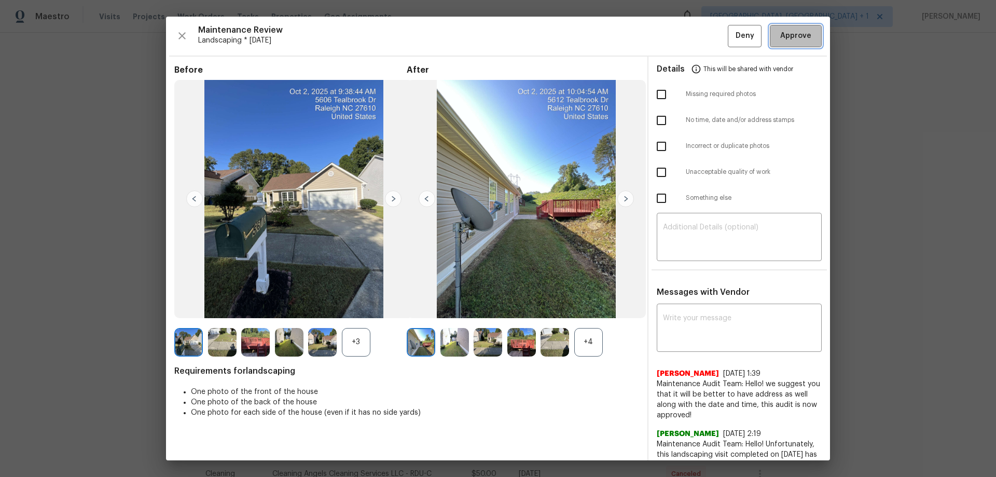
click at [708, 26] on button "Approve" at bounding box center [796, 36] width 52 height 22
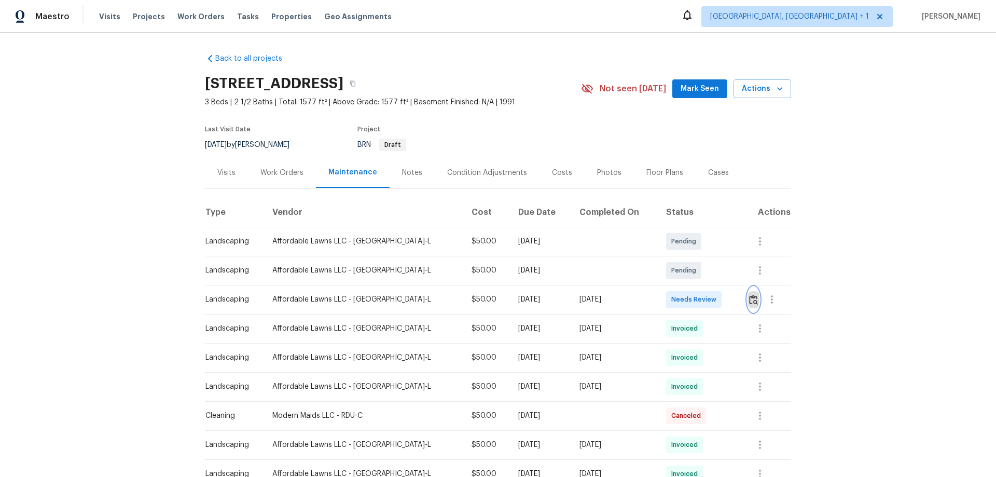
click at [708, 302] on img "button" at bounding box center [753, 300] width 9 height 10
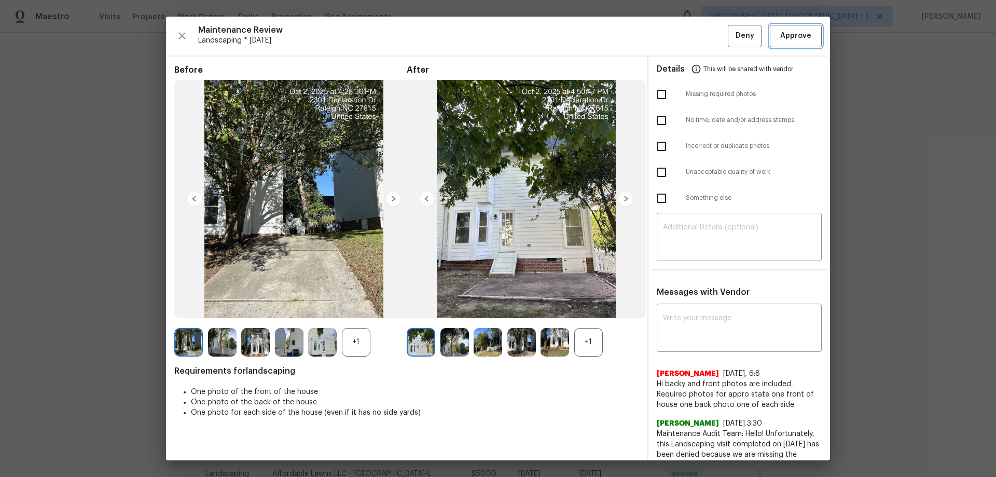
click at [708, 41] on span "Approve" at bounding box center [795, 36] width 31 height 13
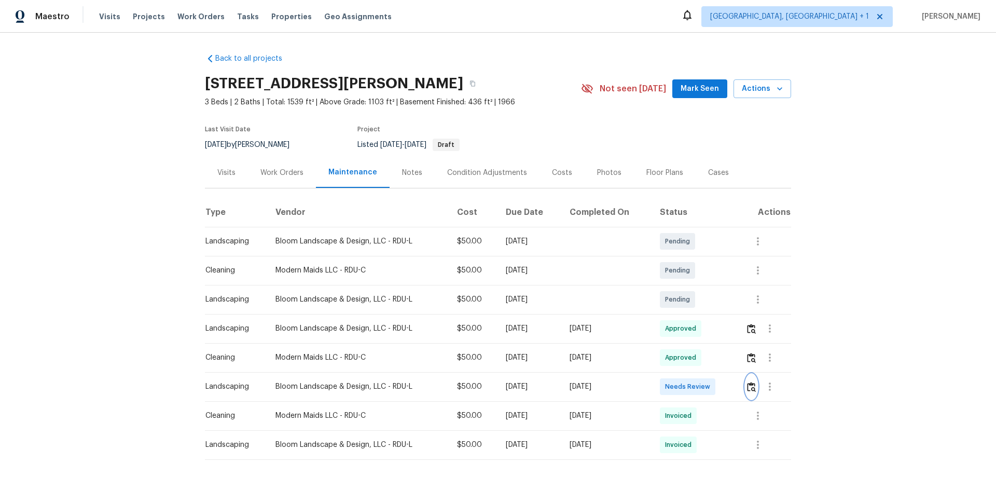
click at [750, 389] on img "button" at bounding box center [751, 387] width 9 height 10
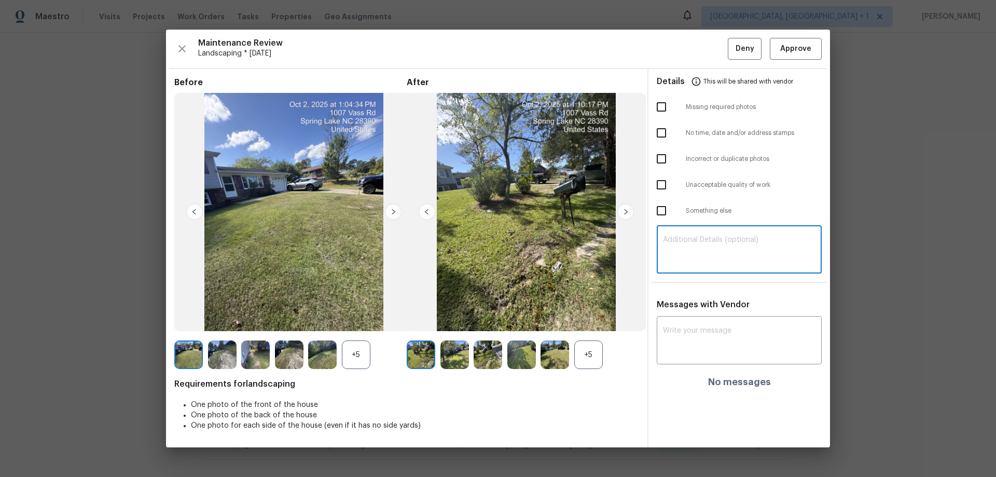
click at [709, 250] on textarea at bounding box center [739, 250] width 152 height 29
paste textarea "Maintenance Audit Team: Hello! Unfortunately, this lanscaping visit completed o…"
type textarea "Maintenance Audit Team: Hello! Unfortunately, this lanscaping visit completed o…"
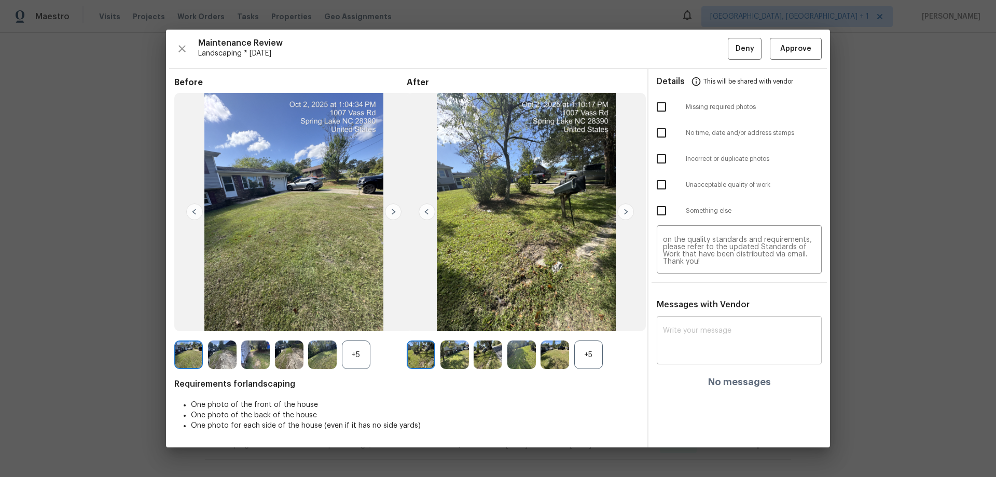
click at [683, 325] on div "x ​" at bounding box center [739, 341] width 165 height 46
paste textarea "Maintenance Audit Team: Hello! Unfortunately, this lanscaping visit completed o…"
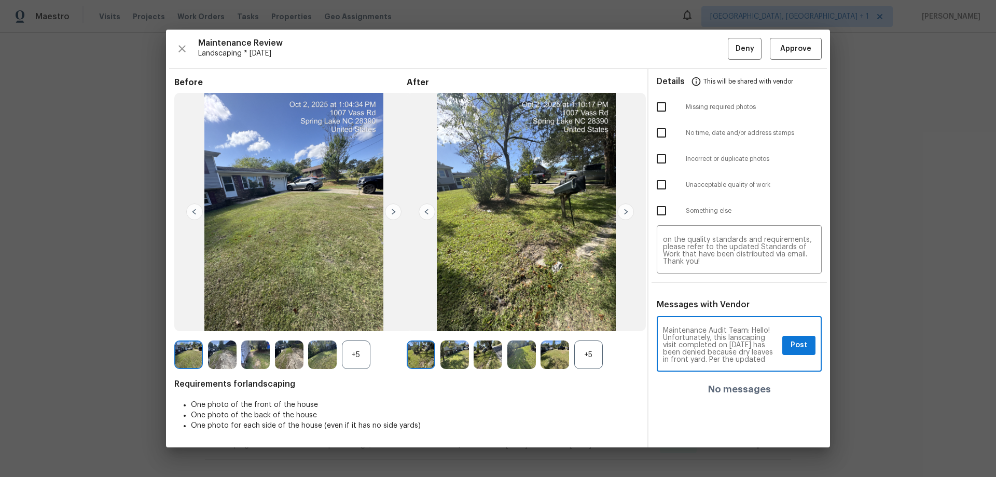
scroll to position [123, 0]
type textarea "Maintenance Audit Team: Hello! Unfortunately, this lanscaping visit completed o…"
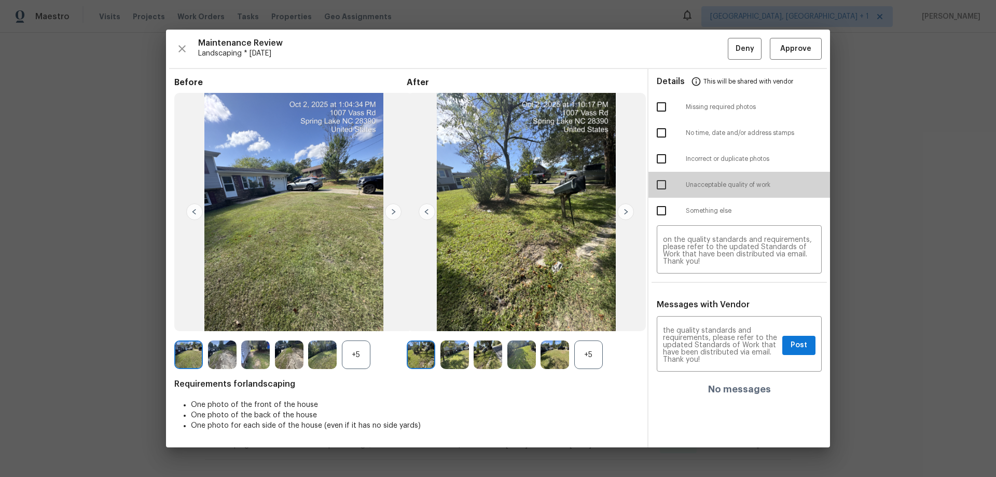
click at [655, 186] on input "checkbox" at bounding box center [661, 185] width 22 height 22
checkbox input "true"
click at [775, 324] on div "Maintenance Audit Team: Hello! Unfortunately, this lanscaping visit completed o…" at bounding box center [739, 344] width 165 height 53
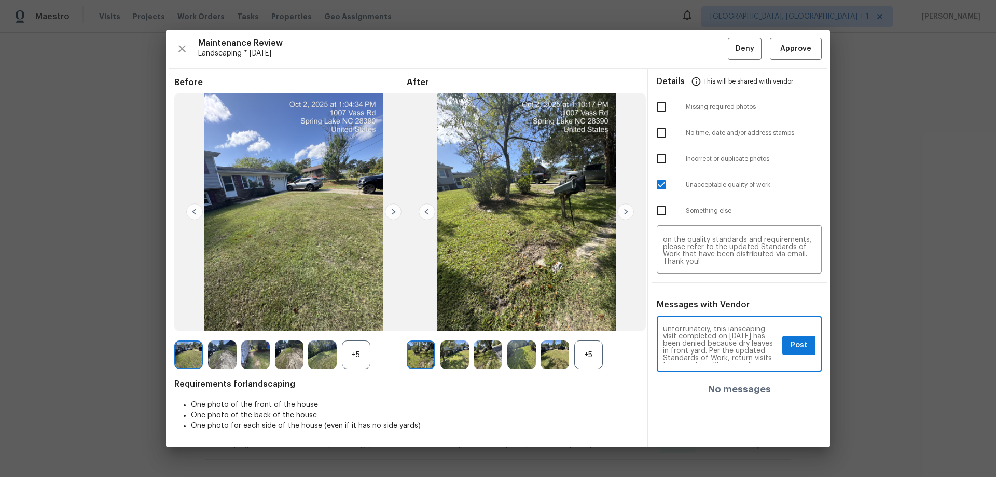
scroll to position [0, 0]
drag, startPoint x: 684, startPoint y: 349, endPoint x: 677, endPoint y: 345, distance: 7.7
click at [677, 345] on textarea "Maintenance Audit Team: Hello! Unfortunately, this lanscaping visit completed o…" at bounding box center [720, 345] width 115 height 36
type textarea "Maintenance Audit Team: Hello! Unfortunately, this landscaping visit completed …"
click at [786, 349] on button "Post" at bounding box center [798, 345] width 33 height 19
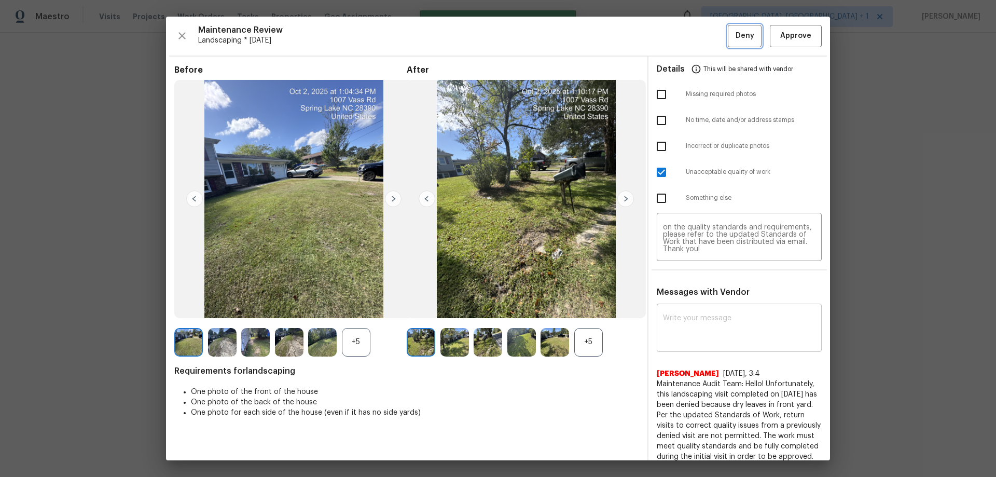
click at [744, 41] on span "Deny" at bounding box center [744, 36] width 19 height 13
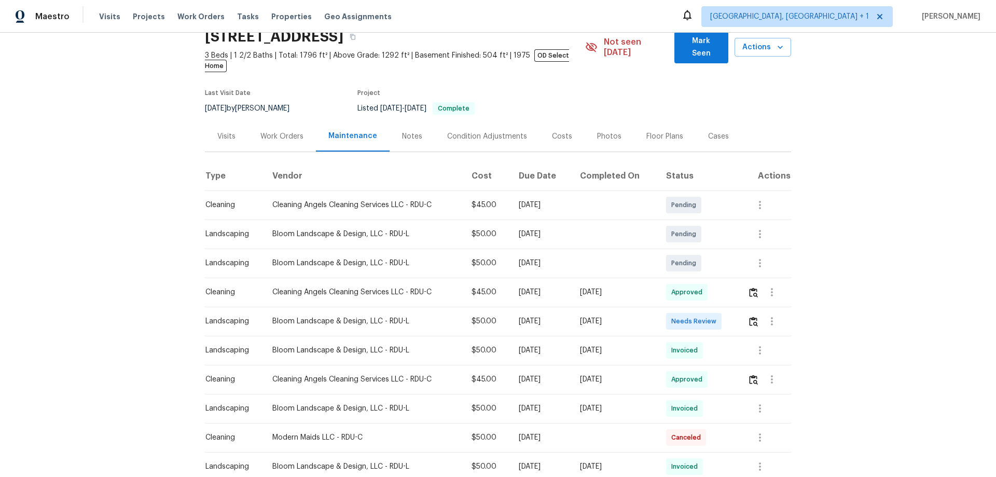
scroll to position [104, 0]
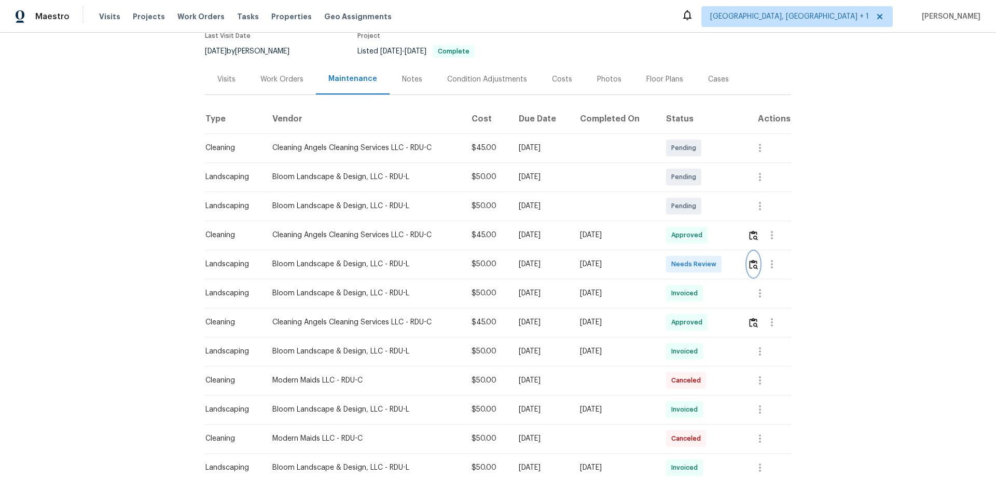
click at [708, 259] on img "button" at bounding box center [753, 264] width 9 height 10
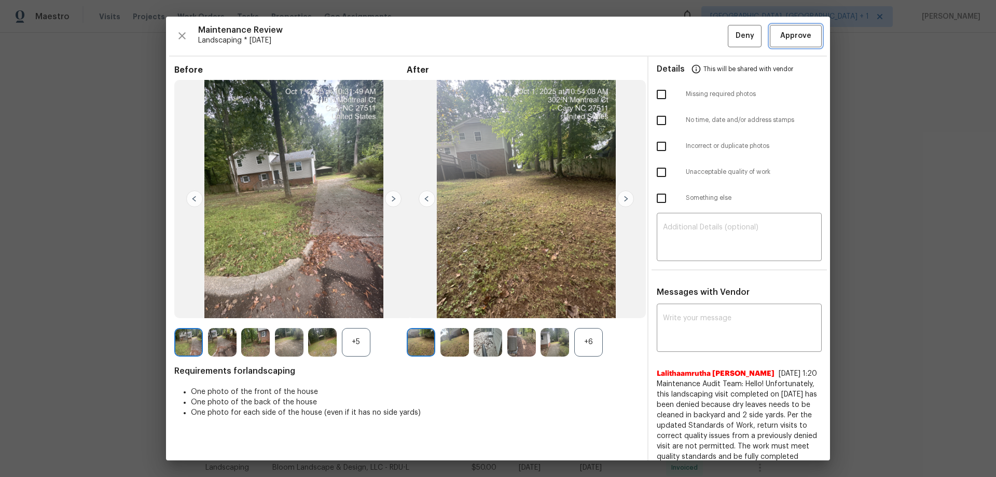
click at [708, 28] on button "Approve" at bounding box center [796, 36] width 52 height 22
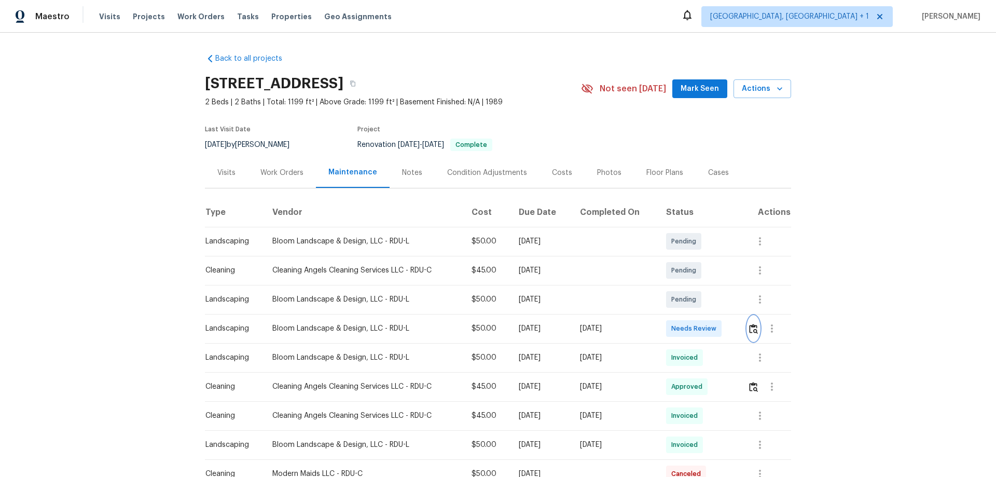
click at [708, 314] on img "button" at bounding box center [753, 329] width 9 height 10
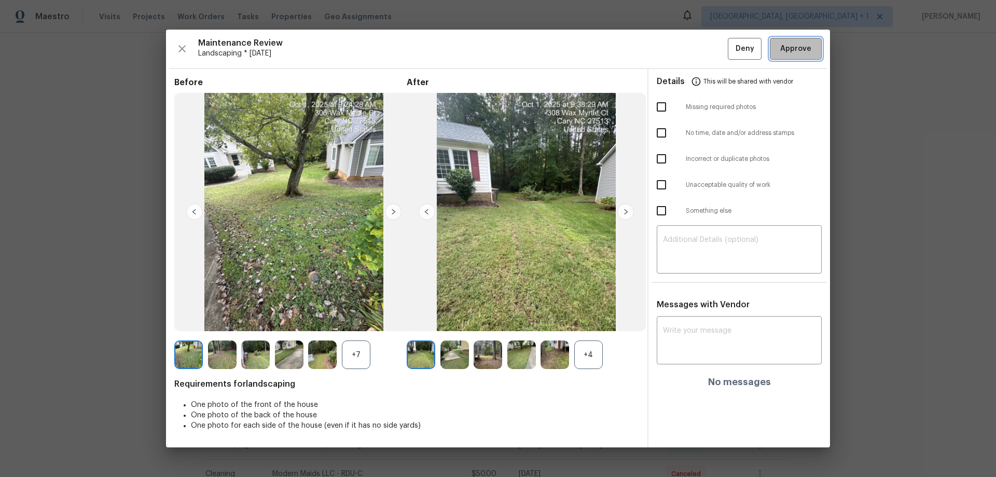
click at [708, 41] on button "Approve" at bounding box center [796, 49] width 52 height 22
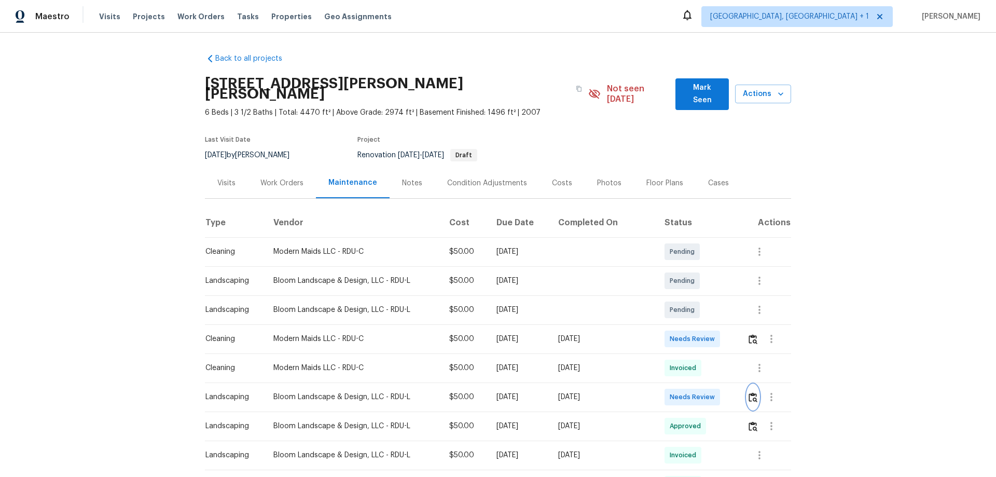
click at [708, 314] on button "button" at bounding box center [753, 396] width 12 height 25
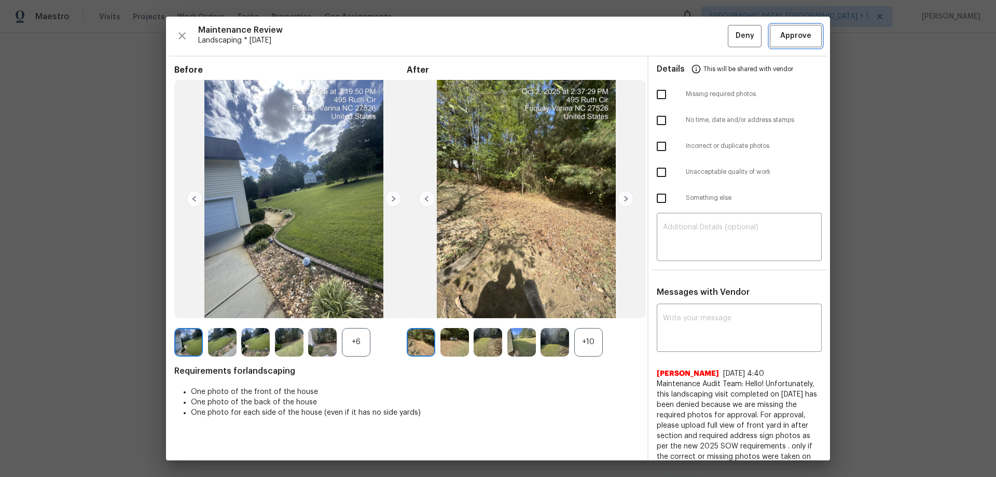
click at [708, 42] on span "Approve" at bounding box center [795, 36] width 31 height 13
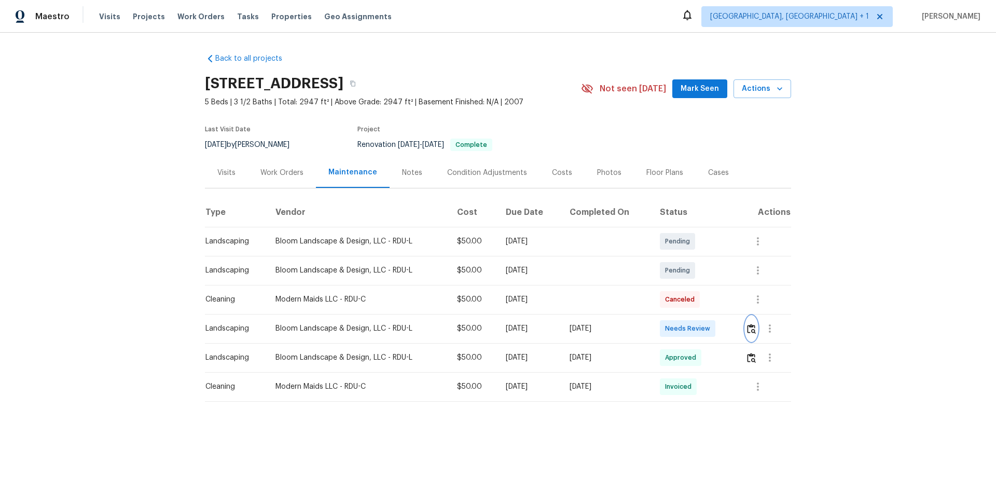
click at [708, 314] on button "button" at bounding box center [751, 328] width 12 height 25
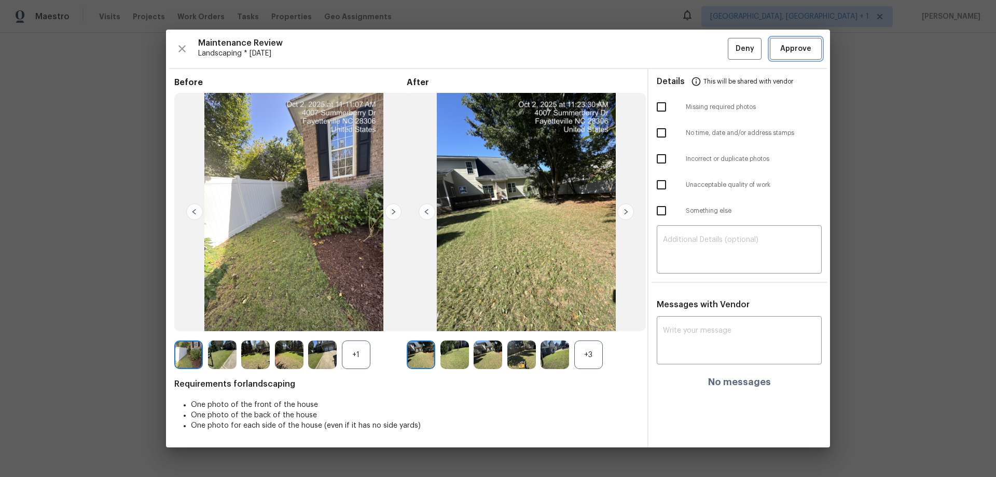
click at [708, 50] on span "Approve" at bounding box center [795, 49] width 31 height 13
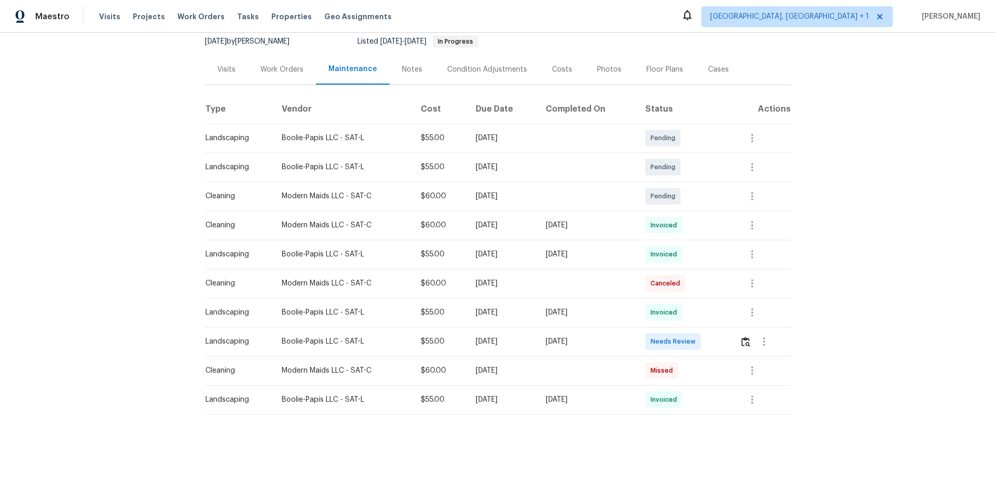
scroll to position [111, 0]
click at [708, 314] on td at bounding box center [761, 341] width 60 height 29
click at [708, 314] on img "button" at bounding box center [745, 342] width 9 height 10
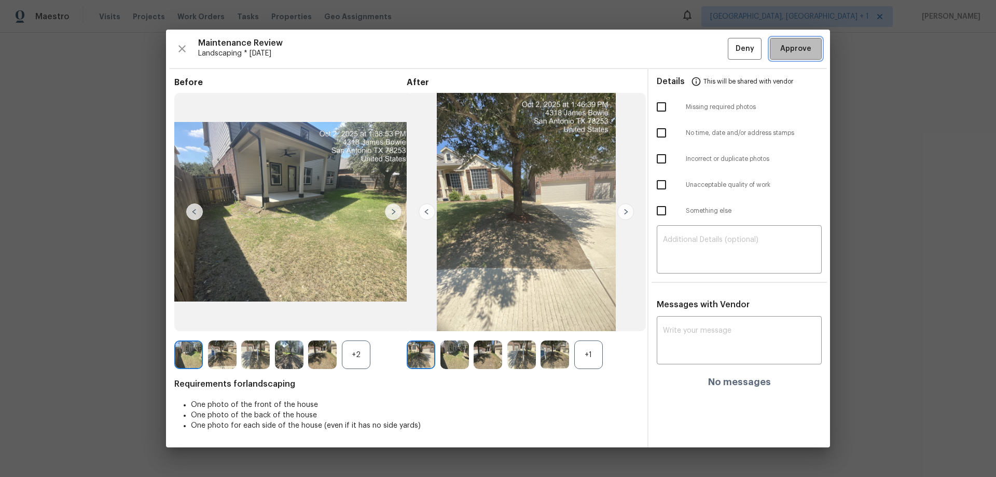
click at [708, 45] on span "Approve" at bounding box center [795, 49] width 31 height 13
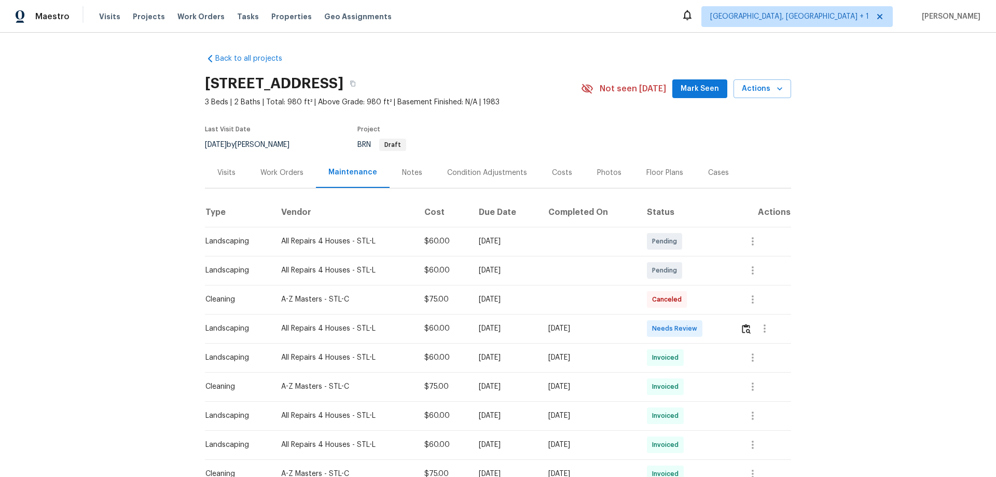
scroll to position [207, 0]
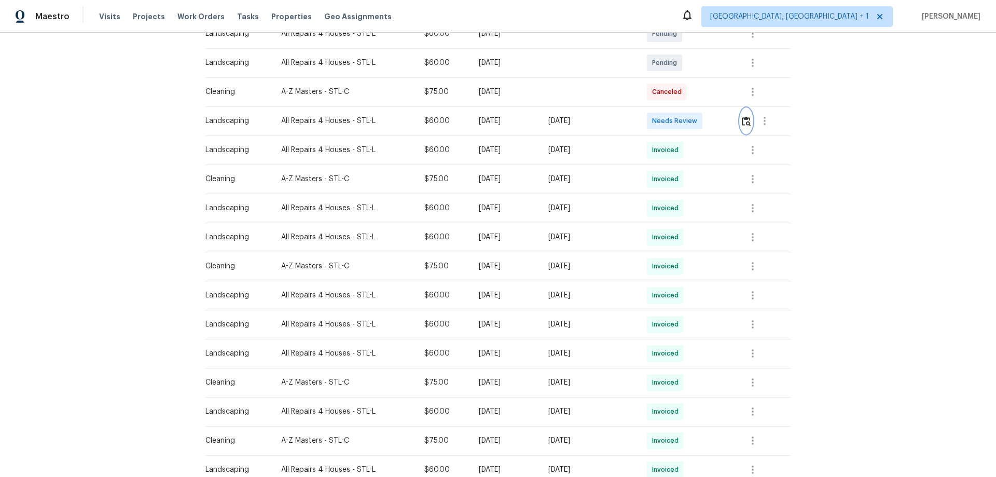
click at [708, 119] on button "button" at bounding box center [746, 120] width 12 height 25
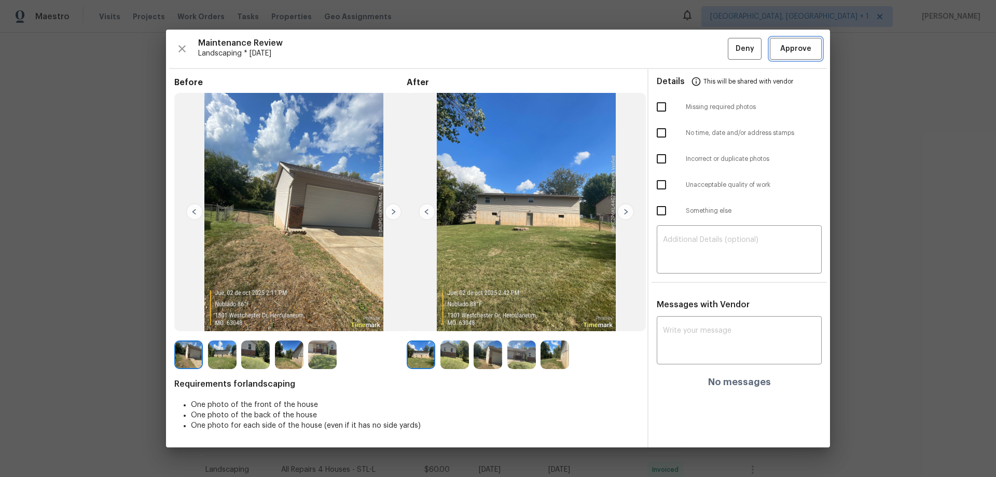
click at [708, 38] on button "Approve" at bounding box center [796, 49] width 52 height 22
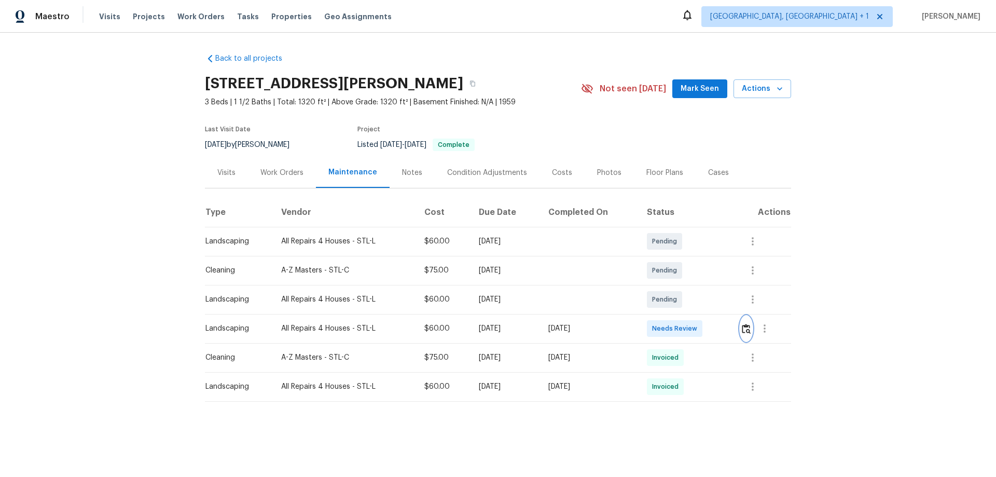
click at [708, 314] on img "button" at bounding box center [746, 329] width 9 height 10
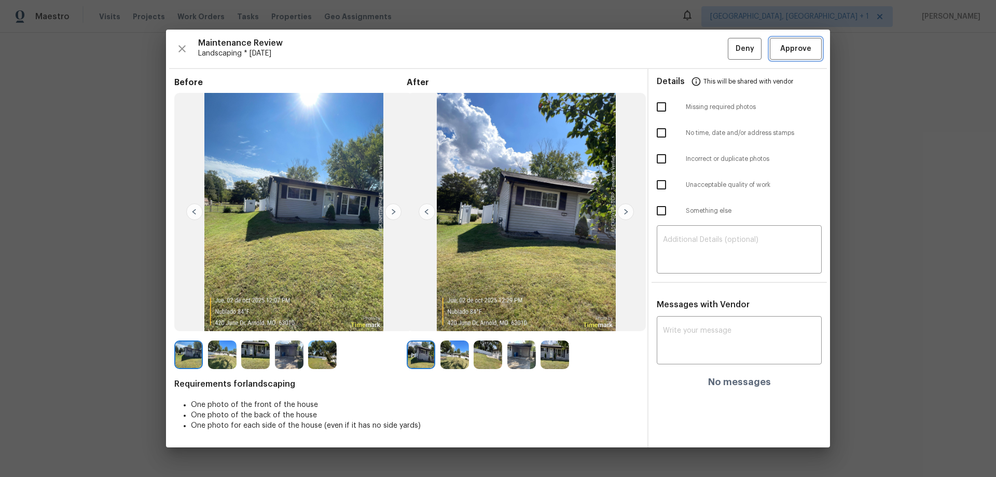
click at [708, 47] on span "Approve" at bounding box center [795, 49] width 31 height 13
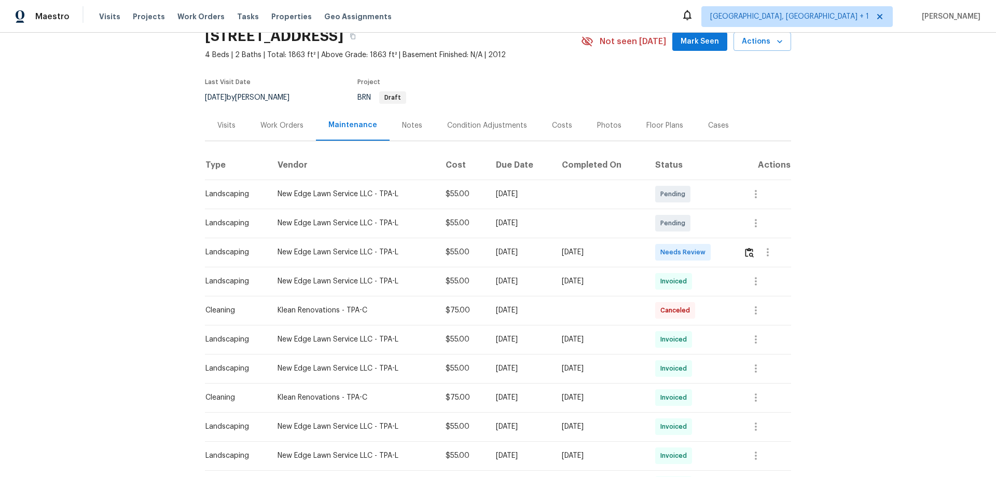
scroll to position [156, 0]
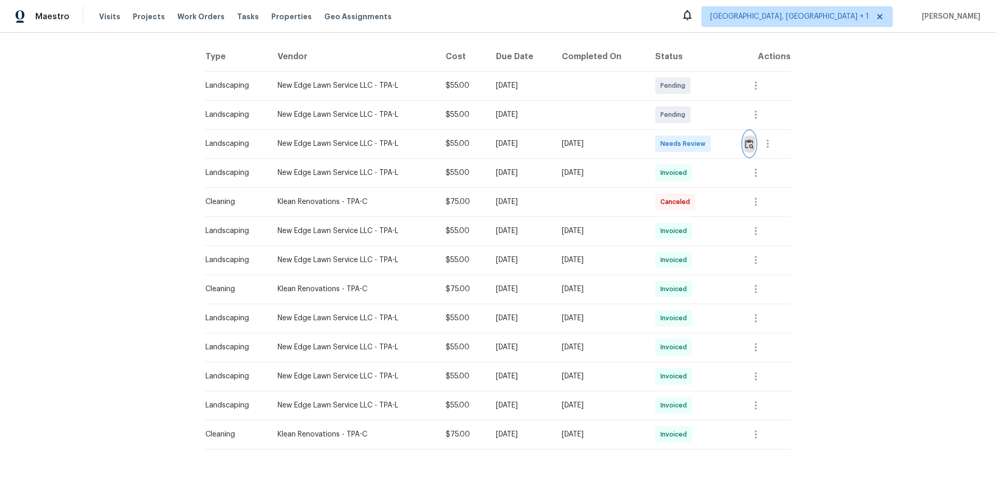
click at [708, 142] on img "button" at bounding box center [749, 144] width 9 height 10
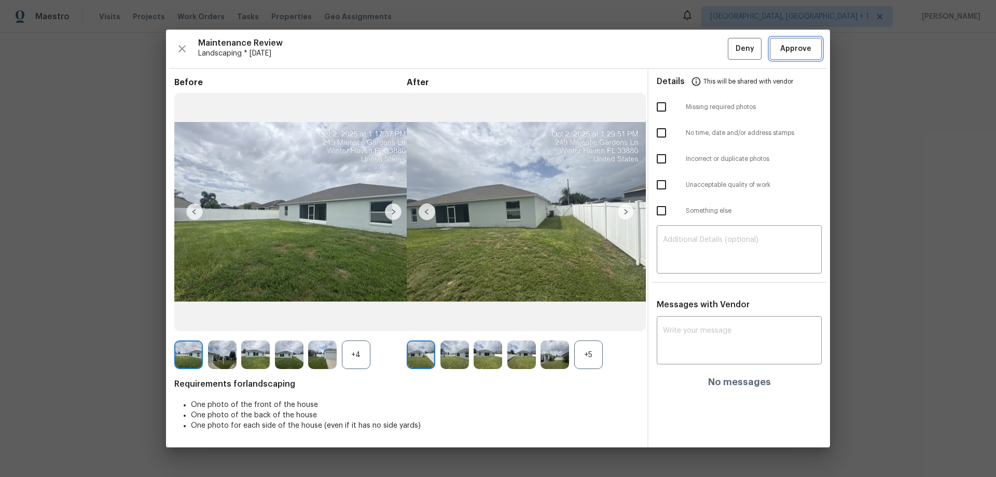
click at [708, 38] on button "Approve" at bounding box center [796, 49] width 52 height 22
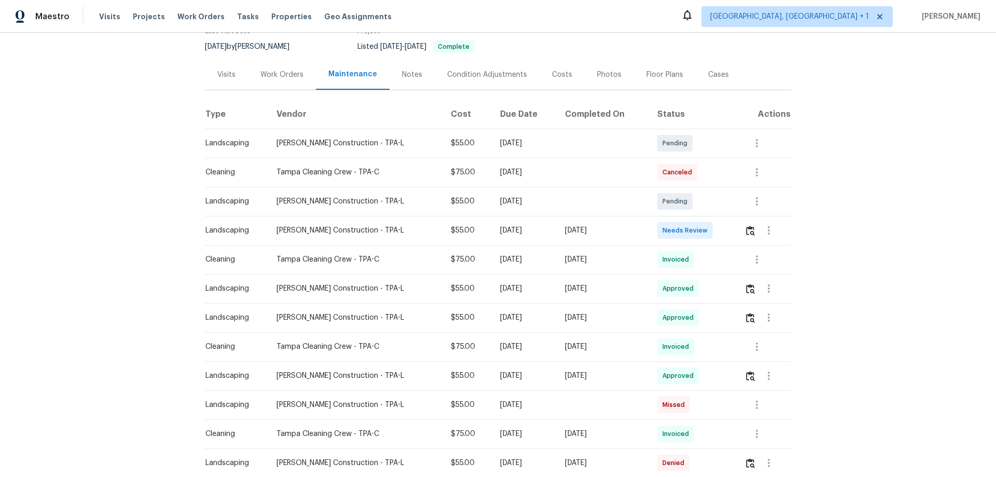
scroll to position [156, 0]
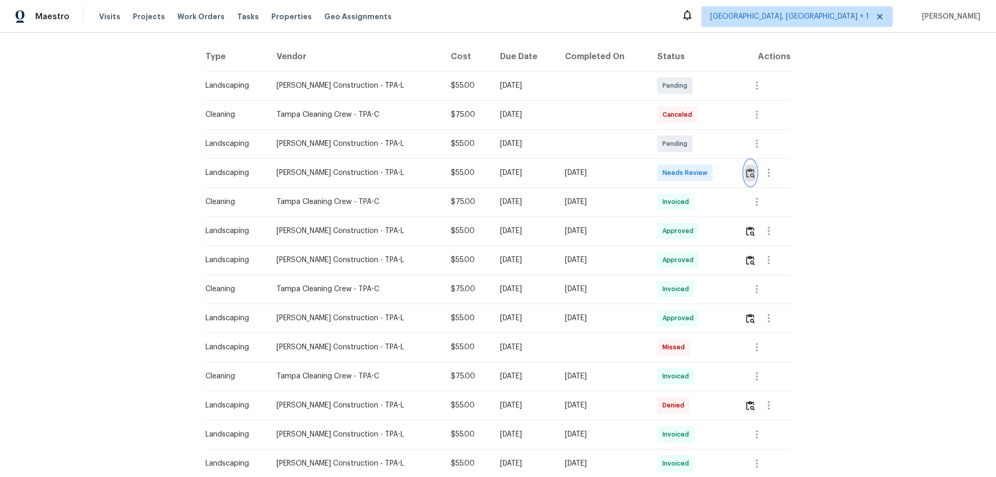
click at [708, 172] on button "button" at bounding box center [750, 172] width 12 height 25
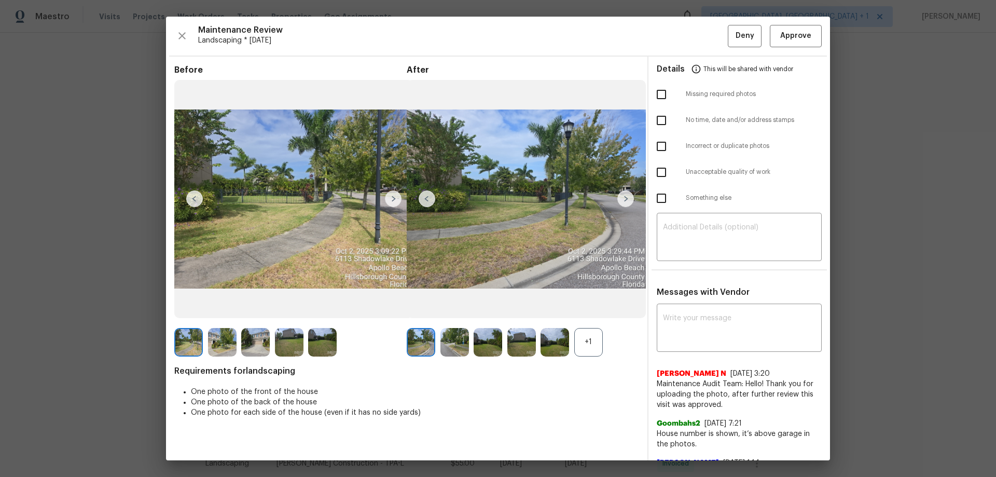
click at [704, 238] on textarea at bounding box center [739, 238] width 152 height 29
paste textarea "Maintenance Audit Team: Hello! Unfortunately, this landscaping visit completed …"
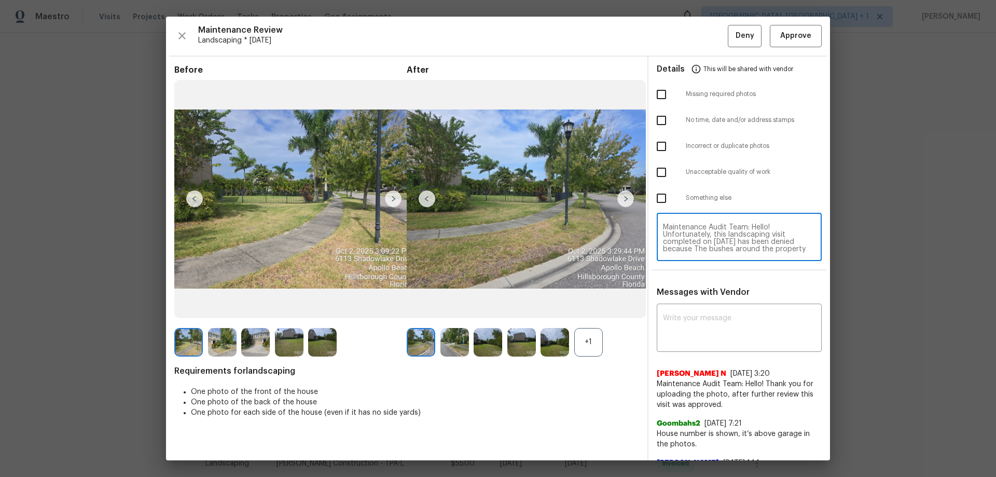
scroll to position [102, 0]
type textarea "Maintenance Audit Team: Hello! Unfortunately, this landscaping visit completed …"
click at [693, 314] on textarea at bounding box center [739, 328] width 152 height 29
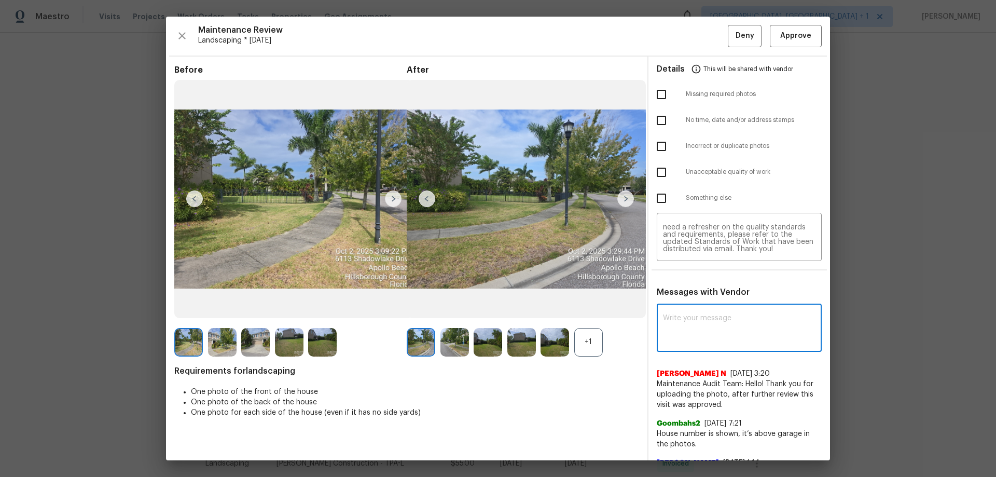
paste textarea "Maintenance Audit Team: Hello! Unfortunately, this landscaping visit completed …"
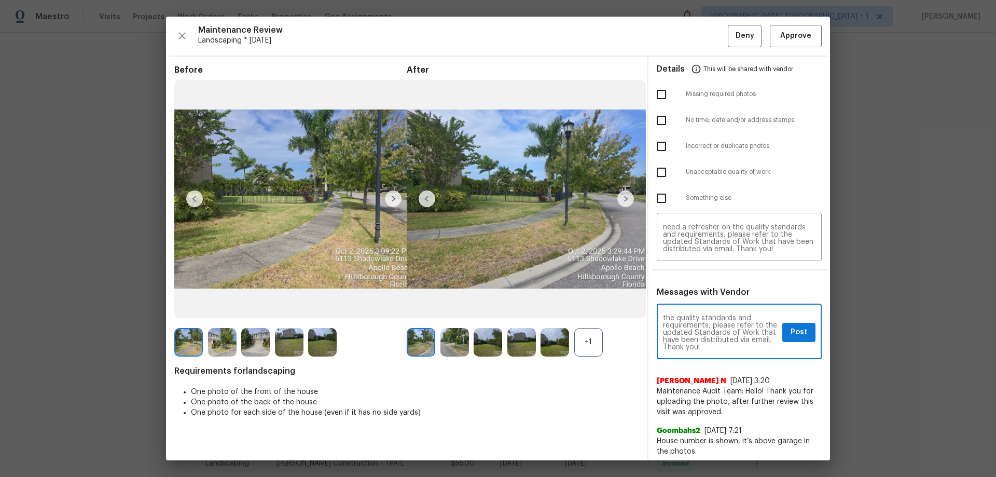
type textarea "Maintenance Audit Team: Hello! Unfortunately, this landscaping visit completed …"
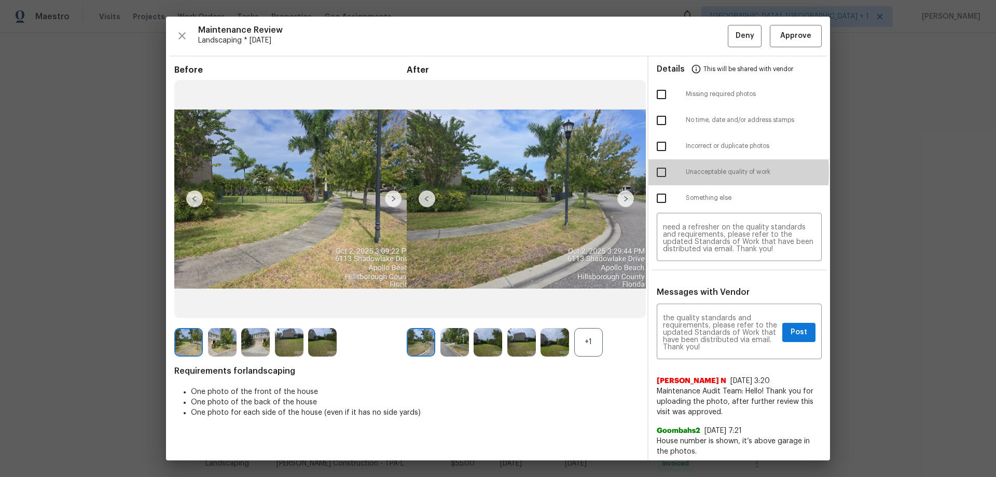
click at [656, 172] on input "checkbox" at bounding box center [661, 172] width 22 height 22
checkbox input "true"
click at [708, 314] on div "Maintenance Audit Team: Hello! Unfortunately, this landscaping visit completed …" at bounding box center [739, 332] width 165 height 53
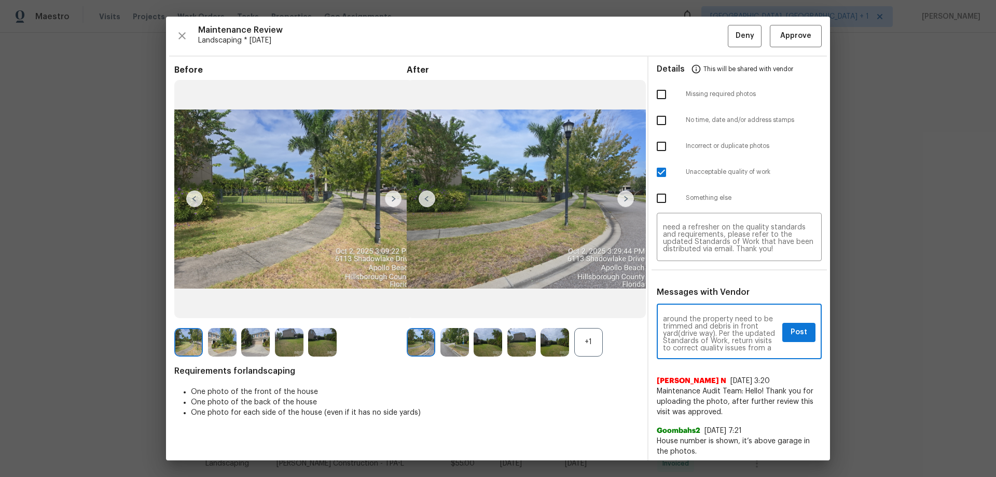
scroll to position [7, 0]
click at [708, 314] on span "Post" at bounding box center [798, 332] width 17 height 13
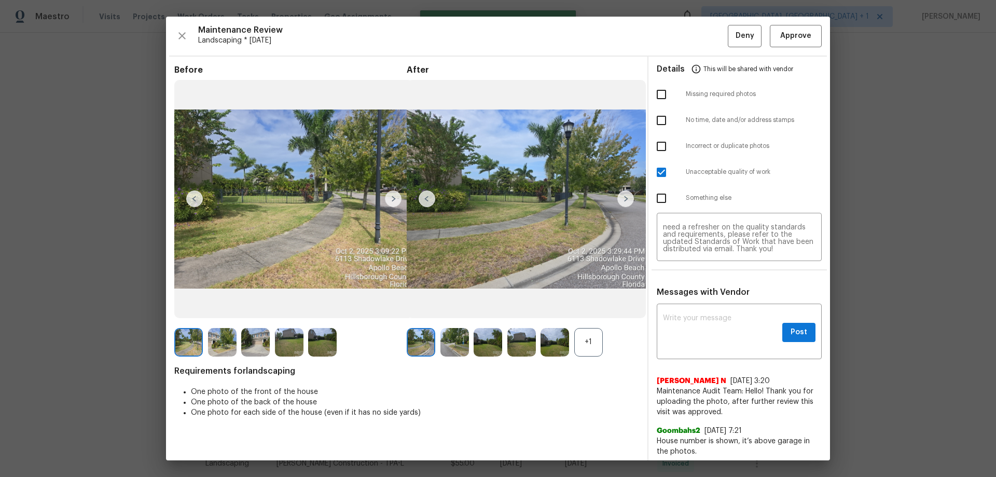
scroll to position [0, 0]
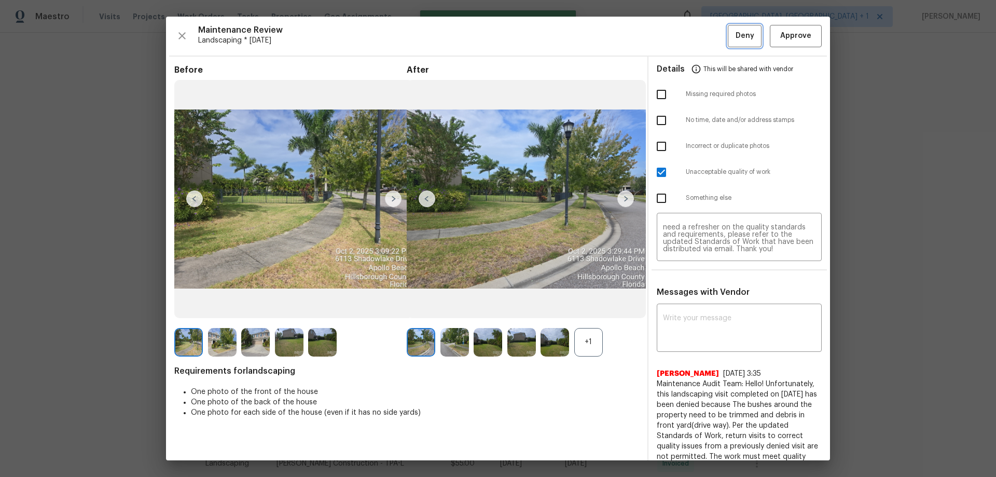
click at [708, 36] on button "Deny" at bounding box center [745, 36] width 34 height 22
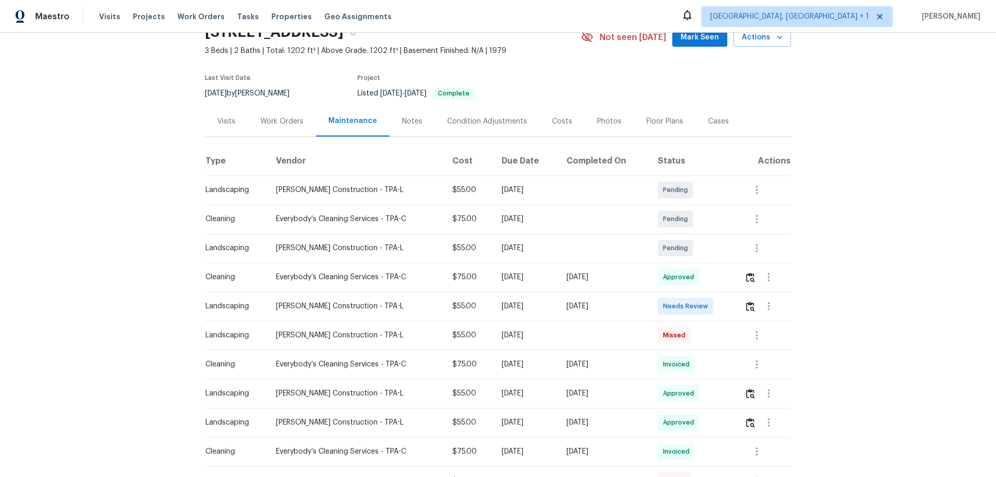
scroll to position [156, 0]
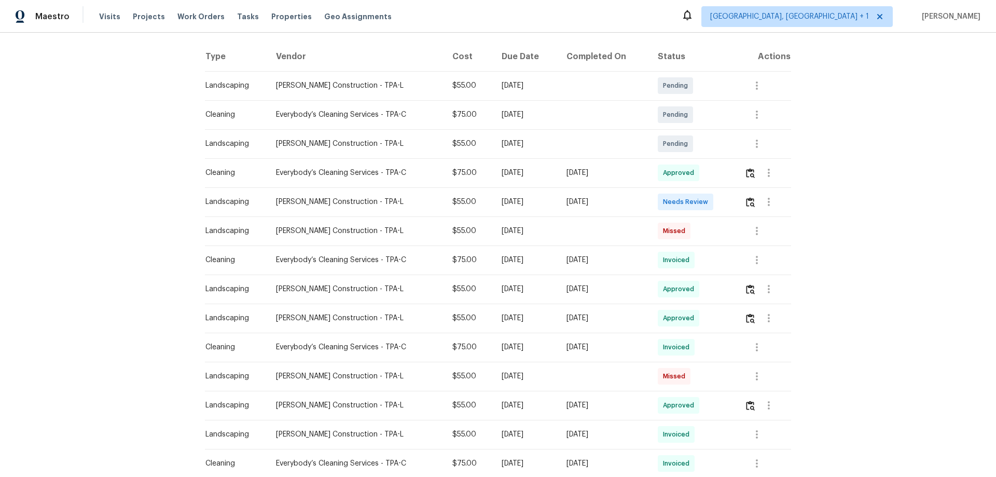
click at [708, 206] on td at bounding box center [763, 201] width 55 height 29
click at [708, 204] on img "button" at bounding box center [750, 202] width 9 height 10
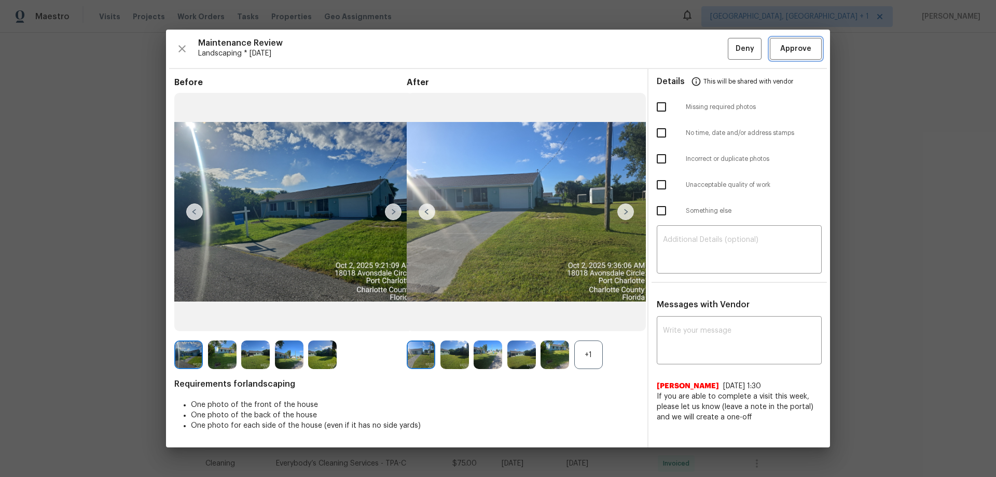
click at [708, 47] on span "Approve" at bounding box center [795, 49] width 31 height 13
